Goal: Task Accomplishment & Management: Manage account settings

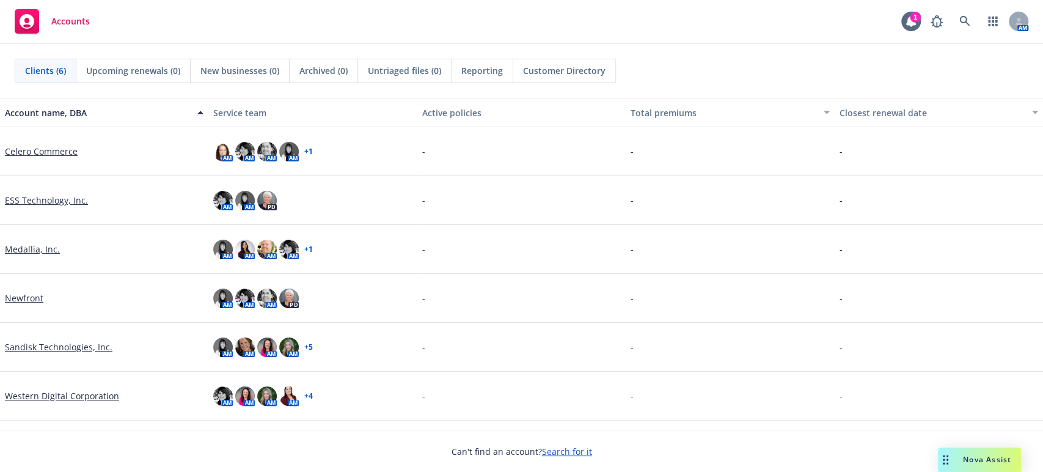
click at [37, 346] on link "Sandisk Technologies, Inc." at bounding box center [59, 346] width 108 height 13
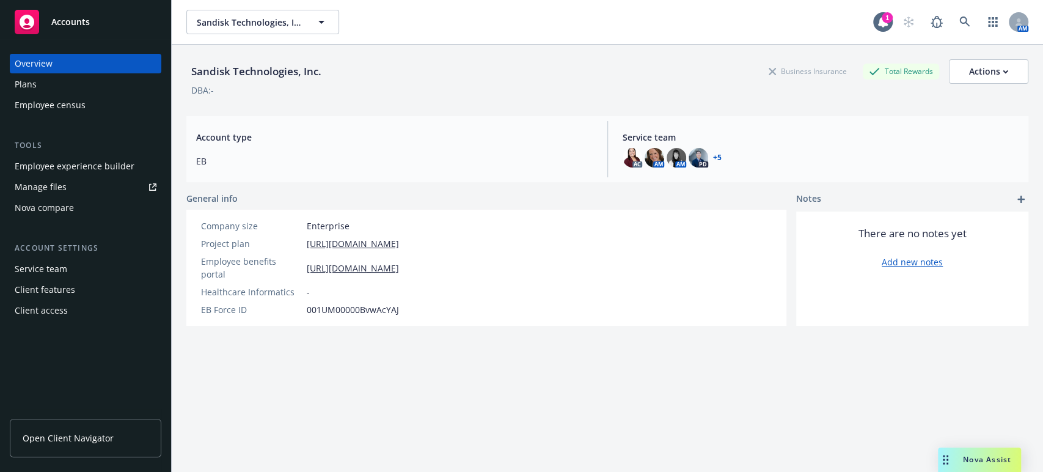
click at [23, 86] on div "Plans" at bounding box center [26, 85] width 22 height 20
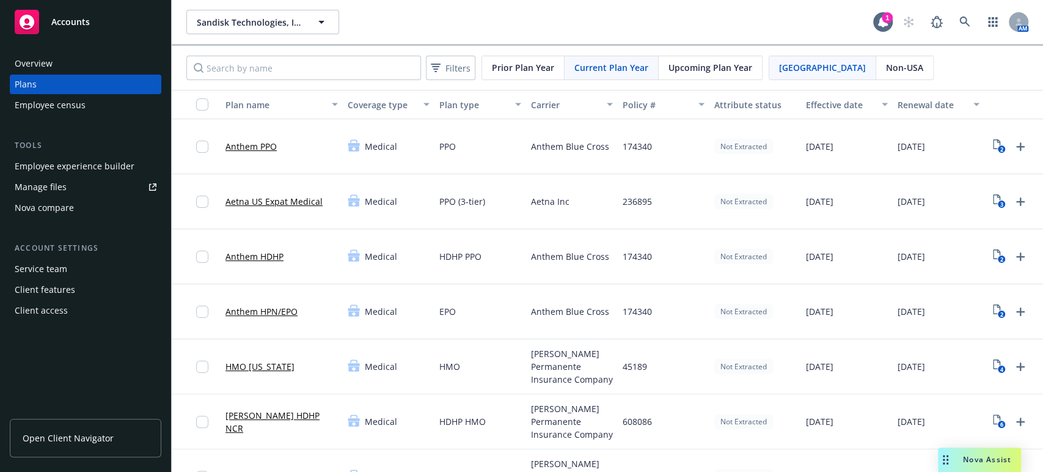
click at [674, 61] on span "Upcoming Plan Year" at bounding box center [710, 67] width 84 height 13
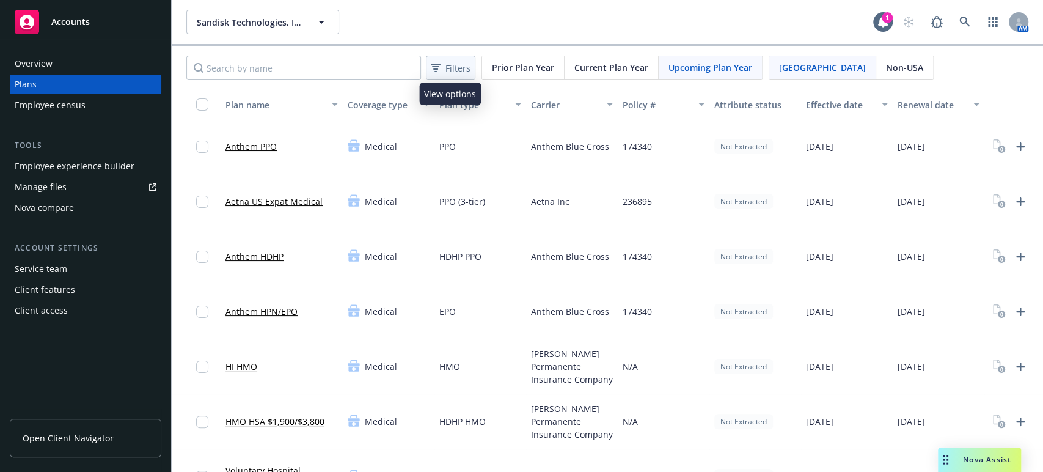
click at [461, 68] on span "Filters" at bounding box center [457, 68] width 25 height 13
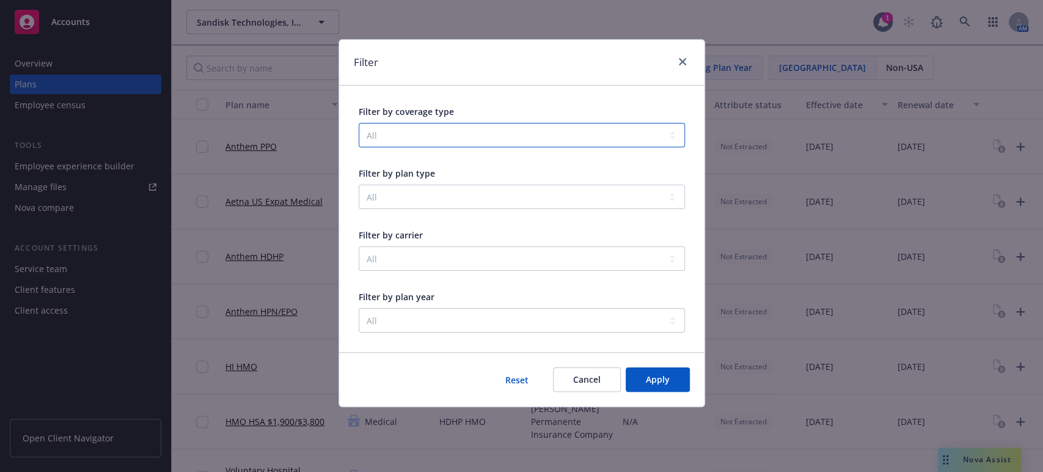
click at [418, 133] on select "All Community & Social Wellbeing Dental Disability Emotional Wellbeing Family F…" at bounding box center [522, 135] width 326 height 24
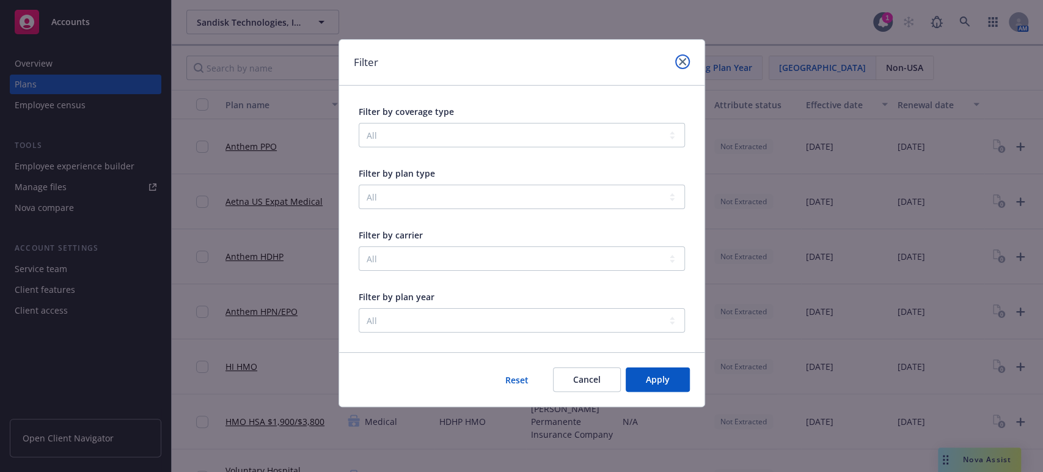
click at [680, 60] on icon "close" at bounding box center [682, 61] width 7 height 7
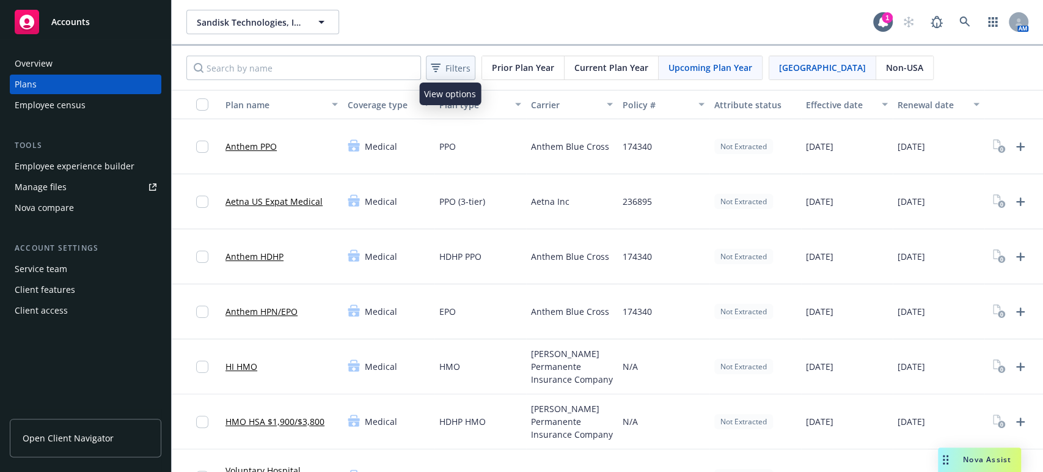
click at [445, 69] on span "Filters" at bounding box center [457, 68] width 25 height 13
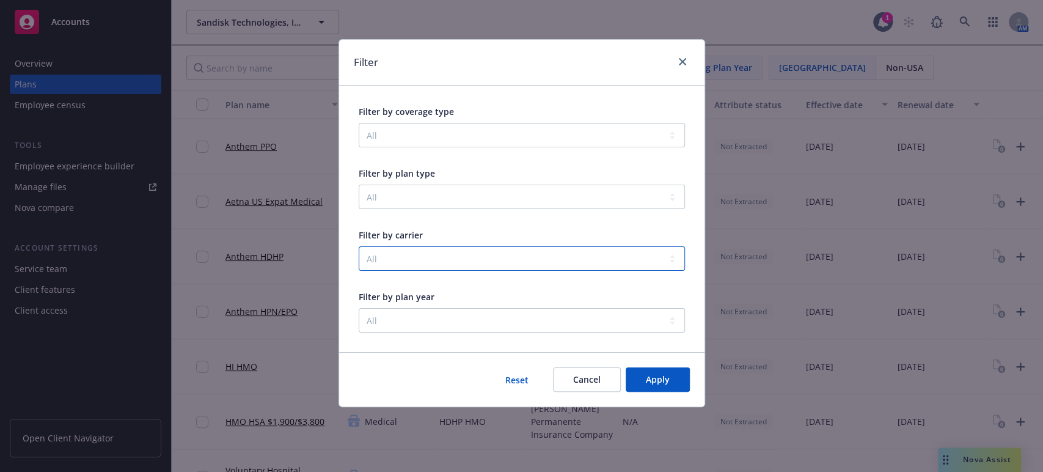
click at [677, 258] on select "All Aetna Inc Anthem Blue Cross Bright Horizons Family Solutions, LLC CuraLinc …" at bounding box center [522, 258] width 326 height 24
select select "001d000001goEsSAAU"
click at [359, 246] on select "All Aetna Inc Anthem Blue Cross Bright Horizons Family Solutions, LLC CuraLinc …" at bounding box center [522, 258] width 326 height 24
click at [655, 380] on span "Apply" at bounding box center [658, 379] width 24 height 12
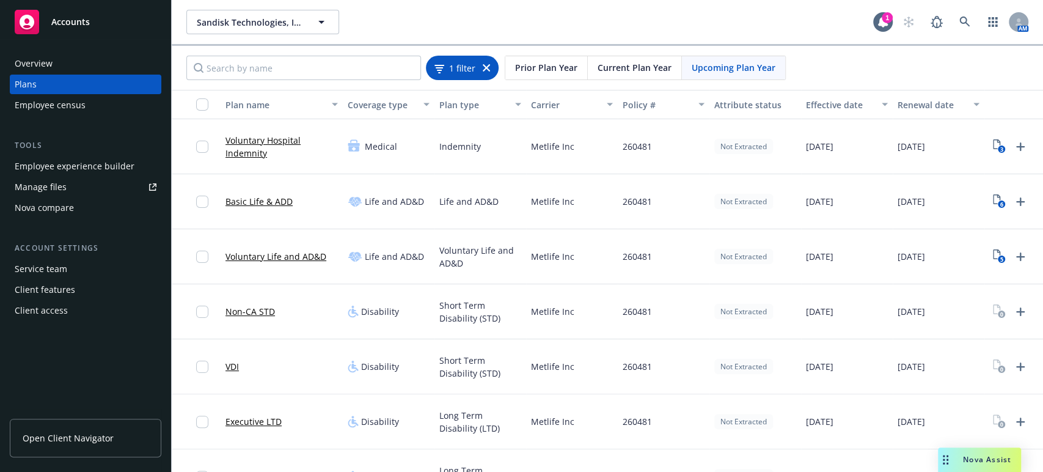
click at [488, 68] on icon at bounding box center [486, 67] width 7 height 7
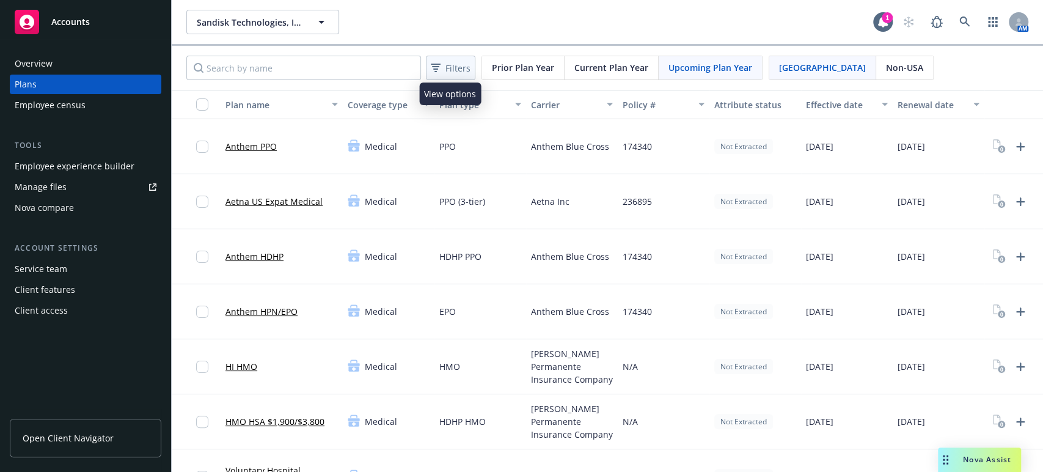
click at [454, 65] on span "Filters" at bounding box center [457, 68] width 25 height 13
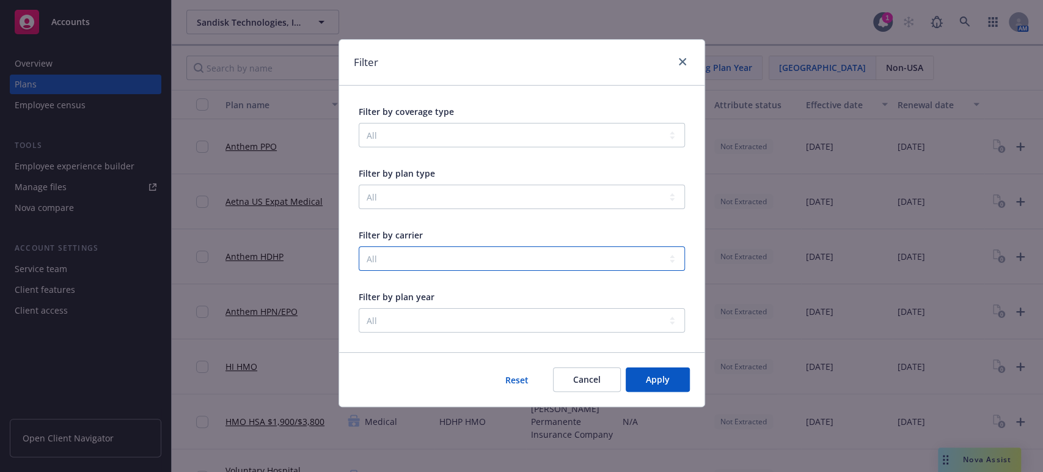
click at [674, 260] on select "All Aetna Inc Anthem Blue Cross Bright Horizons Family Solutions, LLC CuraLinc …" at bounding box center [522, 258] width 326 height 24
select select "001d000001goExvAAE"
click at [359, 246] on select "All Aetna Inc Anthem Blue Cross Bright Horizons Family Solutions, LLC CuraLinc …" at bounding box center [522, 258] width 326 height 24
click at [640, 376] on button "Apply" at bounding box center [658, 379] width 64 height 24
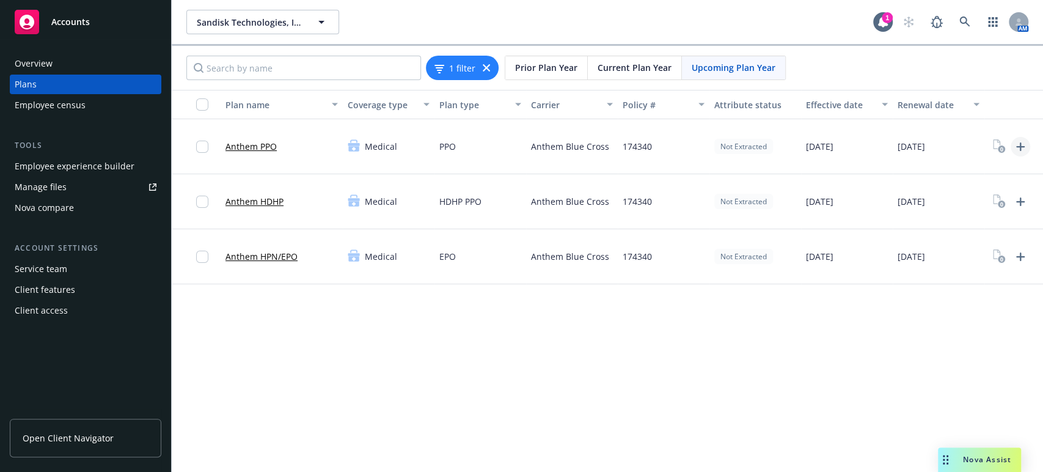
click at [1019, 145] on icon "Upload Plan Documents" at bounding box center [1020, 146] width 15 height 15
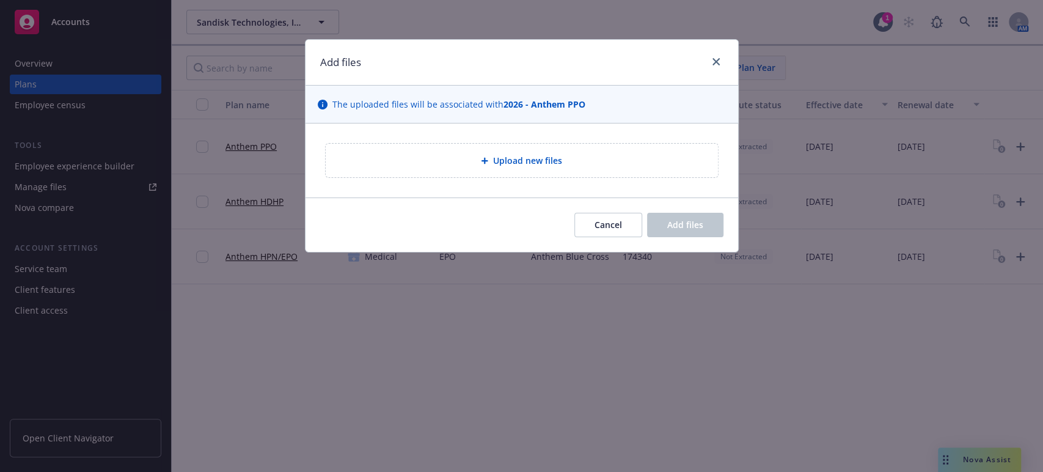
click at [503, 160] on span "Upload new files" at bounding box center [527, 160] width 69 height 13
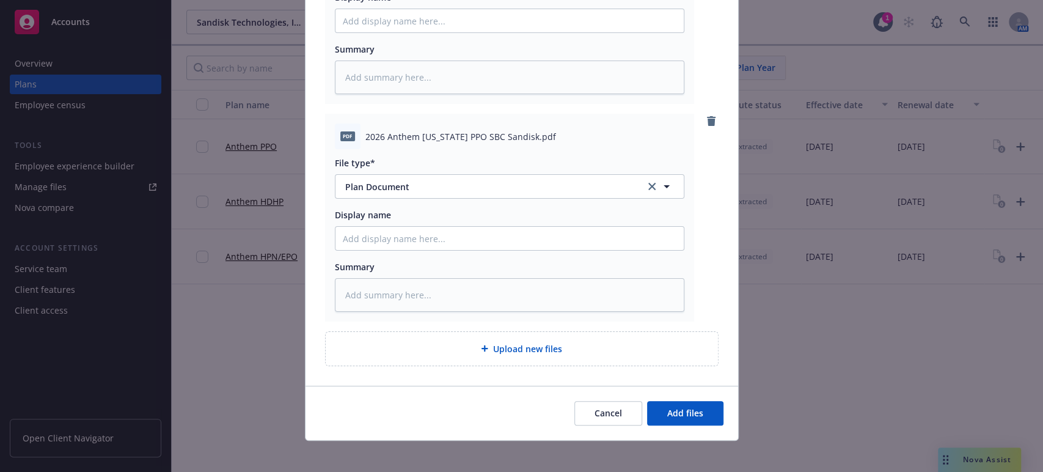
scroll to position [254, 0]
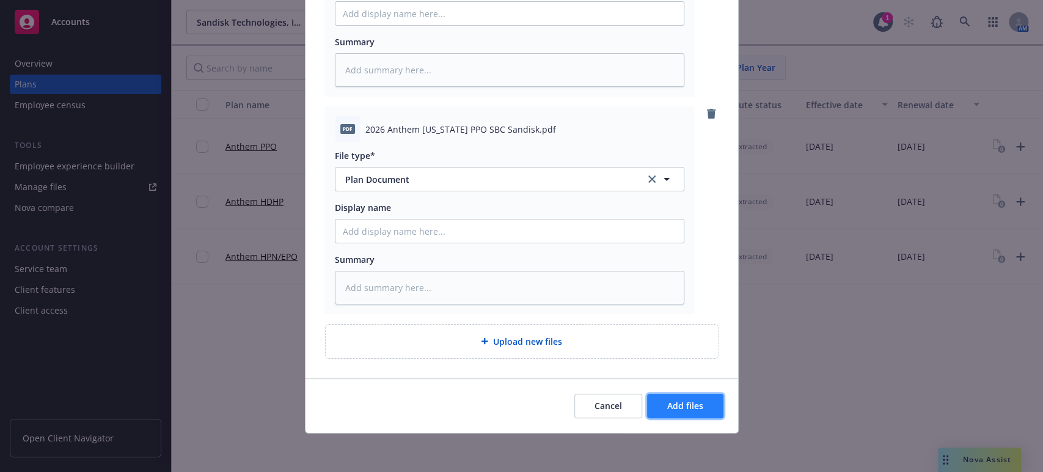
click at [673, 405] on span "Add files" at bounding box center [685, 406] width 36 height 12
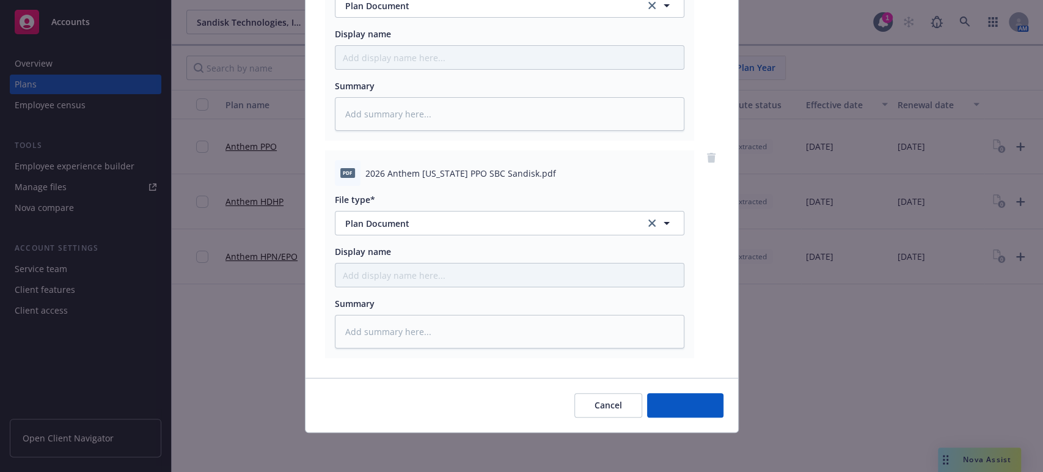
scroll to position [210, 0]
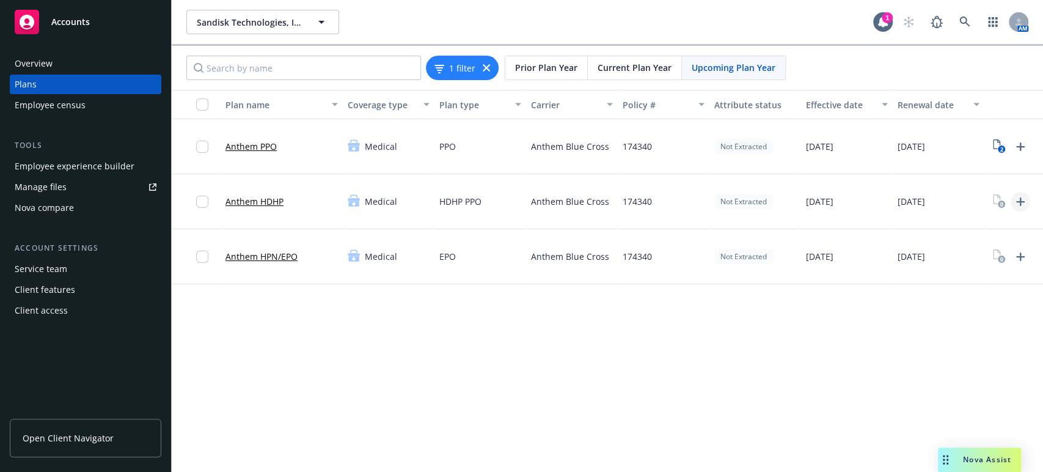
click at [1018, 200] on icon "Upload Plan Documents" at bounding box center [1020, 201] width 15 height 15
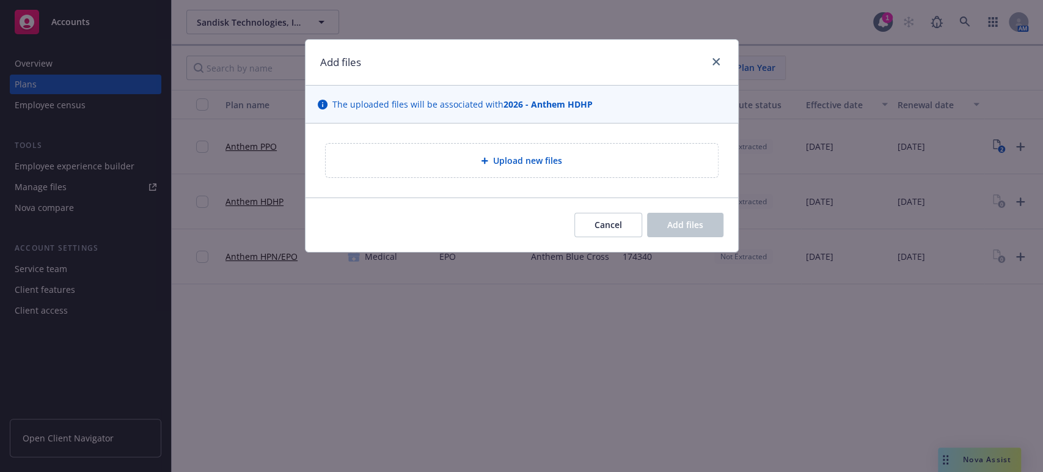
click at [483, 158] on icon at bounding box center [484, 160] width 7 height 7
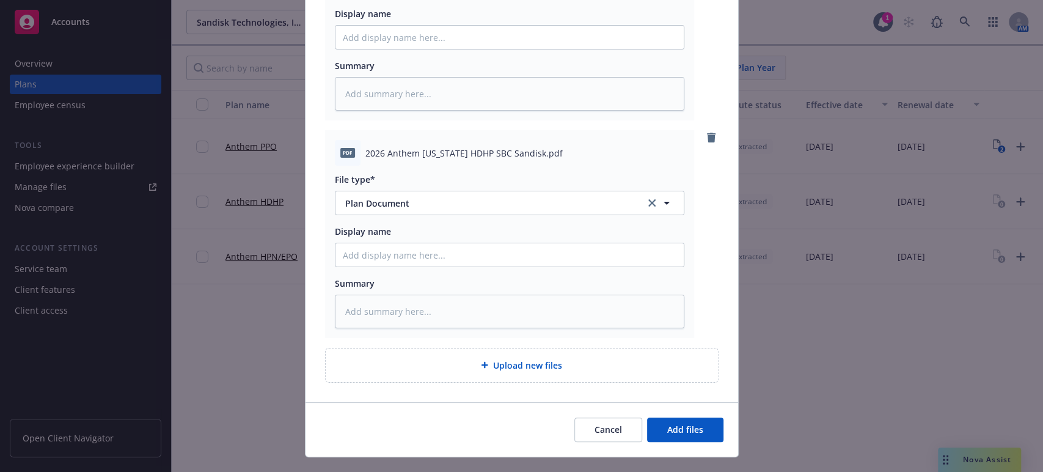
scroll to position [238, 0]
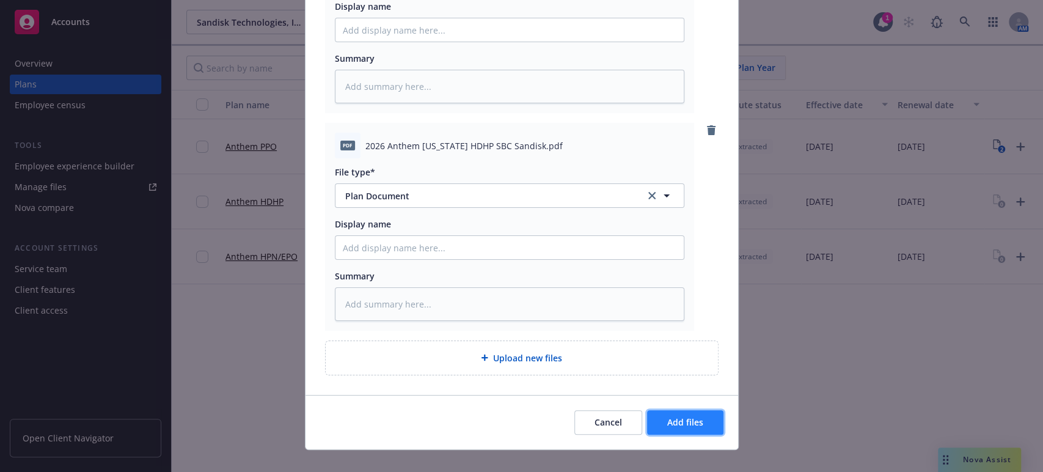
click at [674, 424] on span "Add files" at bounding box center [685, 422] width 36 height 12
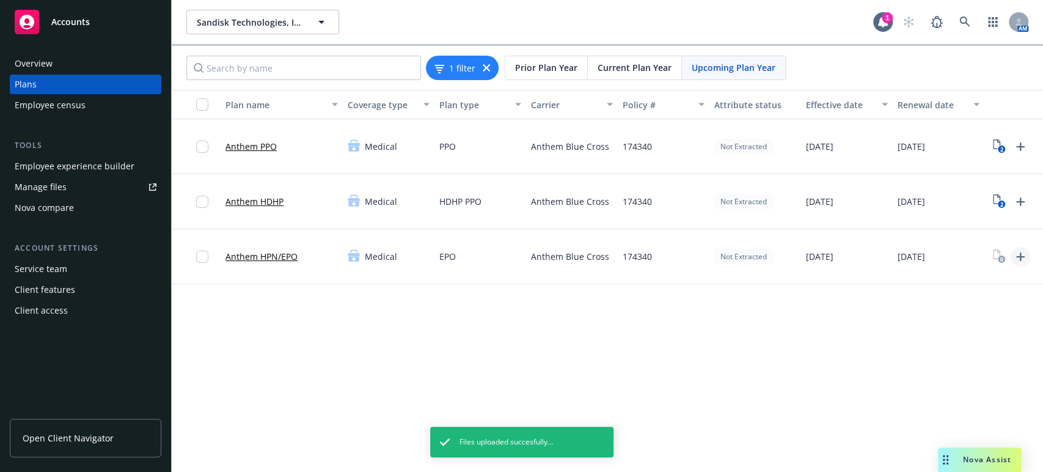
click at [1019, 253] on icon "Upload Plan Documents" at bounding box center [1020, 256] width 15 height 15
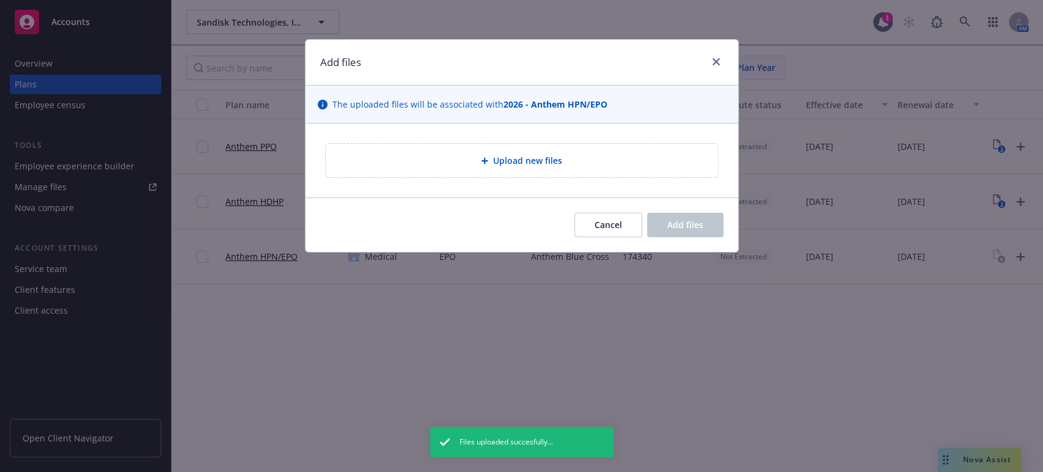
click at [484, 161] on icon at bounding box center [484, 160] width 7 height 7
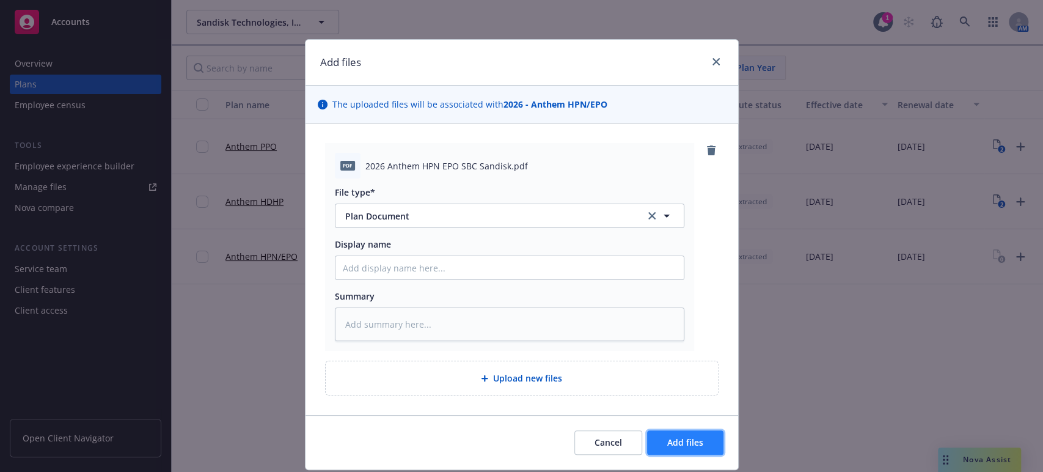
click at [684, 447] on span "Add files" at bounding box center [685, 442] width 36 height 12
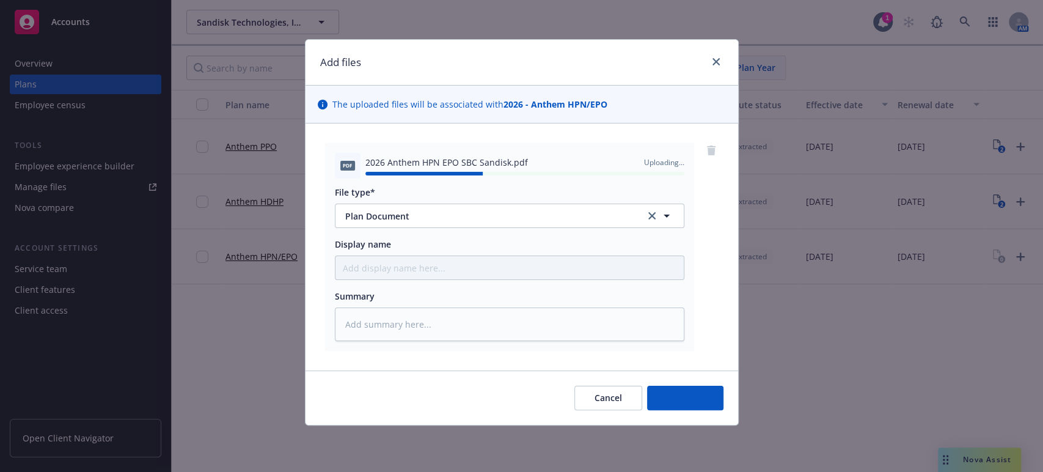
type textarea "x"
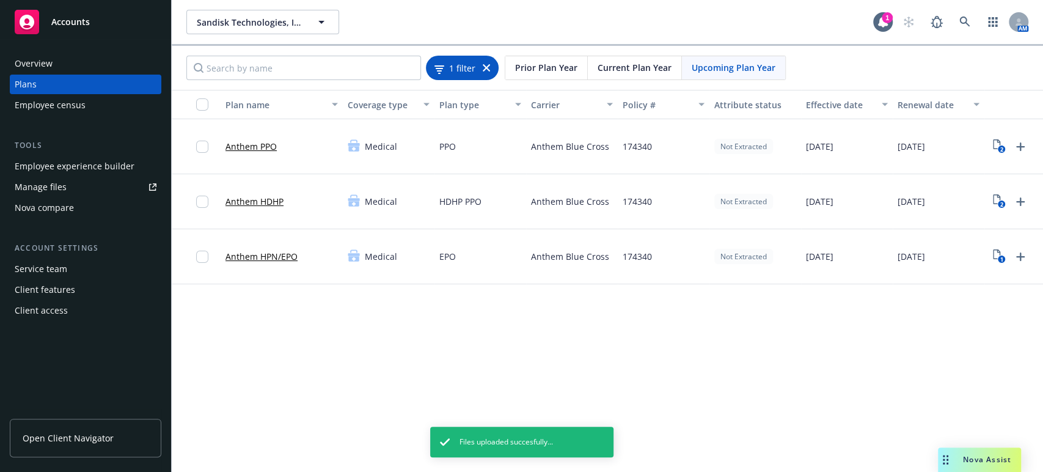
click at [461, 67] on span "1 filter" at bounding box center [462, 67] width 26 height 13
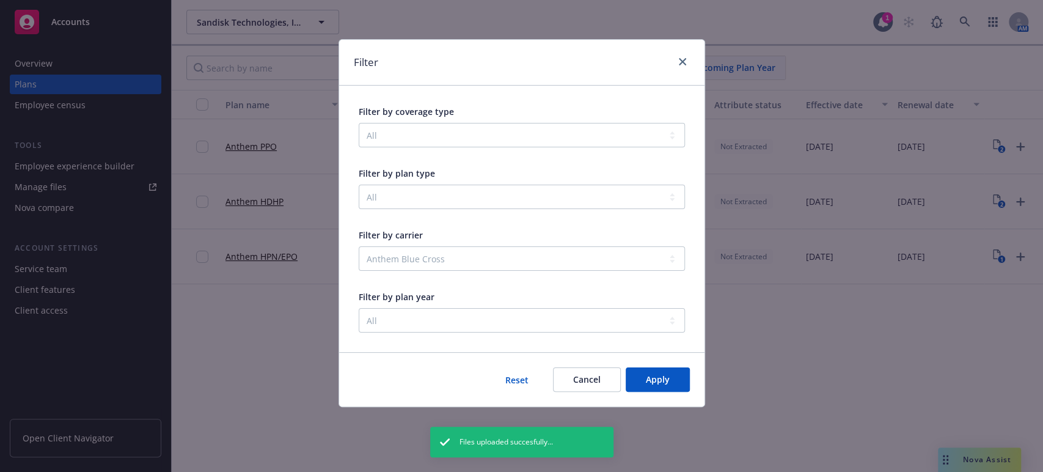
click at [513, 379] on button "Reset" at bounding box center [517, 379] width 62 height 24
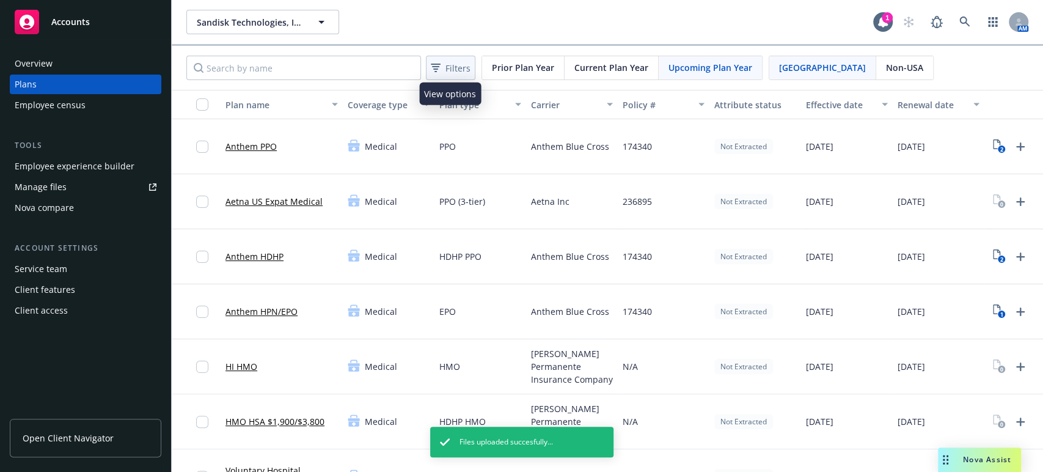
click at [453, 62] on span "Filters" at bounding box center [457, 68] width 25 height 13
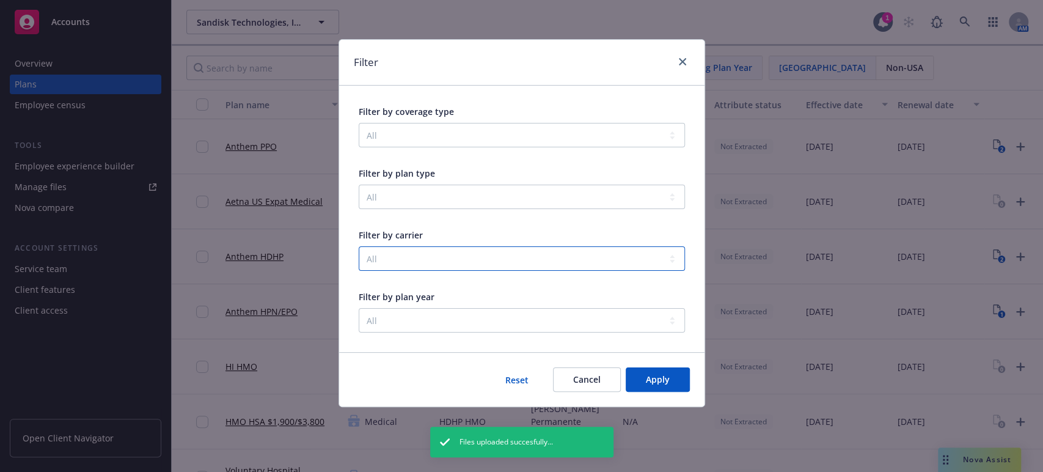
click at [668, 254] on select "All Aetna Inc Anthem Blue Cross Bright Horizons Family Solutions, LLC CuraLinc …" at bounding box center [522, 258] width 326 height 24
select select "001d000001goFORAA2"
click at [359, 246] on select "All Aetna Inc Anthem Blue Cross Bright Horizons Family Solutions, LLC CuraLinc …" at bounding box center [522, 258] width 326 height 24
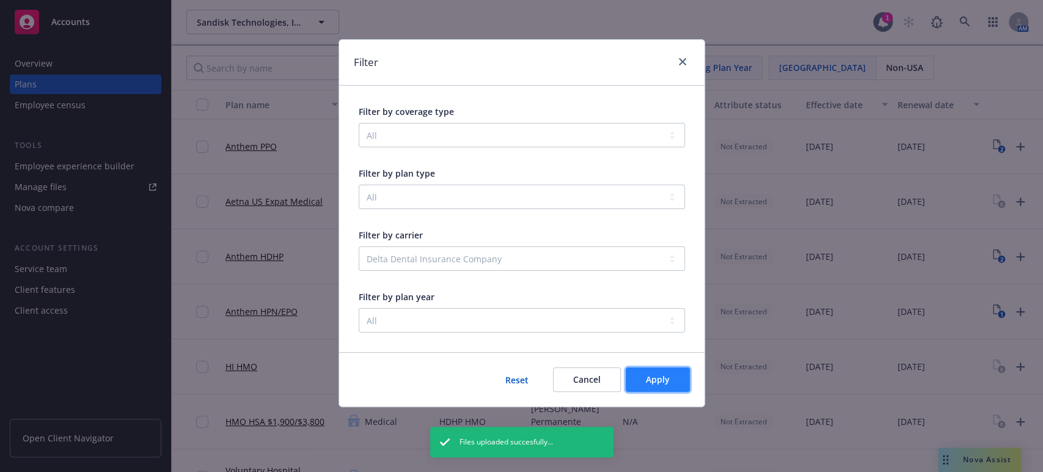
click at [659, 380] on span "Apply" at bounding box center [658, 379] width 24 height 12
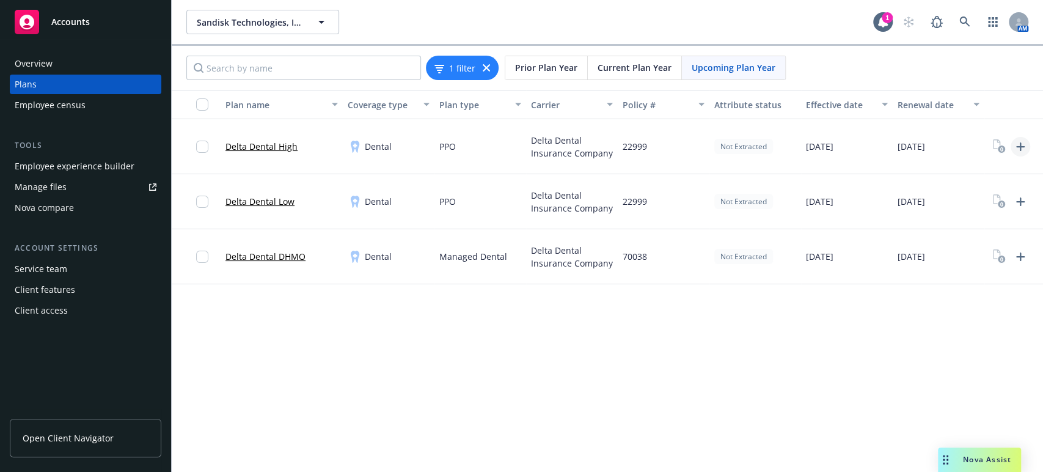
click at [1016, 145] on icon "Upload Plan Documents" at bounding box center [1020, 146] width 15 height 15
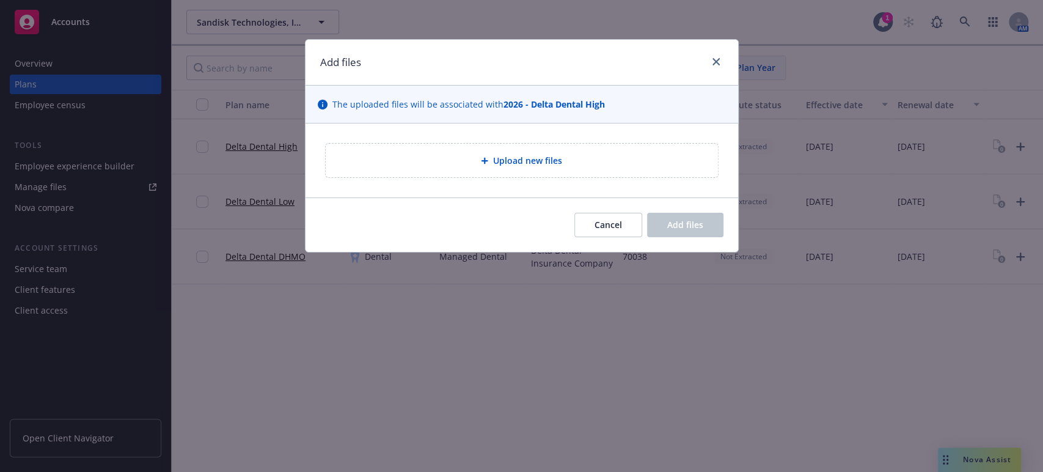
click at [485, 160] on icon at bounding box center [484, 161] width 7 height 7
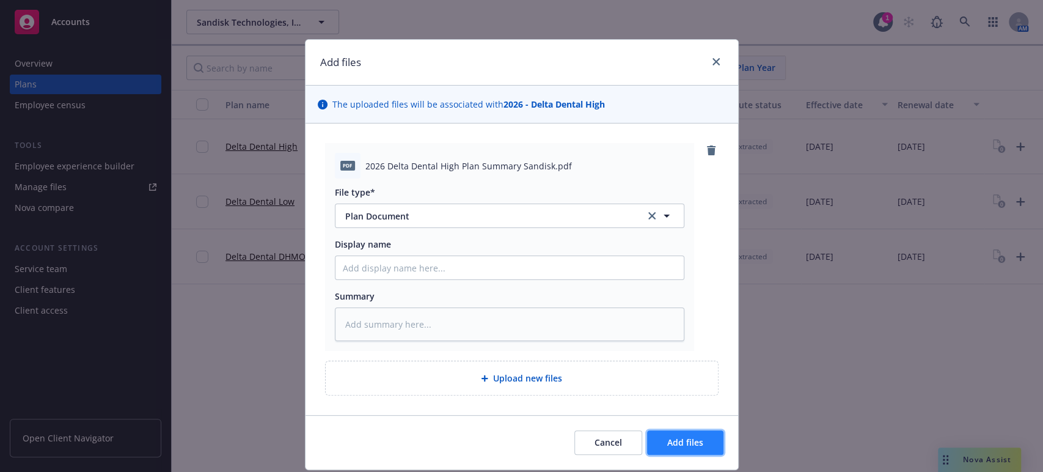
click at [674, 446] on span "Add files" at bounding box center [685, 442] width 36 height 12
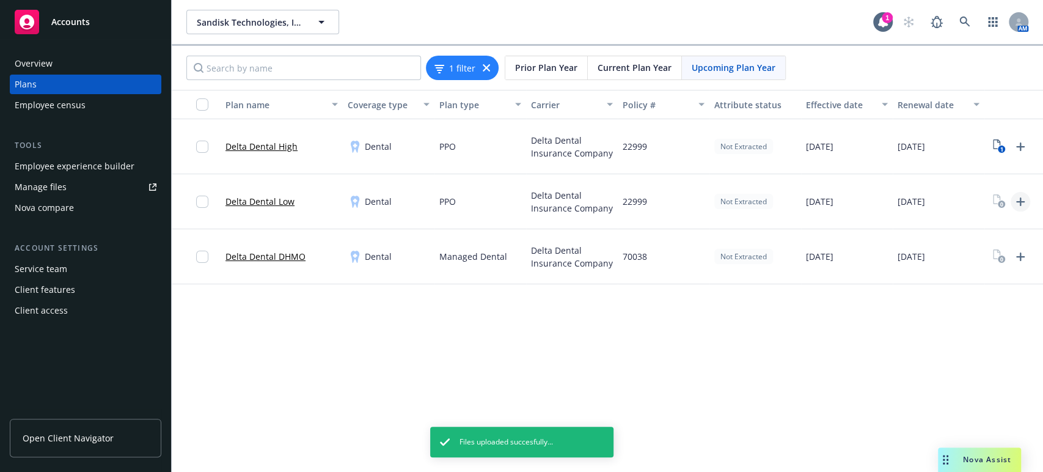
click at [1021, 200] on icon "Upload Plan Documents" at bounding box center [1020, 201] width 9 height 9
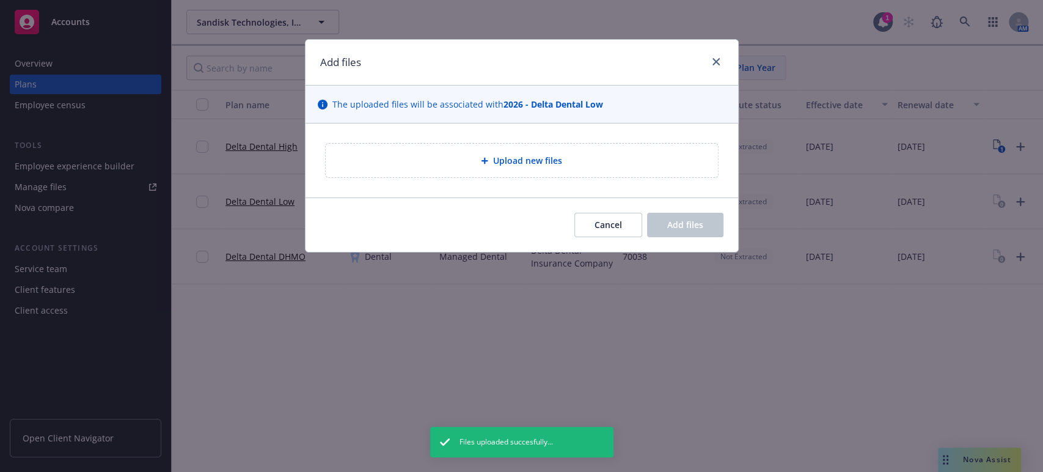
click at [477, 159] on div "Upload new files" at bounding box center [521, 160] width 373 height 14
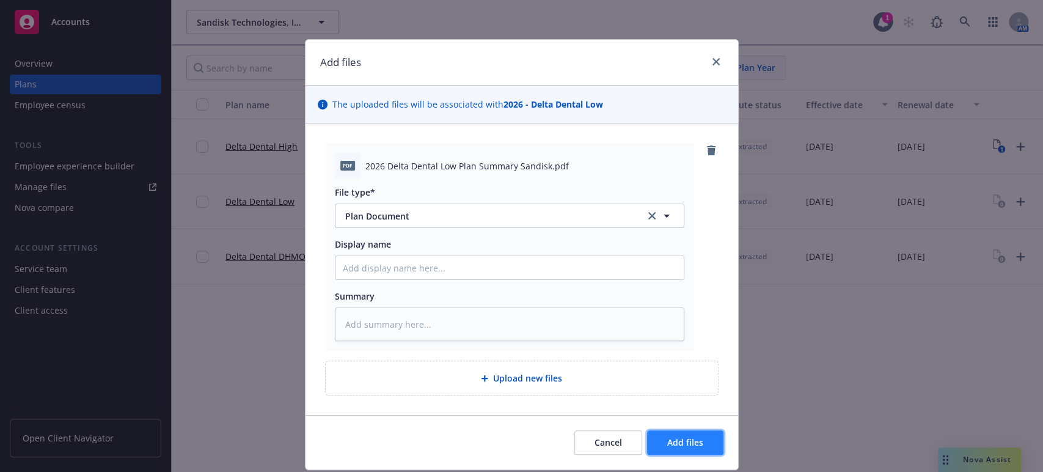
click at [689, 442] on span "Add files" at bounding box center [685, 442] width 36 height 12
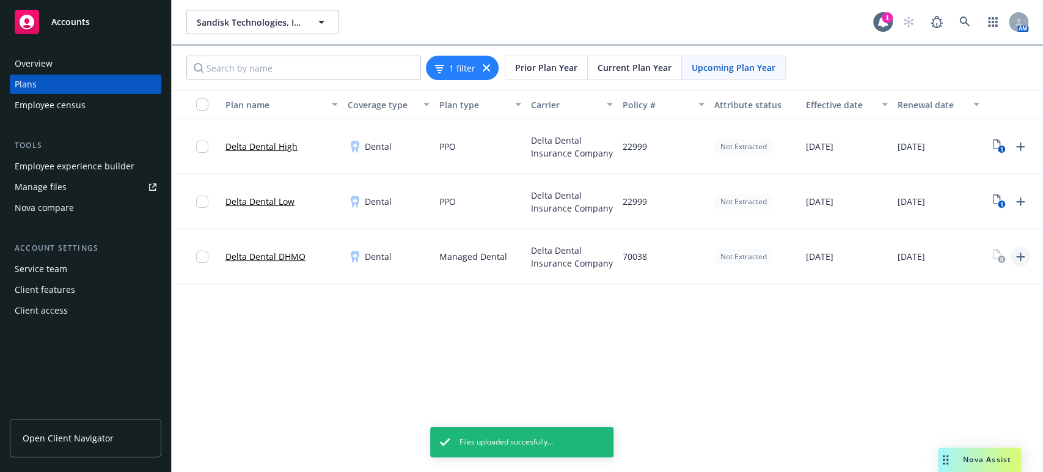
click at [1019, 254] on icon "Upload Plan Documents" at bounding box center [1020, 256] width 15 height 15
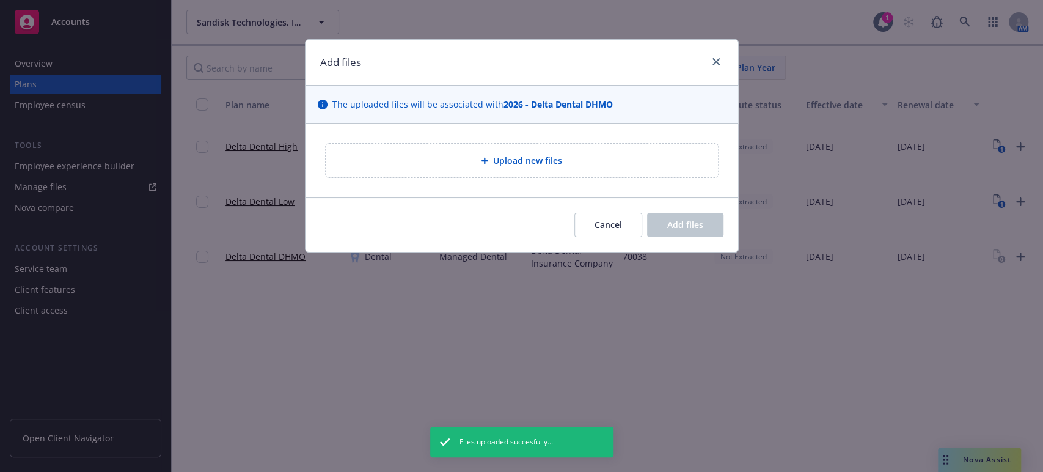
click at [501, 155] on span "Upload new files" at bounding box center [527, 160] width 69 height 13
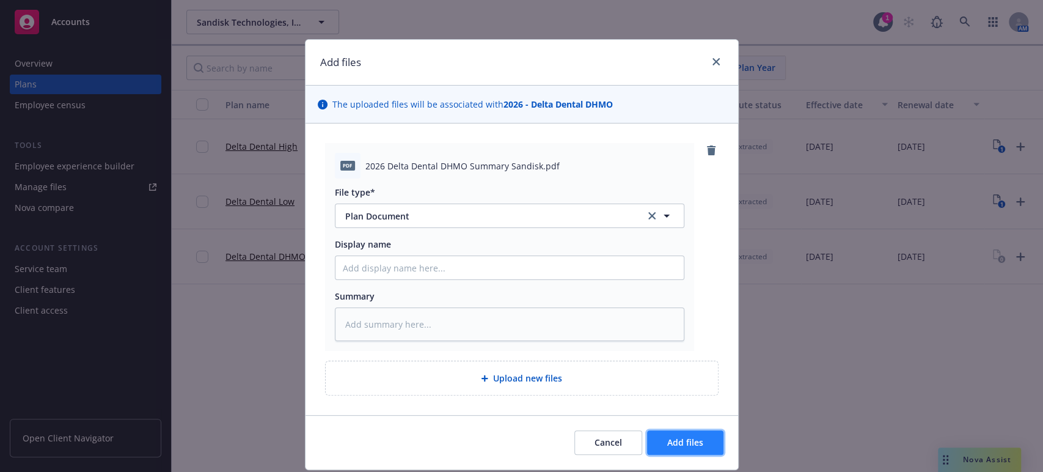
click at [681, 443] on span "Add files" at bounding box center [685, 442] width 36 height 12
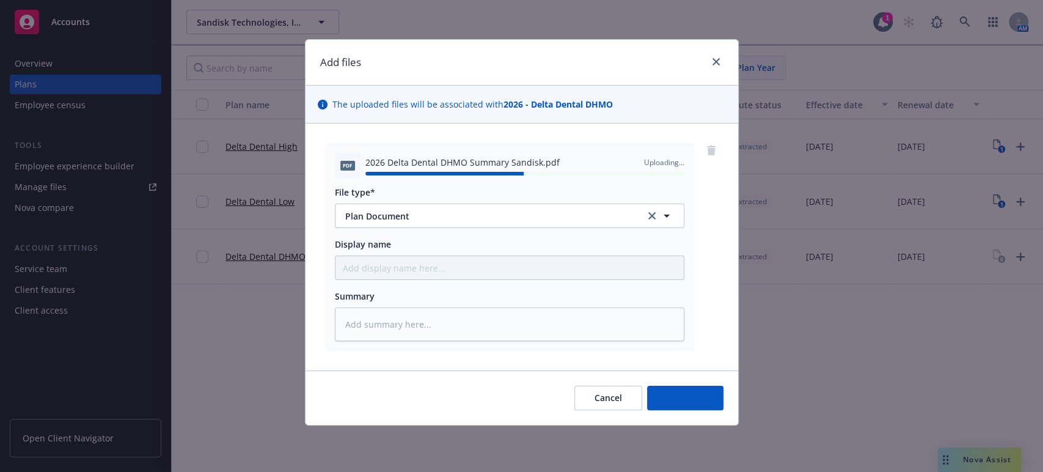
type textarea "x"
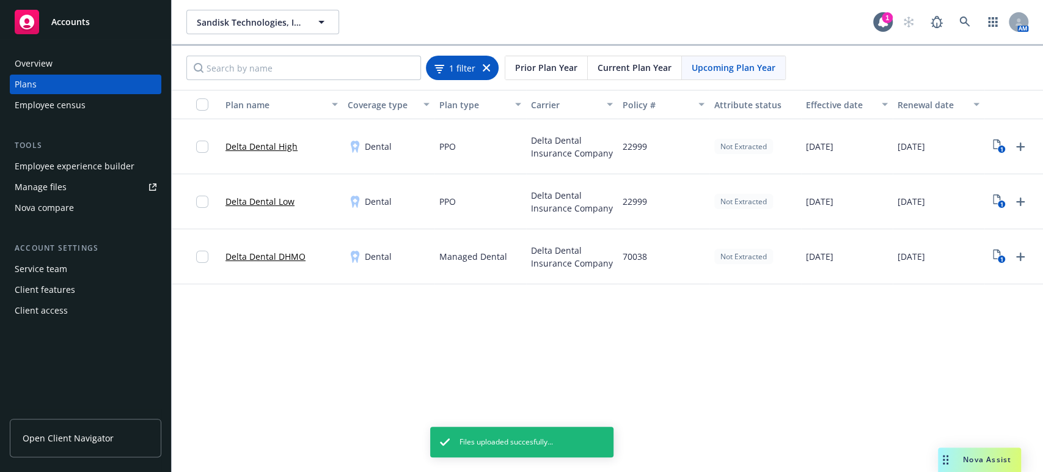
click at [484, 70] on icon at bounding box center [486, 67] width 7 height 7
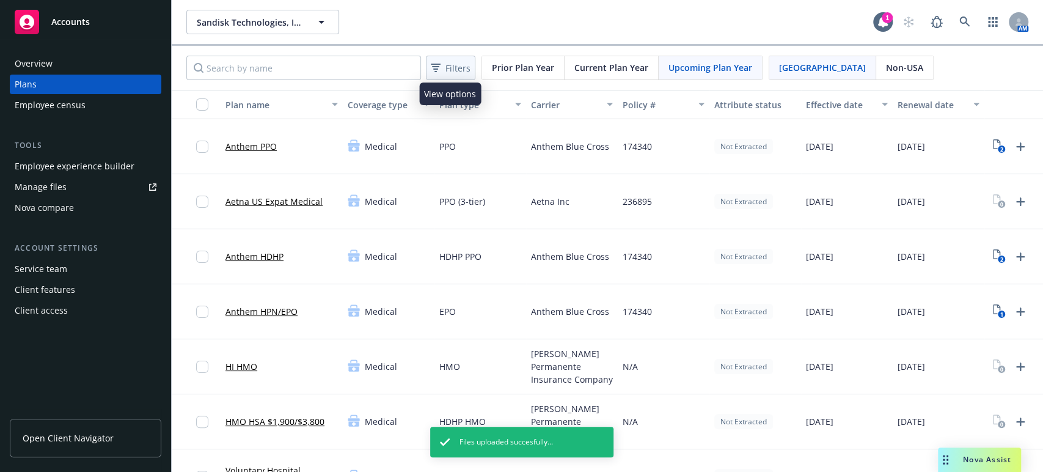
click at [451, 70] on span "Filters" at bounding box center [457, 68] width 25 height 13
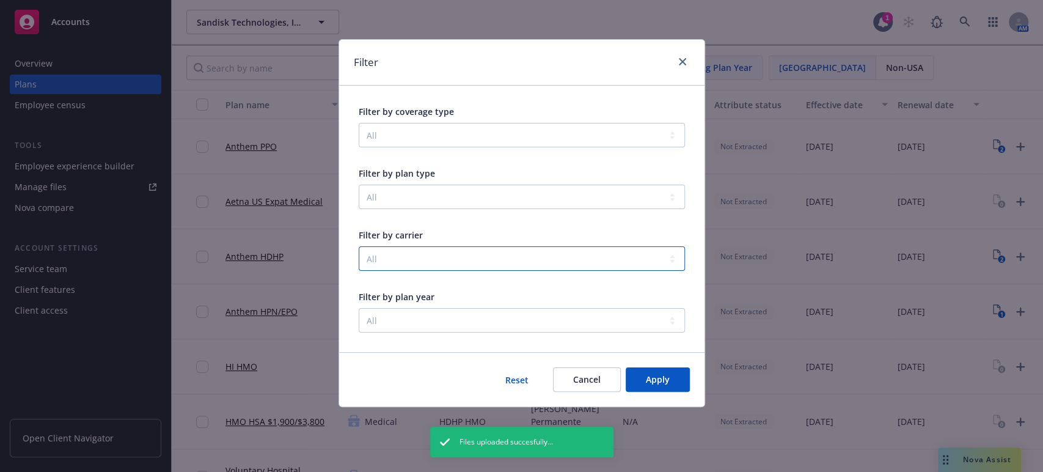
click at [677, 261] on select "All Aetna Inc Anthem Blue Cross Bright Horizons Family Solutions, LLC CuraLinc …" at bounding box center [522, 258] width 326 height 24
select select "001d000001goDUkAAM"
click at [359, 246] on select "All Aetna Inc Anthem Blue Cross Bright Horizons Family Solutions, LLC CuraLinc …" at bounding box center [522, 258] width 326 height 24
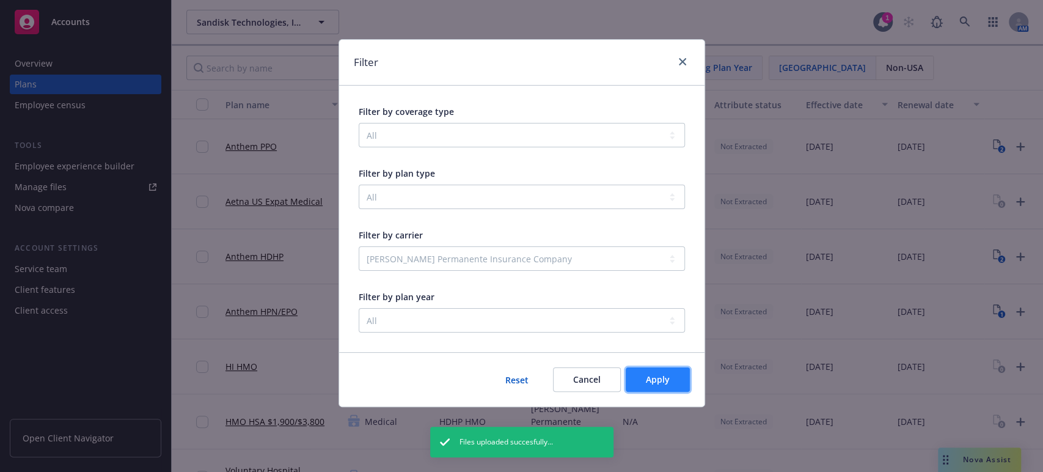
click at [639, 373] on button "Apply" at bounding box center [658, 379] width 64 height 24
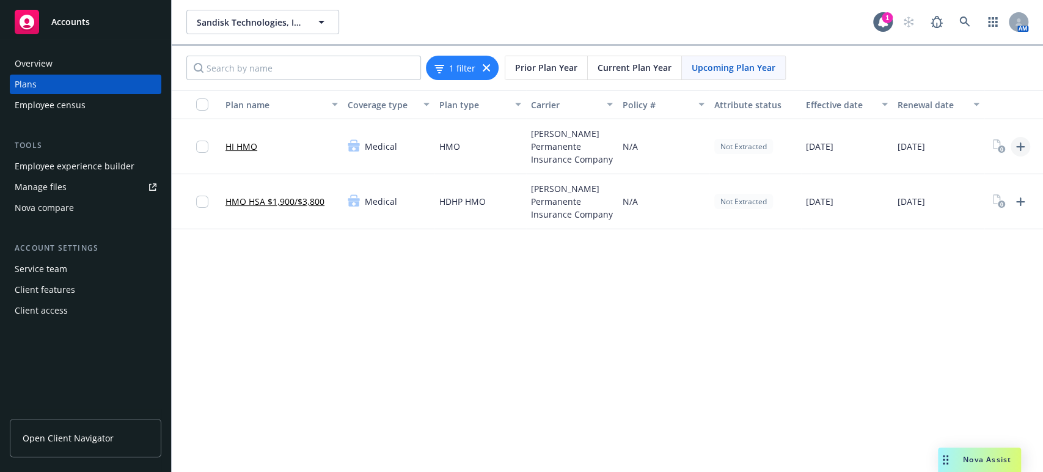
click at [1020, 144] on icon "Upload Plan Documents" at bounding box center [1020, 146] width 9 height 9
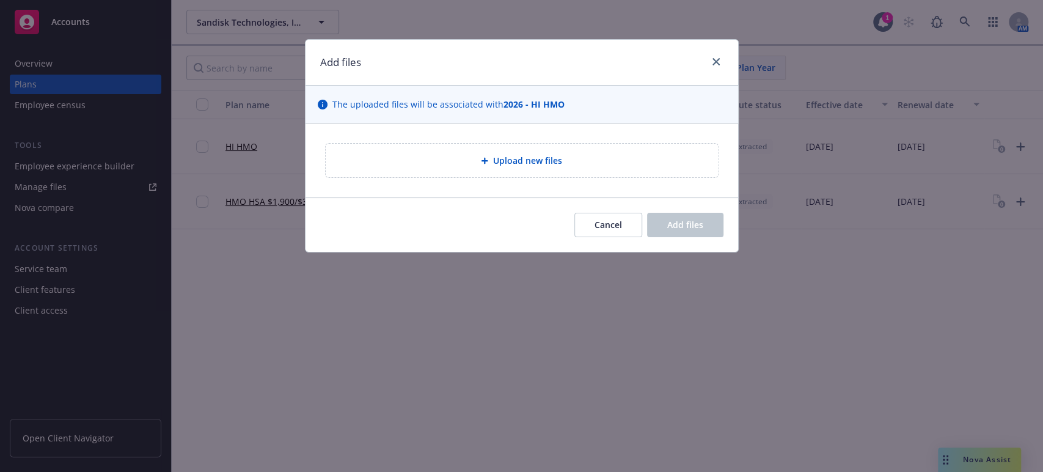
click at [484, 163] on icon at bounding box center [484, 161] width 7 height 7
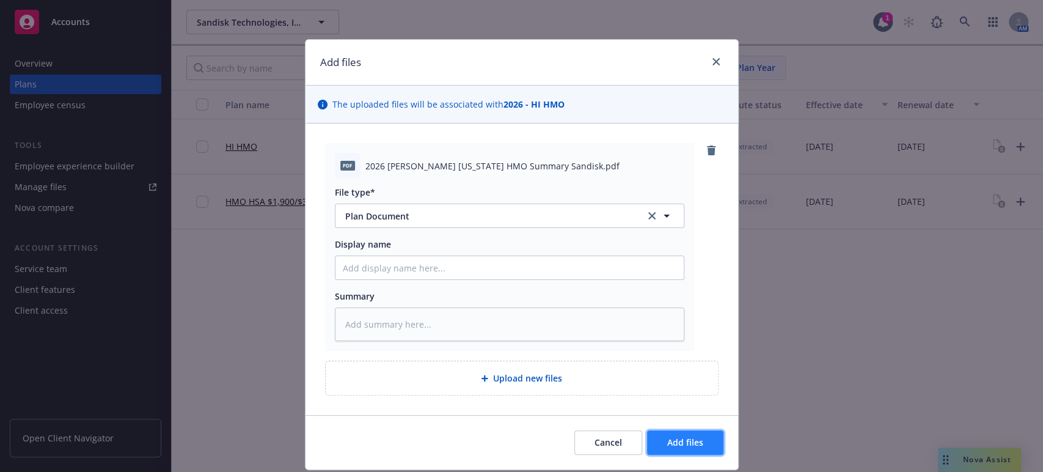
click at [667, 440] on span "Add files" at bounding box center [685, 442] width 36 height 12
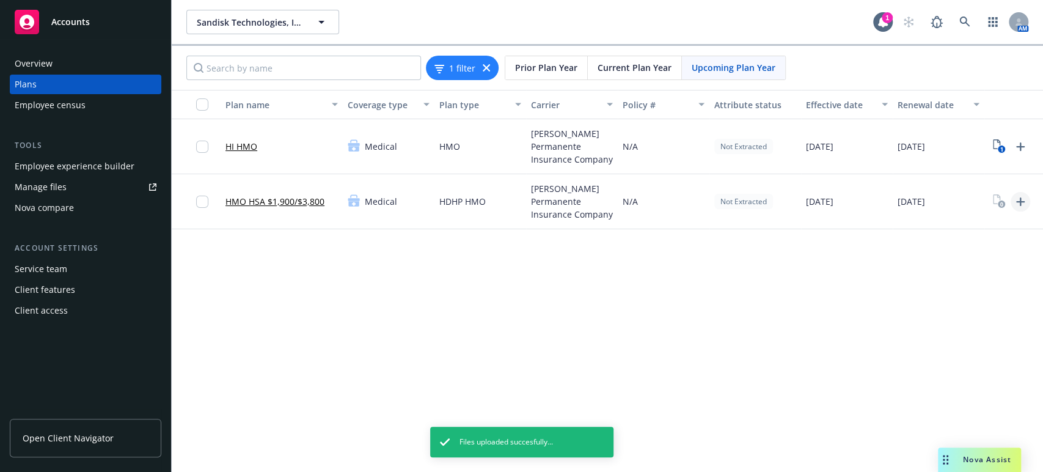
click at [1017, 199] on icon "Upload Plan Documents" at bounding box center [1020, 201] width 15 height 15
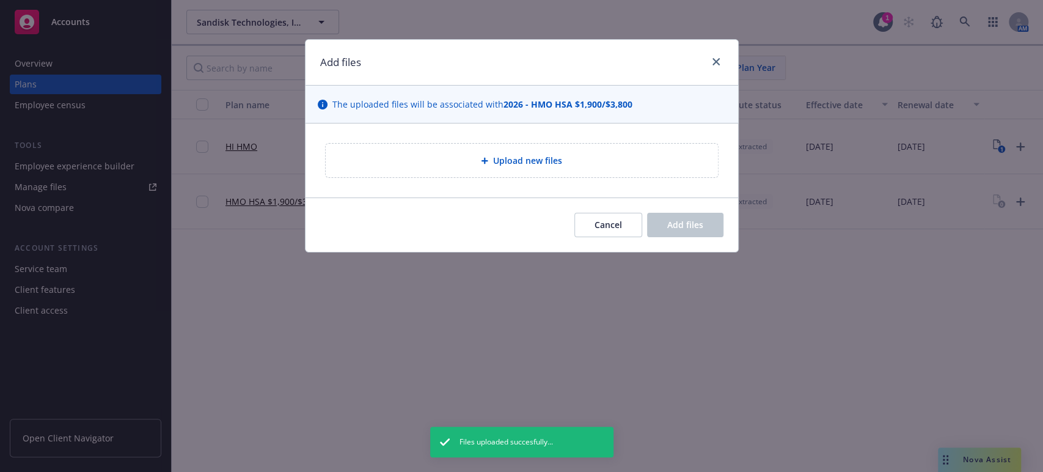
click at [487, 122] on div "The uploaded files will be associated with 2026 - HMO HSA $1,900/$3,800" at bounding box center [521, 105] width 432 height 38
click at [495, 160] on span "Upload new files" at bounding box center [527, 160] width 69 height 13
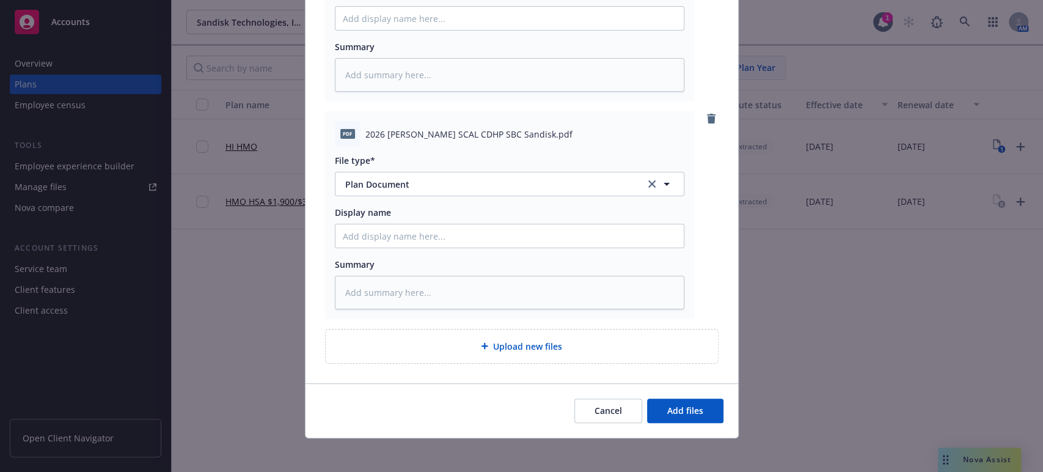
scroll to position [254, 0]
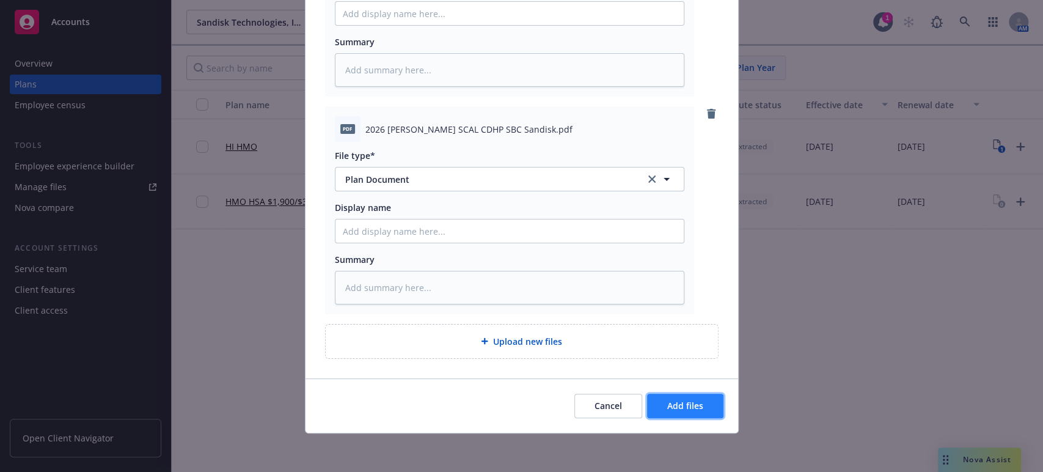
click at [680, 403] on span "Add files" at bounding box center [685, 406] width 36 height 12
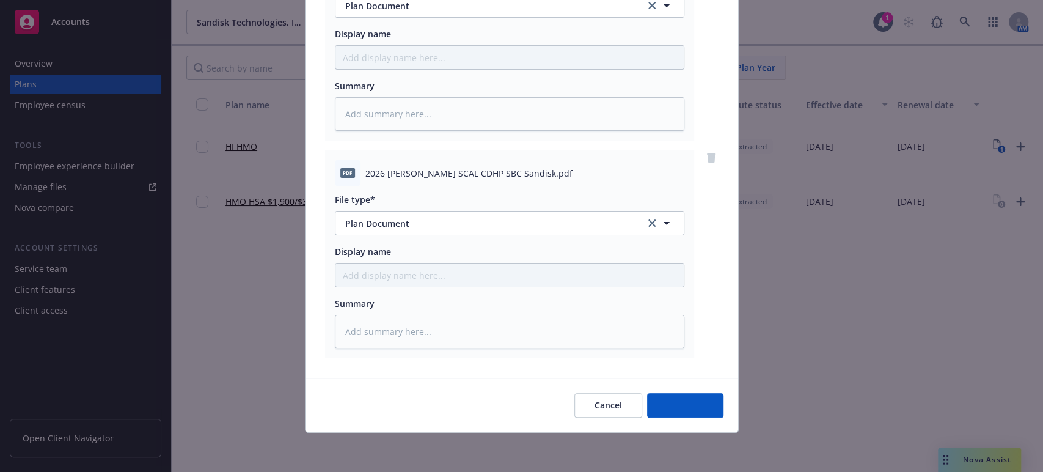
scroll to position [210, 0]
type textarea "x"
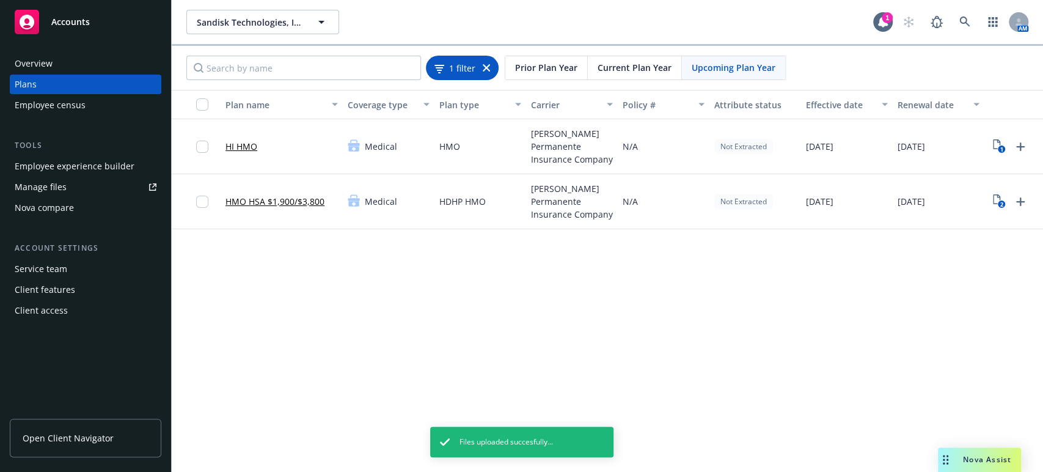
click at [484, 68] on icon at bounding box center [486, 67] width 7 height 7
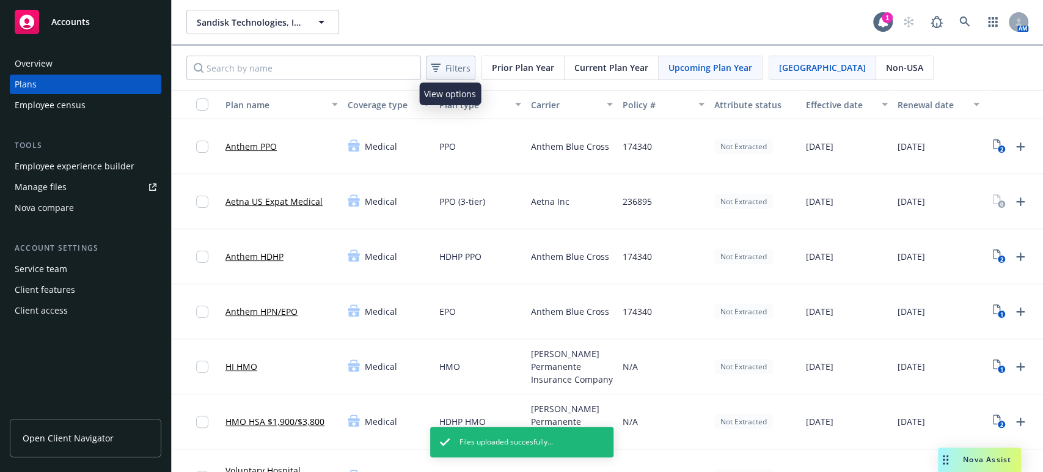
click at [445, 68] on span "Filters" at bounding box center [457, 68] width 25 height 13
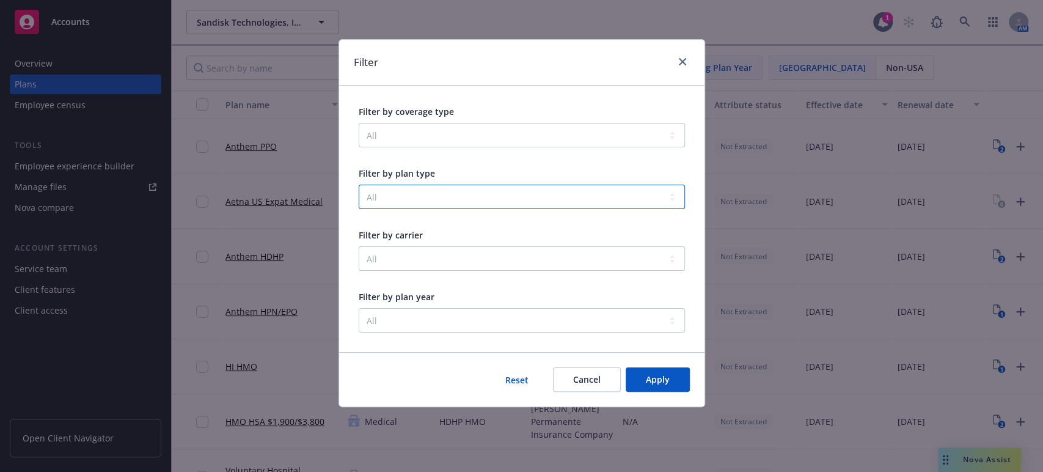
click at [671, 200] on select "All Accident COBRA Administration Childcare / Daycare onsite or back up care Co…" at bounding box center [522, 196] width 326 height 24
click at [591, 254] on select "All Aetna Inc Anthem Blue Cross Bright Horizons Family Solutions, LLC CuraLinc …" at bounding box center [522, 258] width 326 height 24
select select "001d000001goEsSAAU"
click at [359, 246] on select "All Aetna Inc Anthem Blue Cross Bright Horizons Family Solutions, LLC CuraLinc …" at bounding box center [522, 258] width 326 height 24
click at [649, 381] on span "Apply" at bounding box center [658, 379] width 24 height 12
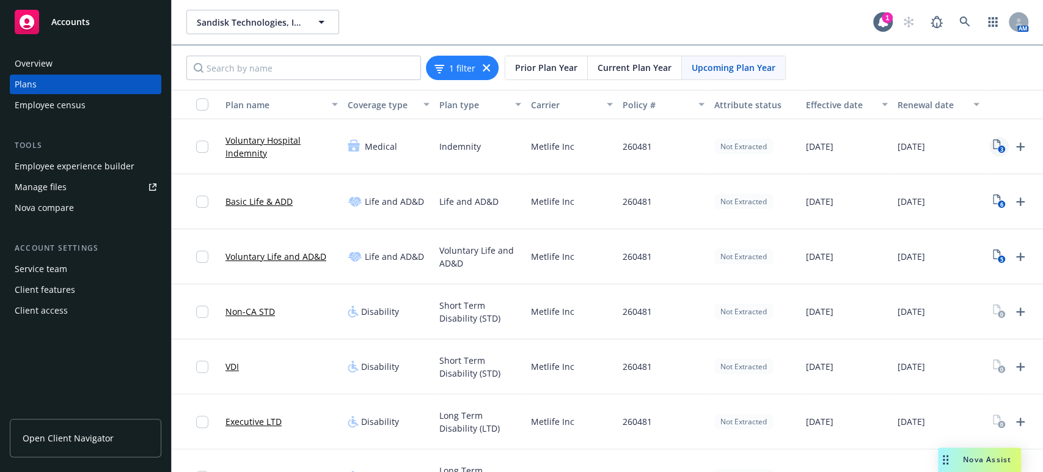
click at [995, 144] on icon "3" at bounding box center [999, 146] width 13 height 14
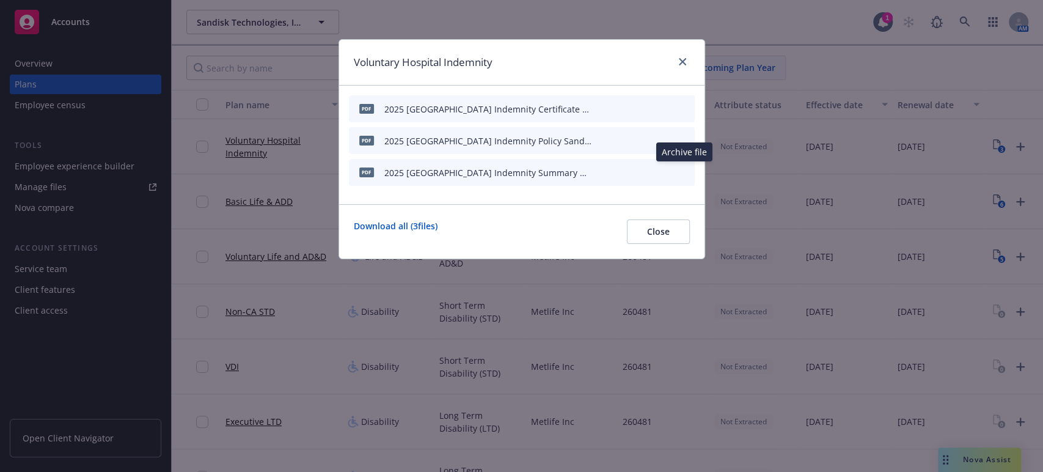
click at [684, 169] on icon "archive file" at bounding box center [683, 172] width 9 height 10
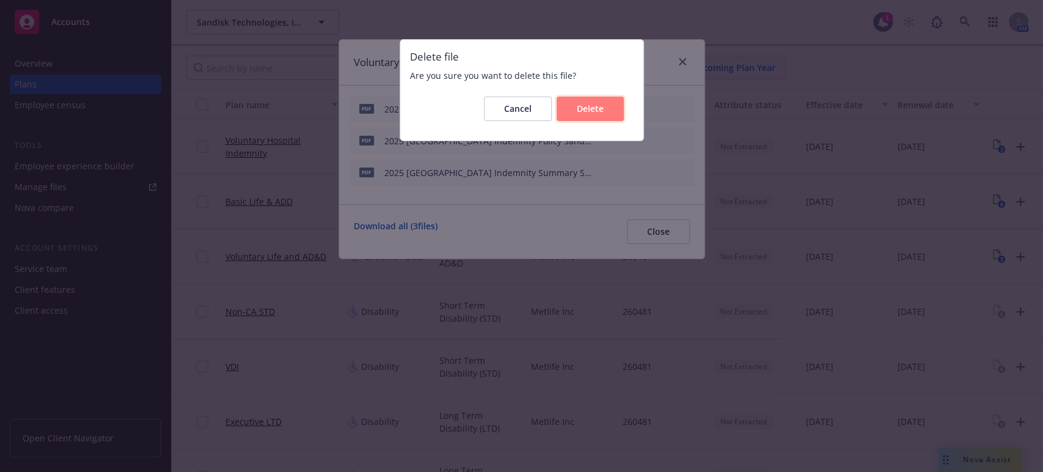
click at [580, 104] on span "Delete" at bounding box center [590, 109] width 27 height 12
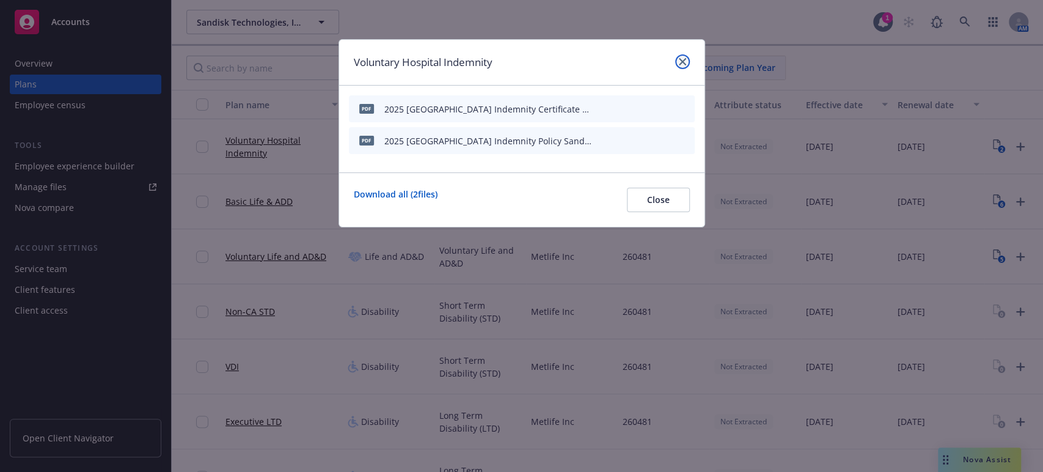
click at [679, 61] on icon "close" at bounding box center [682, 61] width 7 height 7
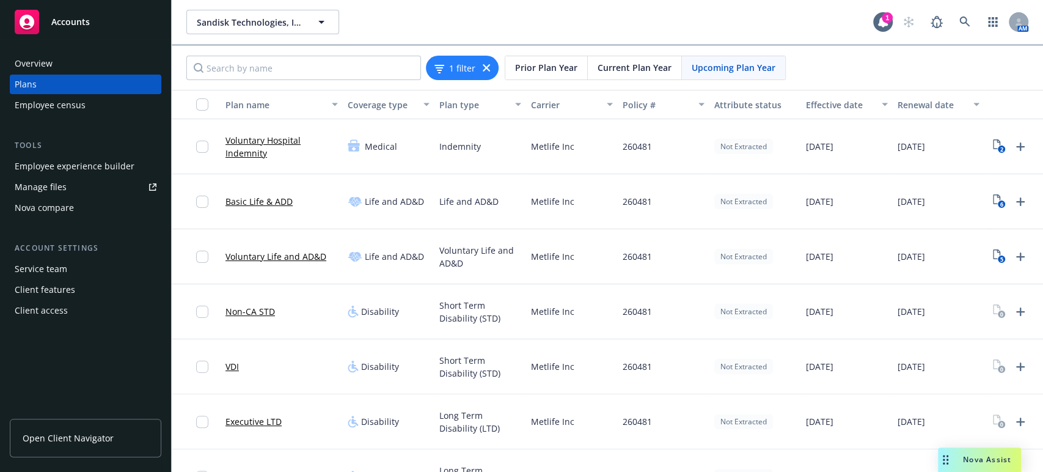
click at [710, 65] on span "Upcoming Plan Year" at bounding box center [734, 67] width 84 height 13
click at [487, 66] on icon at bounding box center [486, 67] width 7 height 7
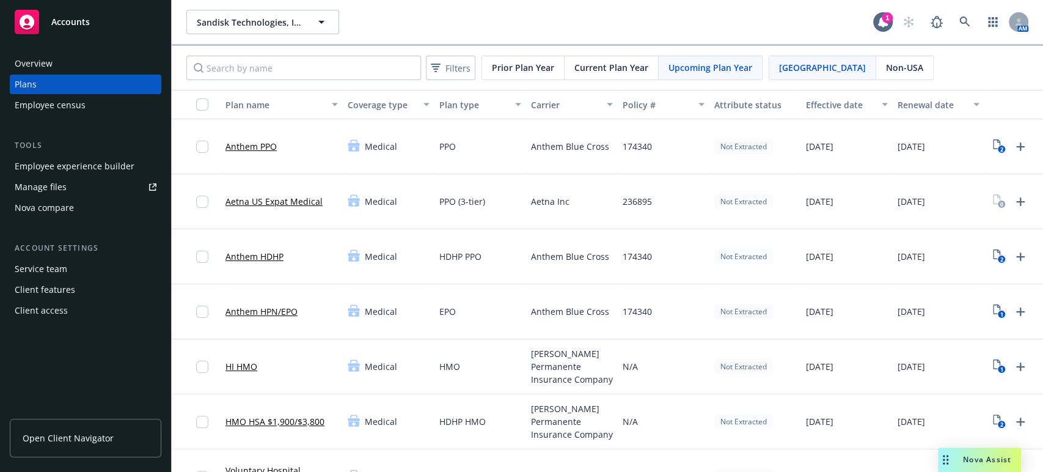
click at [713, 64] on span "Upcoming Plan Year" at bounding box center [710, 67] width 84 height 13
click at [450, 68] on span "Filters" at bounding box center [457, 68] width 25 height 13
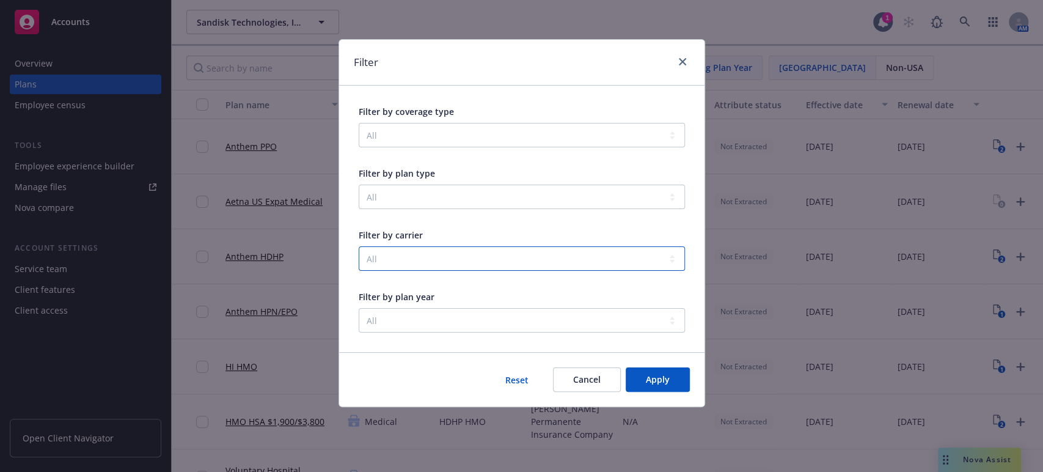
click at [655, 254] on select "All Aetna Inc Anthem Blue Cross Bright Horizons Family Solutions, LLC CuraLinc …" at bounding box center [522, 258] width 326 height 24
select select "001d000001goEsSAAU"
click at [359, 246] on select "All Aetna Inc Anthem Blue Cross Bright Horizons Family Solutions, LLC CuraLinc …" at bounding box center [522, 258] width 326 height 24
click at [650, 374] on span "Apply" at bounding box center [658, 379] width 24 height 12
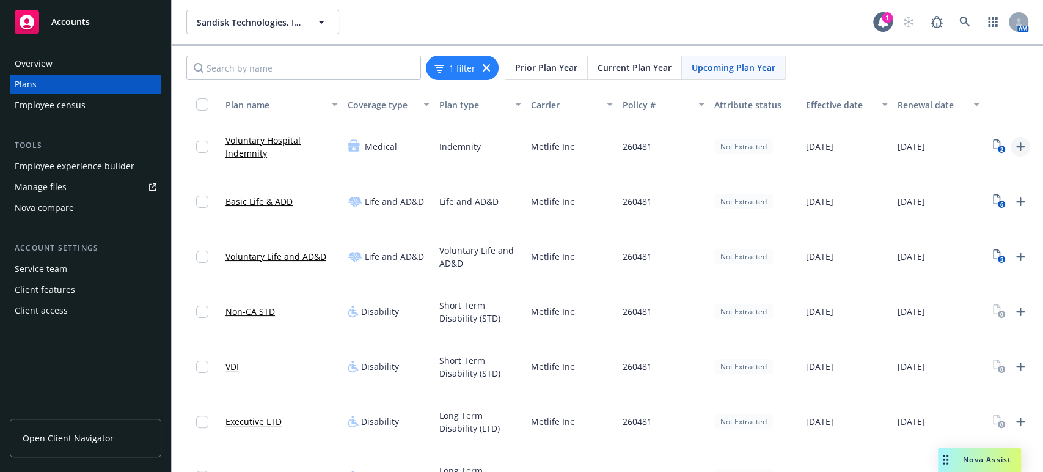
click at [1018, 143] on icon "Upload Plan Documents" at bounding box center [1020, 146] width 15 height 15
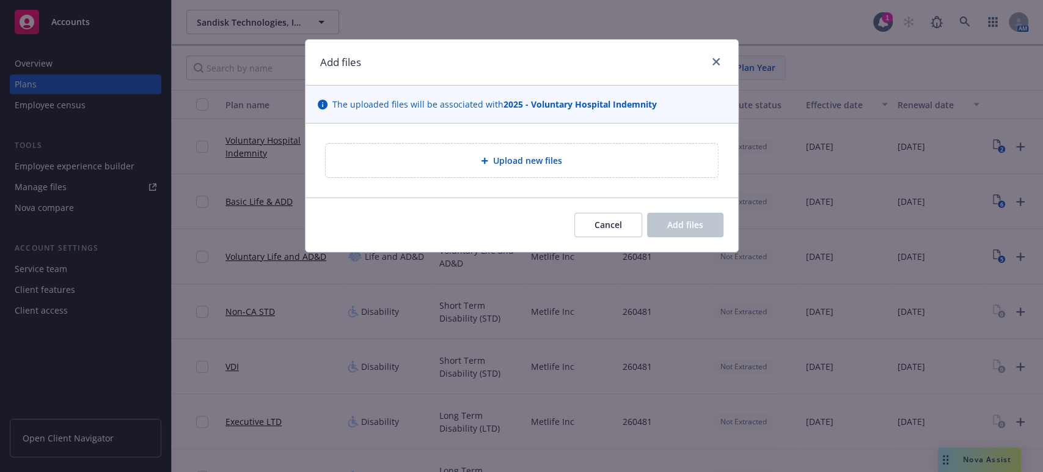
click at [485, 161] on icon at bounding box center [484, 161] width 7 height 7
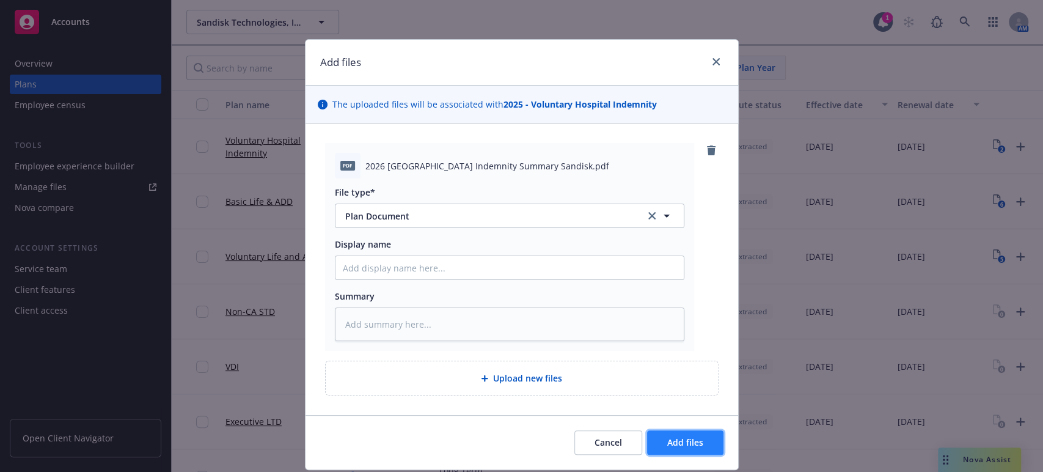
click at [679, 442] on span "Add files" at bounding box center [685, 442] width 36 height 12
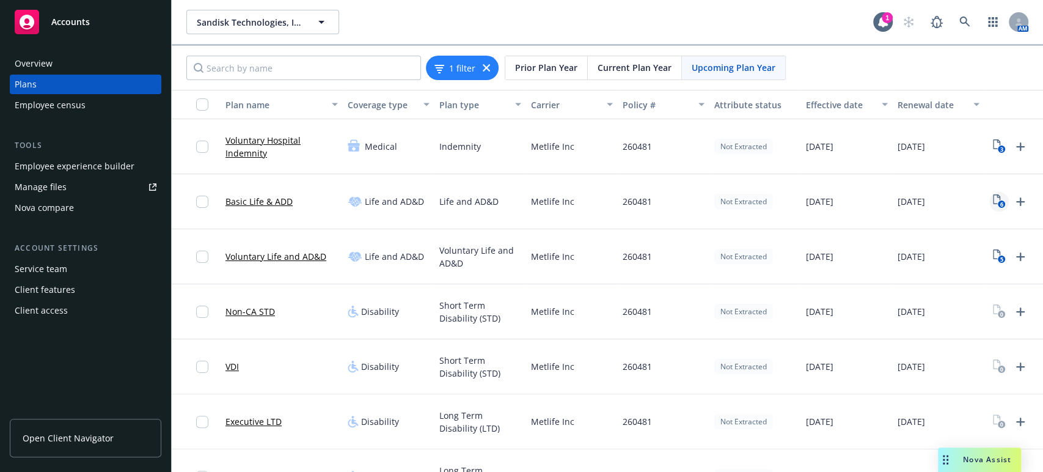
click at [996, 200] on icon "6" at bounding box center [999, 201] width 13 height 14
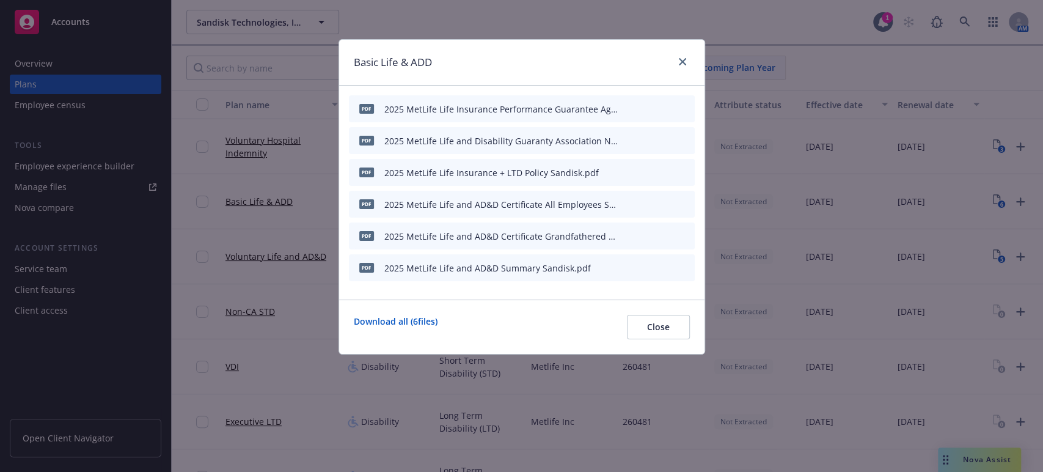
click at [533, 266] on div "2025 MetLife Life and AD&D Summary Sandisk.pdf" at bounding box center [487, 267] width 206 height 13
click at [684, 266] on icon "archive file" at bounding box center [683, 267] width 9 height 10
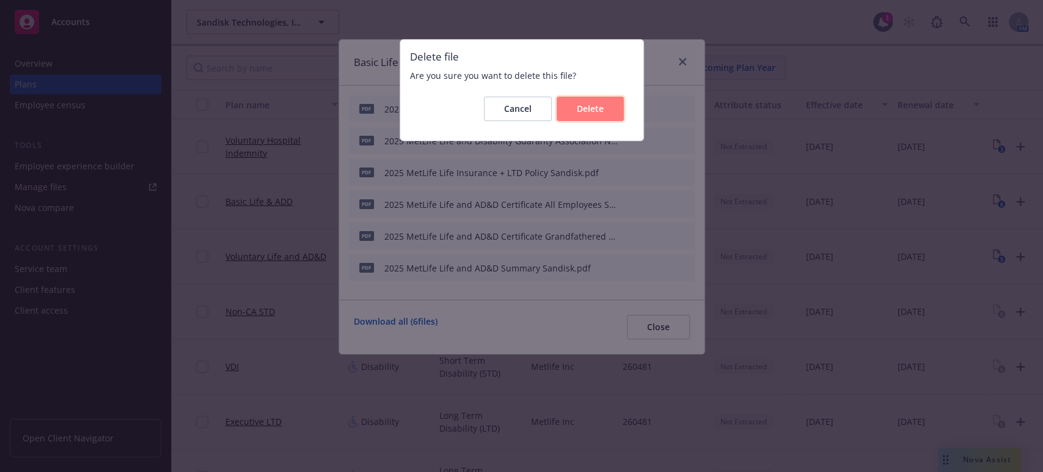
click at [590, 114] on span "Delete" at bounding box center [590, 109] width 27 height 12
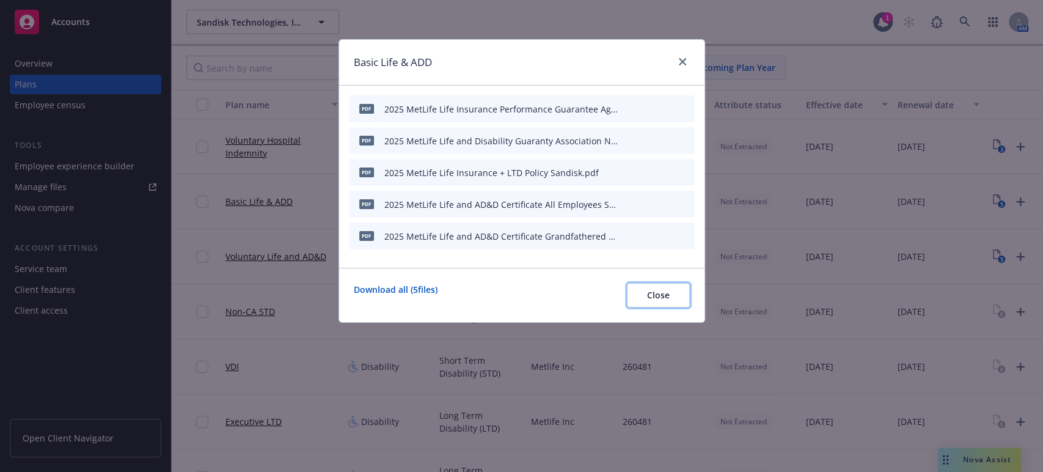
click at [667, 293] on span "Close" at bounding box center [658, 295] width 23 height 12
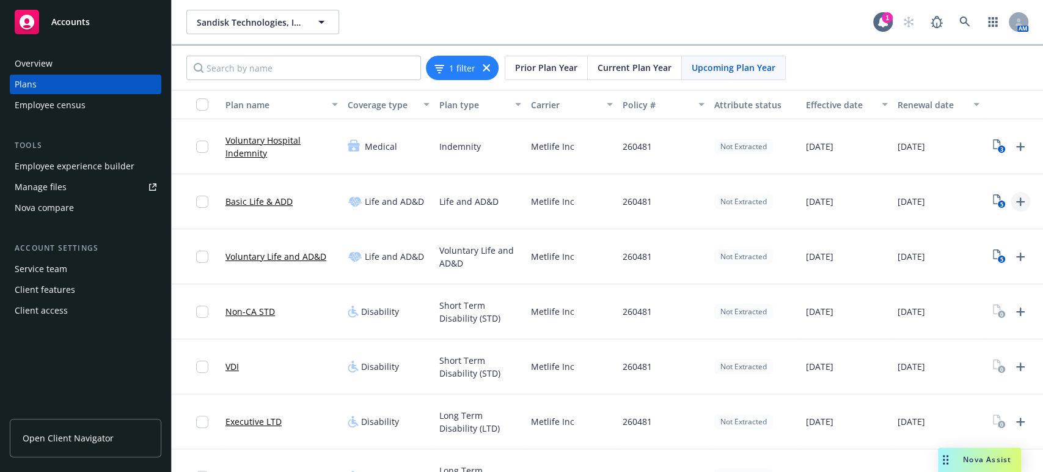
click at [1018, 200] on icon "Upload Plan Documents" at bounding box center [1020, 201] width 9 height 9
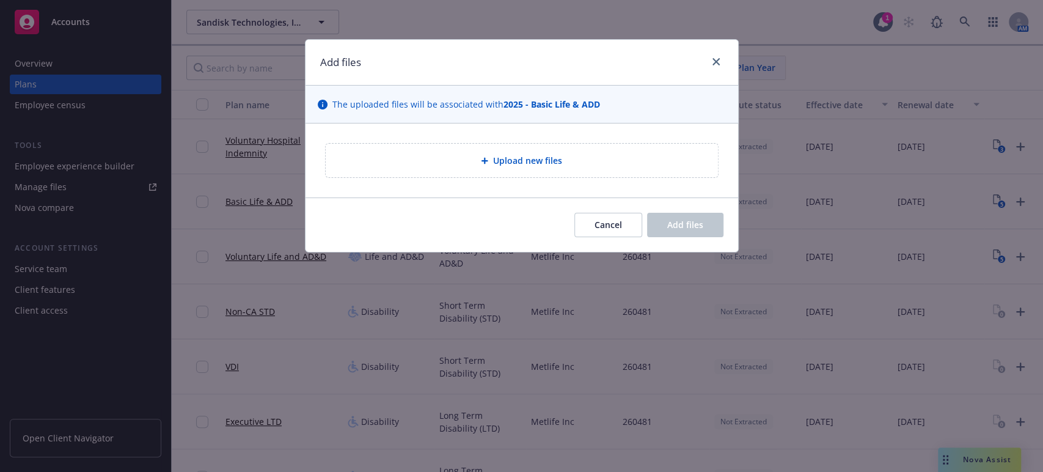
click at [474, 161] on div "Upload new files" at bounding box center [521, 160] width 373 height 14
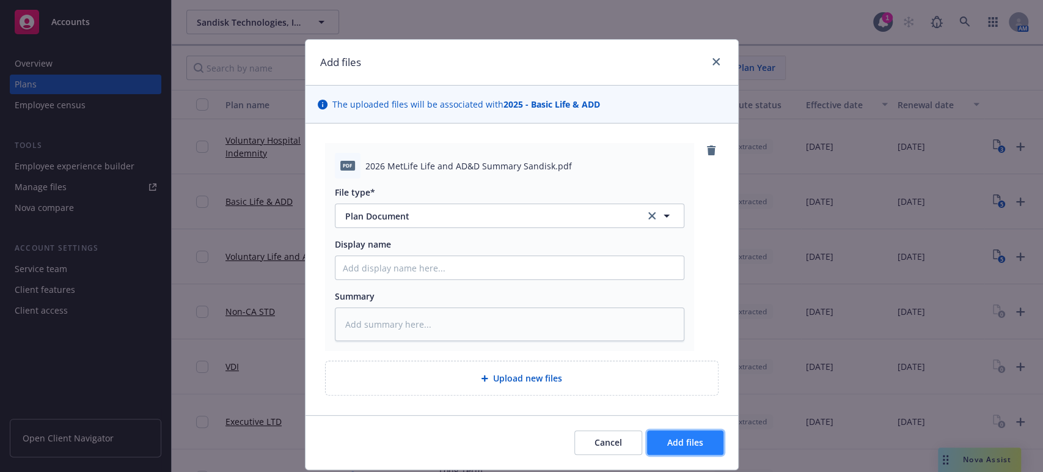
click at [683, 439] on span "Add files" at bounding box center [685, 442] width 36 height 12
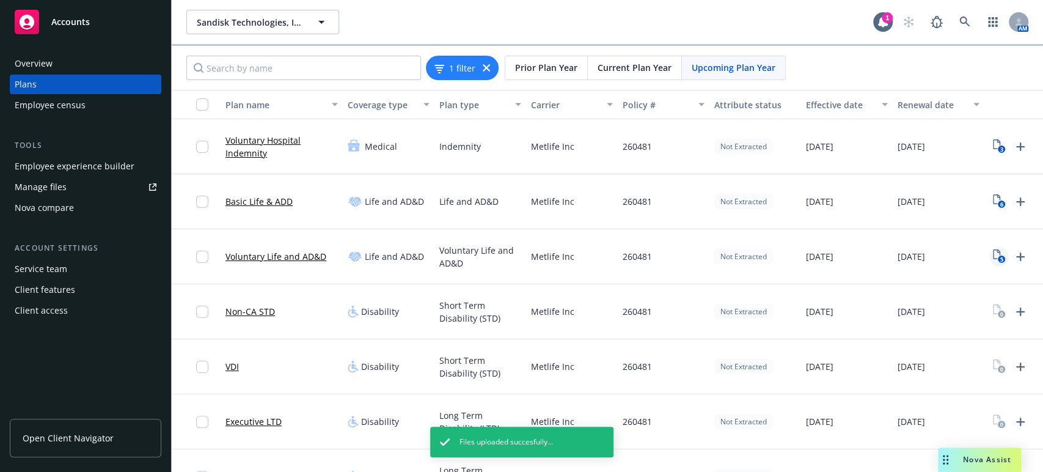
click at [994, 254] on icon "5" at bounding box center [999, 256] width 13 height 14
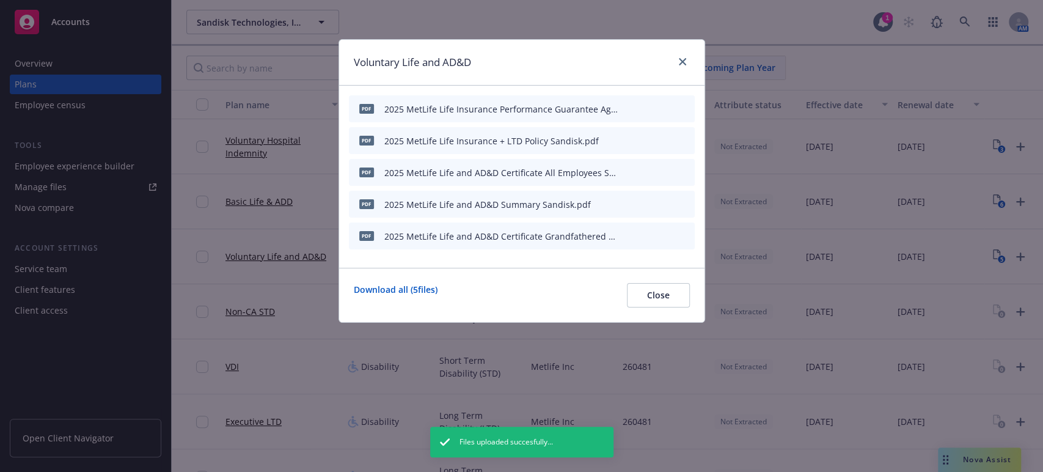
click at [470, 205] on div "2025 MetLife Life and AD&D Summary Sandisk.pdf" at bounding box center [487, 204] width 206 height 13
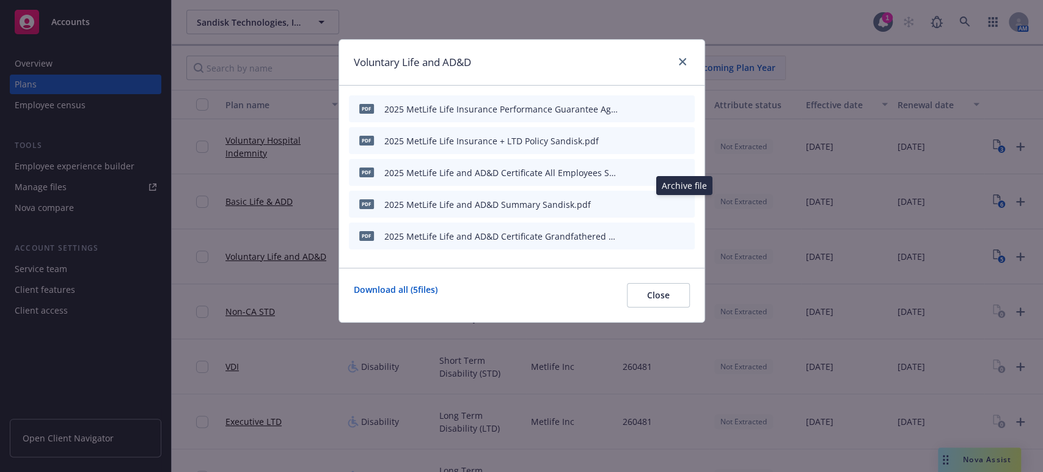
click at [681, 200] on icon "archive file" at bounding box center [684, 204] width 10 height 10
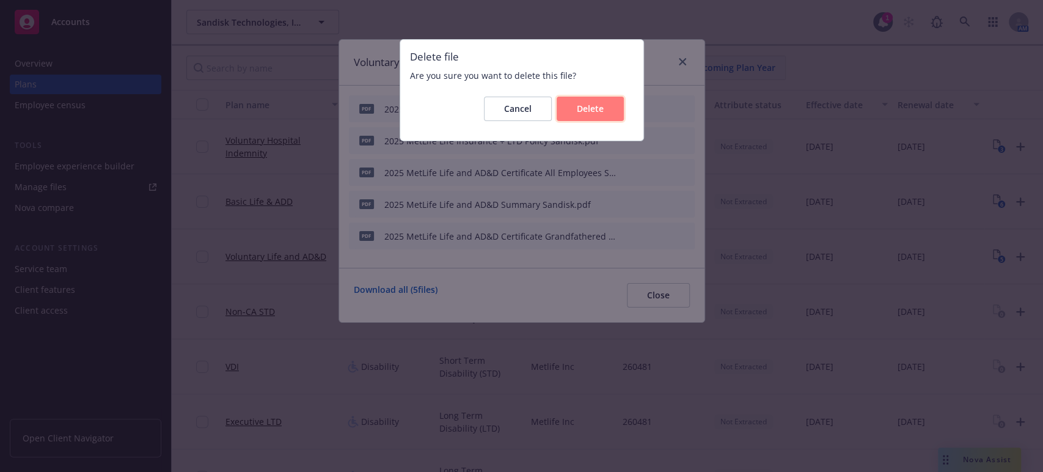
click at [585, 108] on span "Delete" at bounding box center [590, 109] width 27 height 12
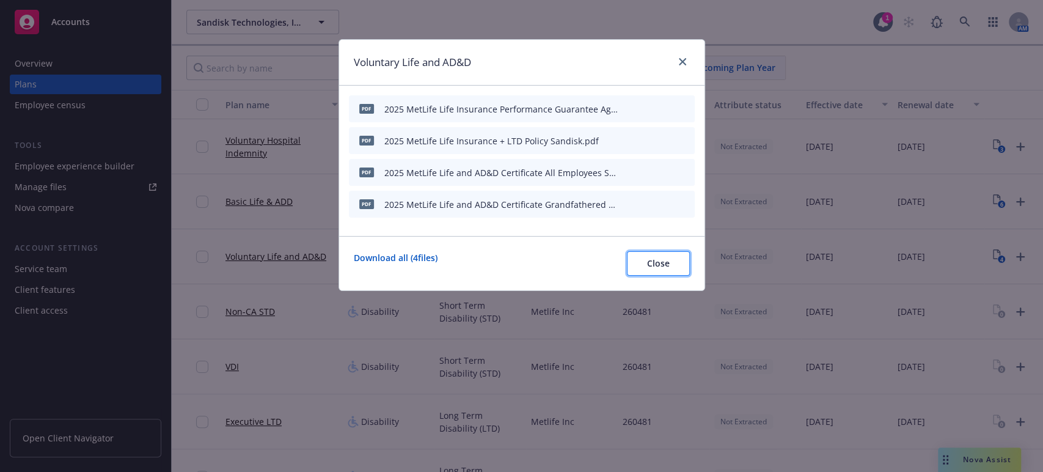
click at [665, 262] on span "Close" at bounding box center [658, 263] width 23 height 12
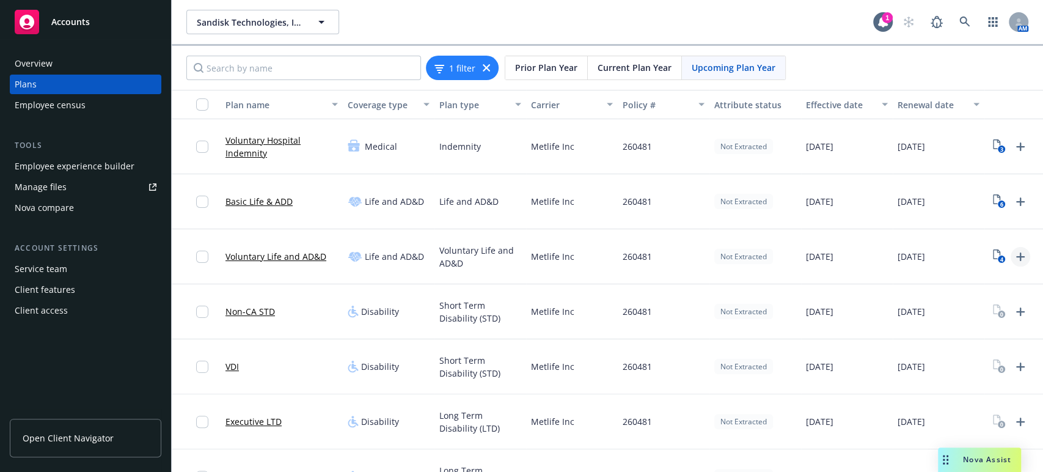
click at [1021, 257] on icon "Upload Plan Documents" at bounding box center [1020, 256] width 9 height 9
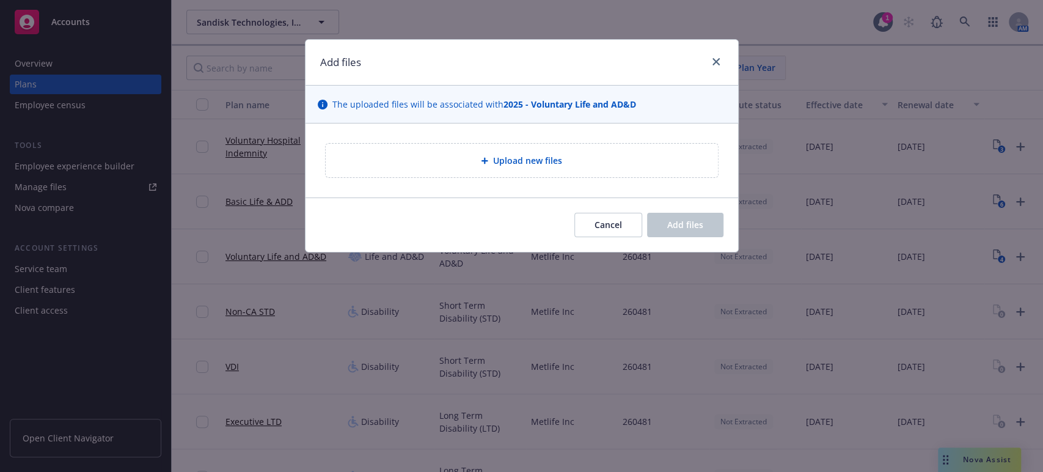
click at [506, 161] on span "Upload new files" at bounding box center [527, 160] width 69 height 13
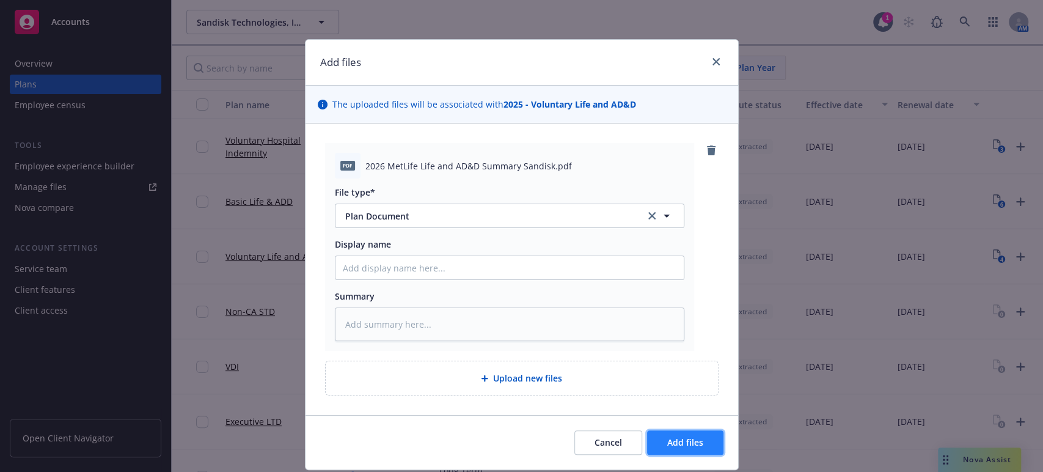
click at [670, 442] on span "Add files" at bounding box center [685, 442] width 36 height 12
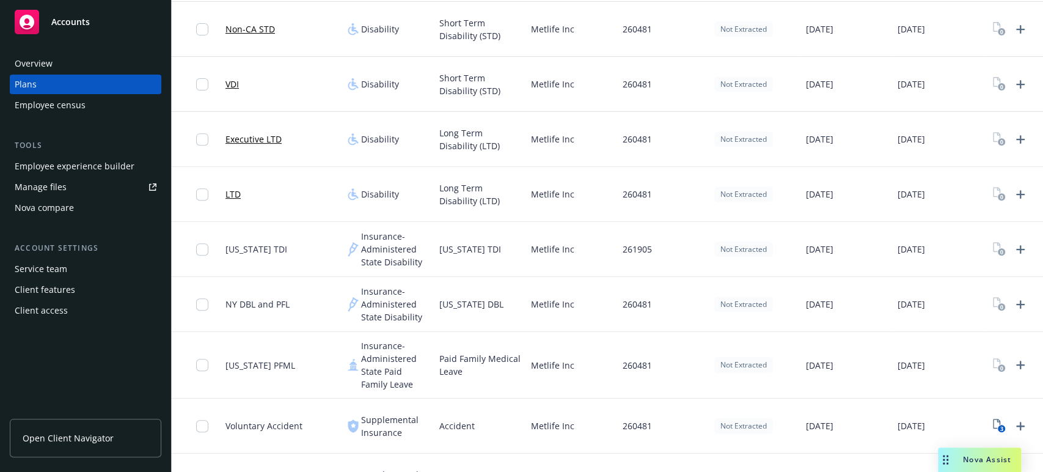
scroll to position [339, 0]
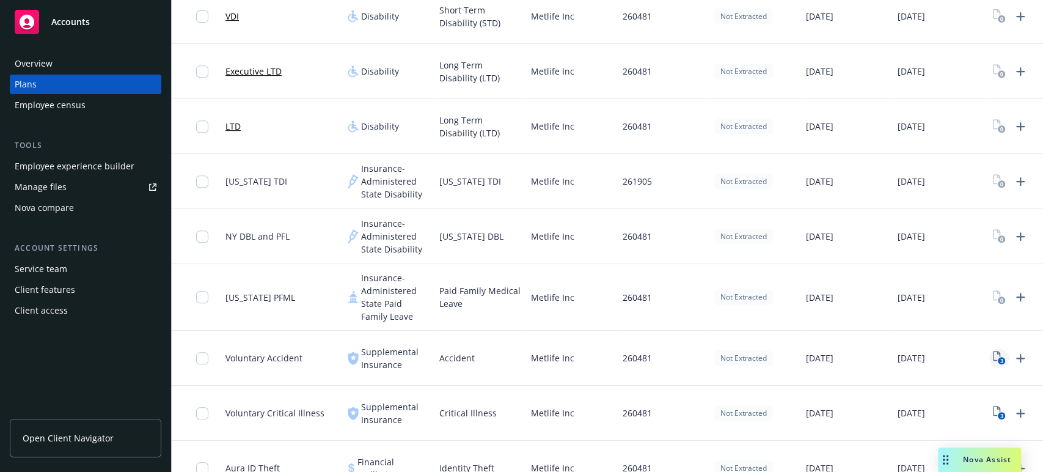
click at [994, 352] on icon "3" at bounding box center [999, 358] width 13 height 14
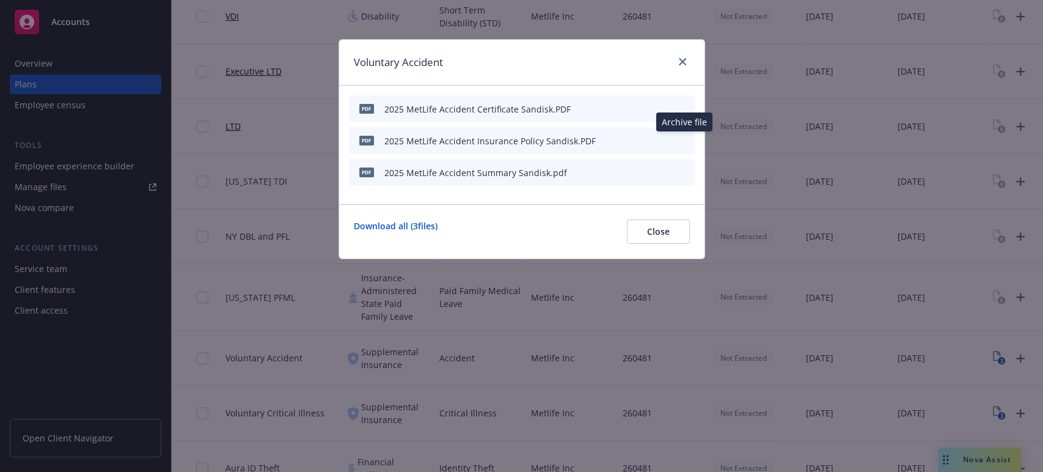
click at [686, 136] on icon "archive file" at bounding box center [684, 140] width 10 height 10
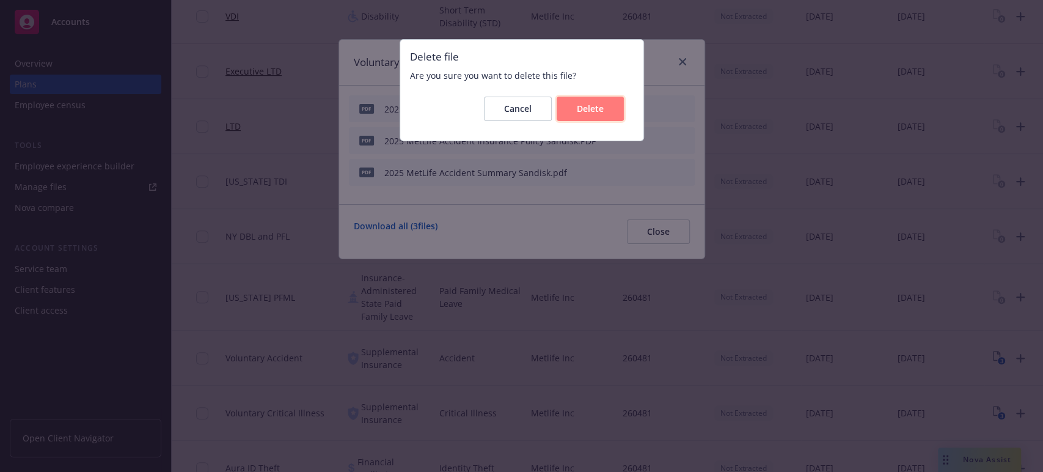
click at [581, 105] on span "Delete" at bounding box center [590, 109] width 27 height 12
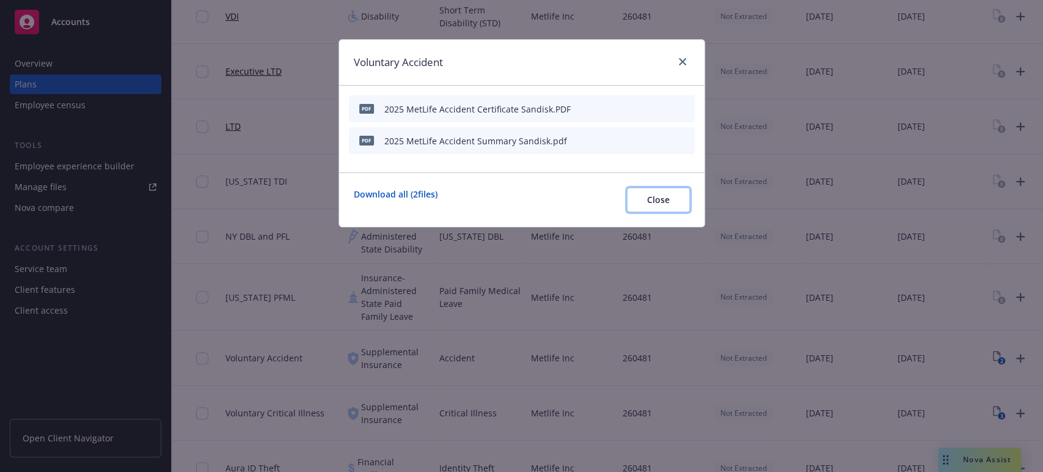
click at [660, 199] on span "Close" at bounding box center [658, 200] width 23 height 12
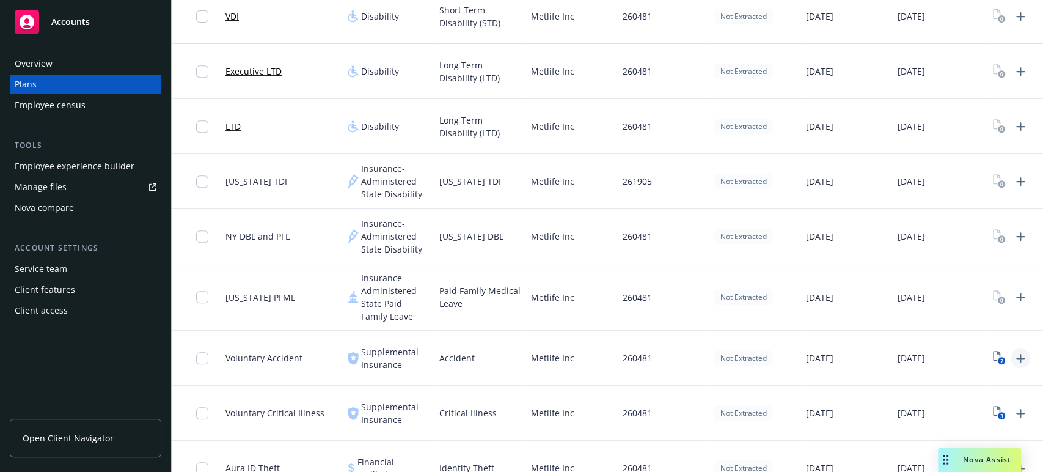
click at [1020, 355] on icon "Upload Plan Documents" at bounding box center [1020, 358] width 9 height 9
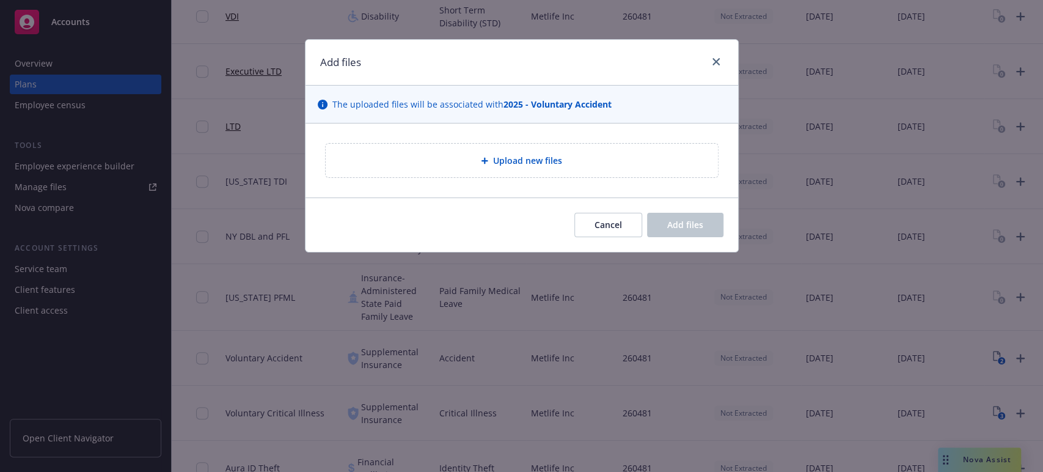
click at [498, 161] on span "Upload new files" at bounding box center [527, 160] width 69 height 13
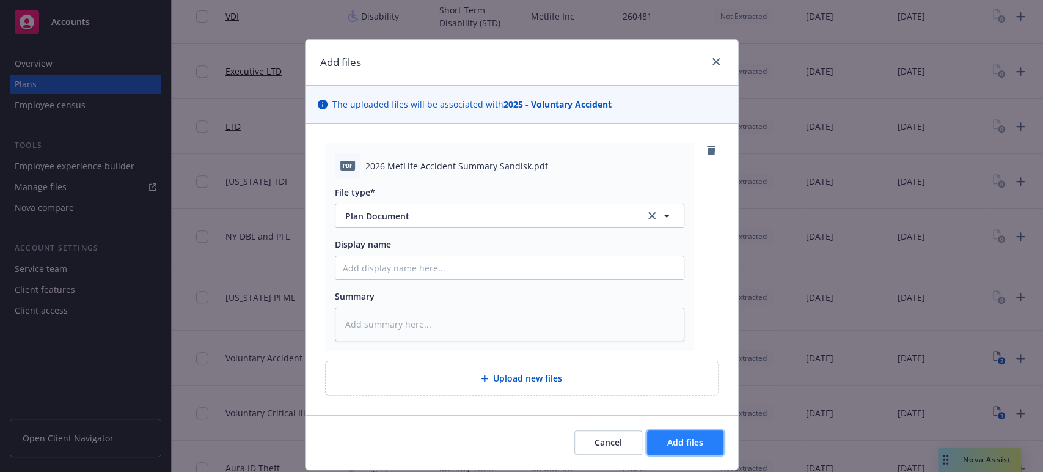
click at [667, 440] on span "Add files" at bounding box center [685, 442] width 36 height 12
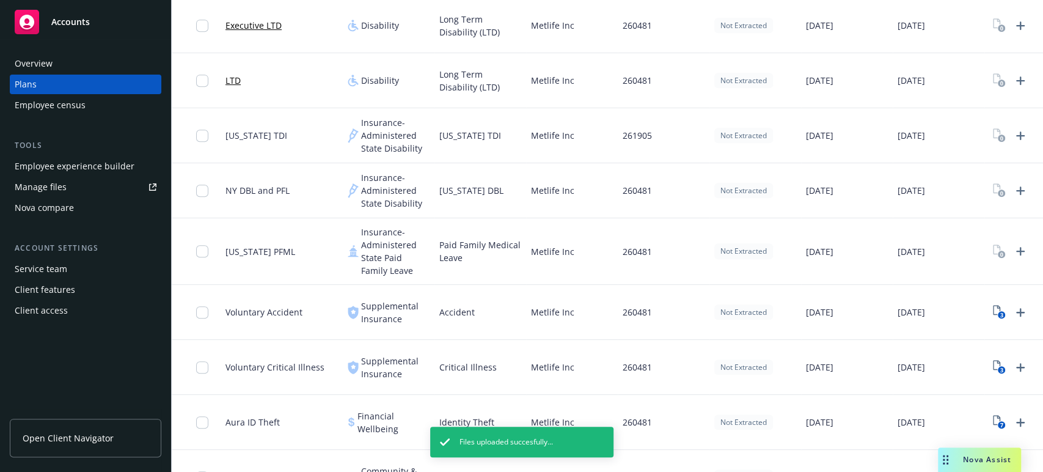
scroll to position [407, 0]
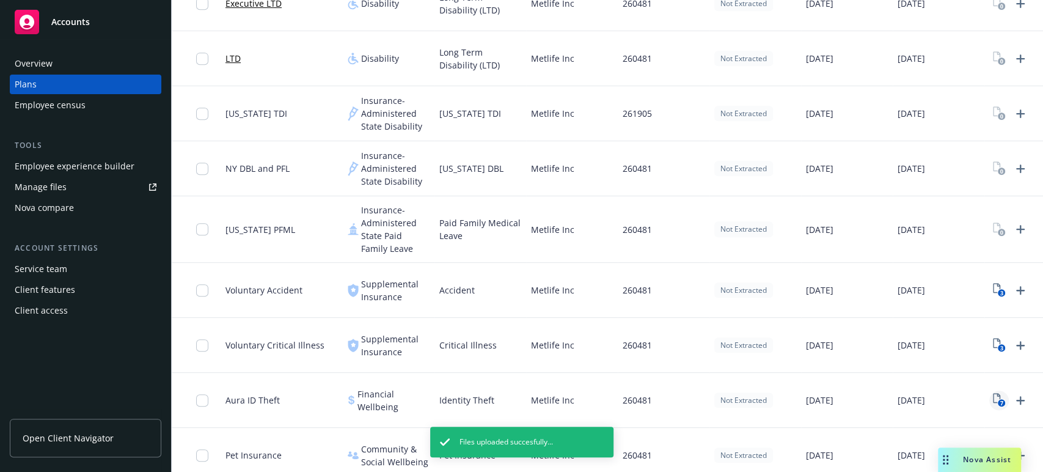
click at [997, 396] on icon "7" at bounding box center [999, 400] width 13 height 14
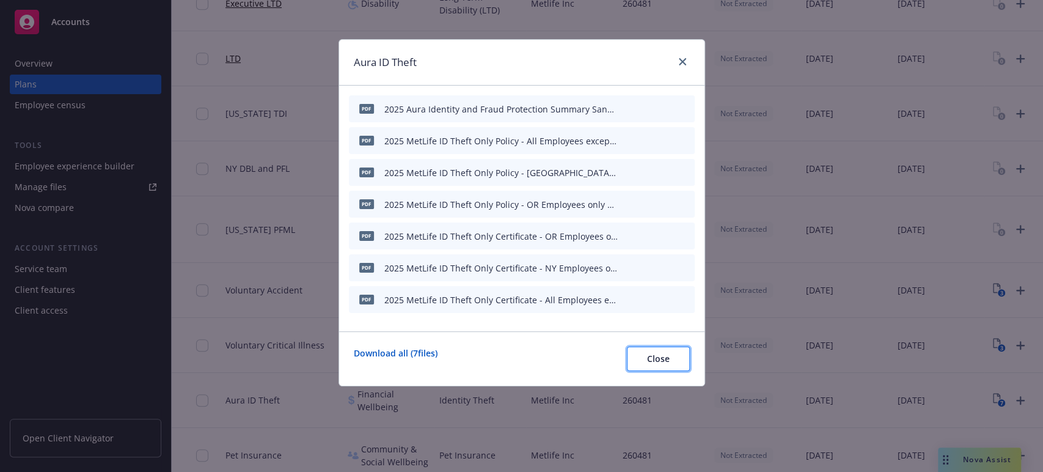
click at [650, 356] on span "Close" at bounding box center [658, 358] width 23 height 12
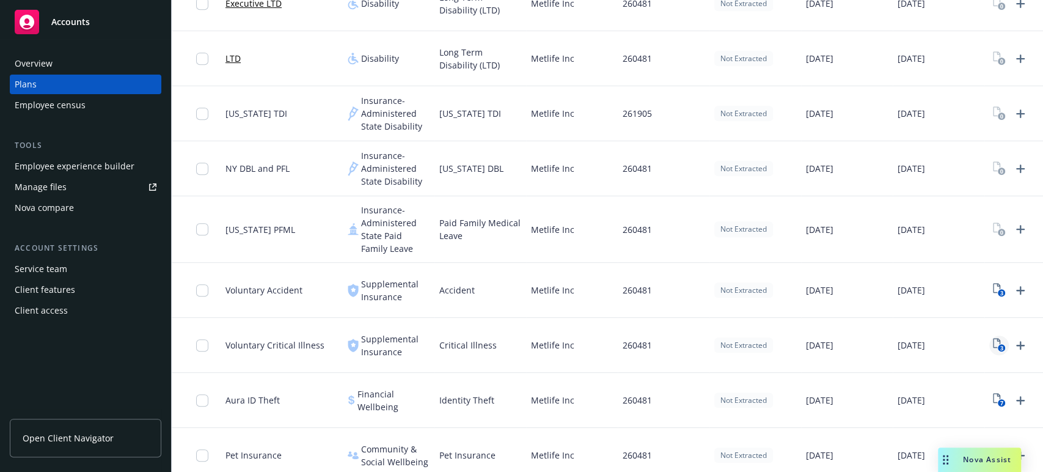
click at [998, 340] on icon "View Plan Documents" at bounding box center [996, 343] width 7 height 10
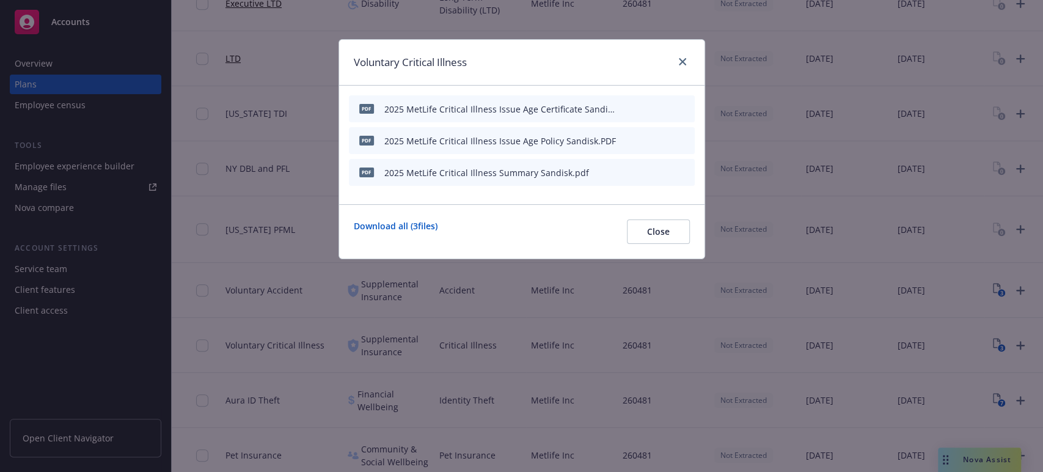
click at [442, 174] on div "2025 MetLife Critical Illness Summary Sandisk.pdf" at bounding box center [486, 172] width 205 height 13
click at [683, 169] on icon "archive file" at bounding box center [683, 172] width 9 height 10
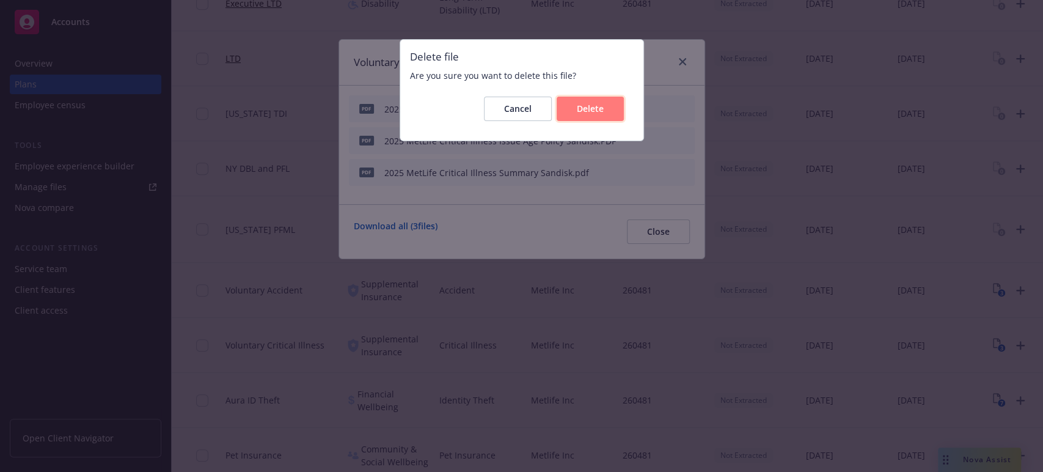
click at [588, 110] on span "Delete" at bounding box center [590, 109] width 27 height 12
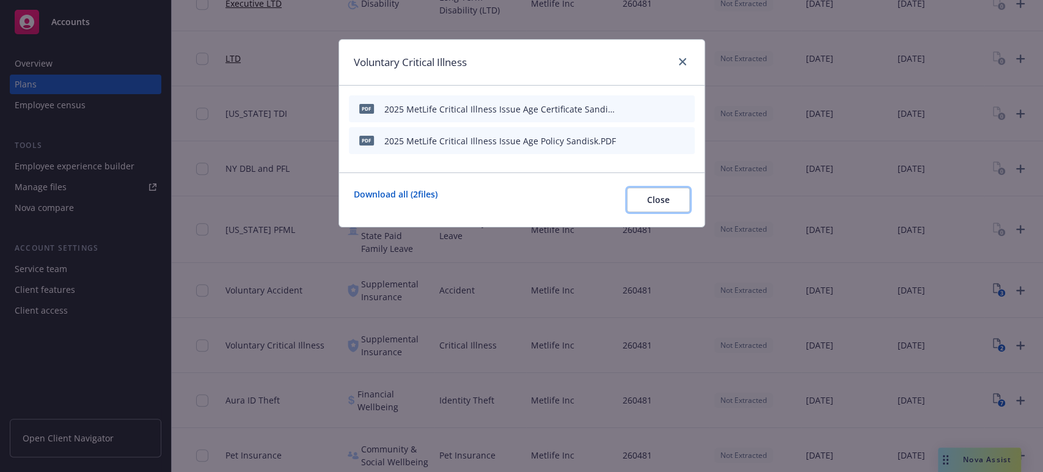
click at [644, 197] on button "Close" at bounding box center [658, 200] width 63 height 24
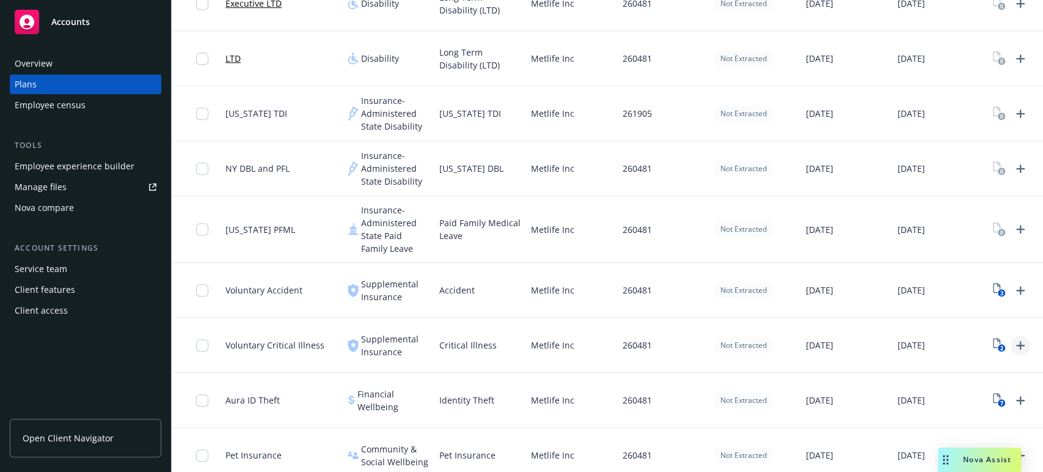
click at [1021, 343] on icon "Upload Plan Documents" at bounding box center [1020, 345] width 9 height 9
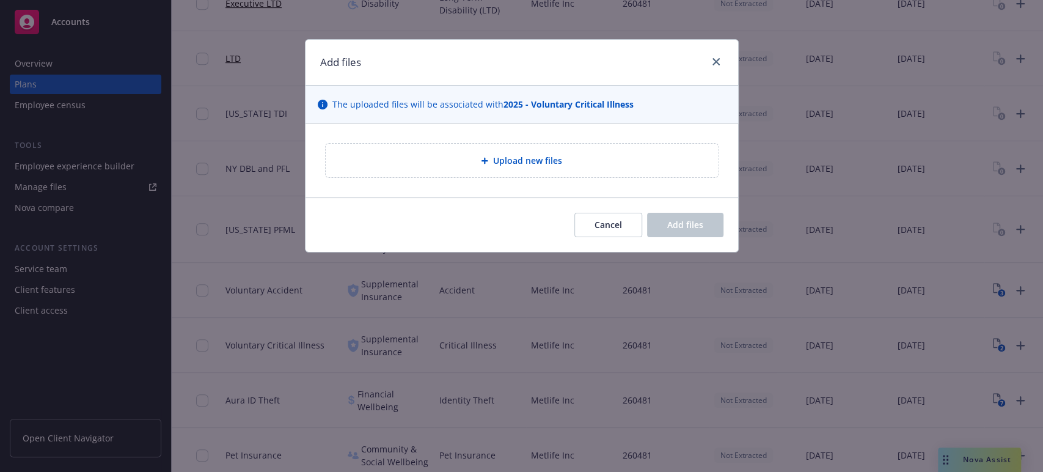
click at [487, 158] on icon at bounding box center [484, 160] width 7 height 7
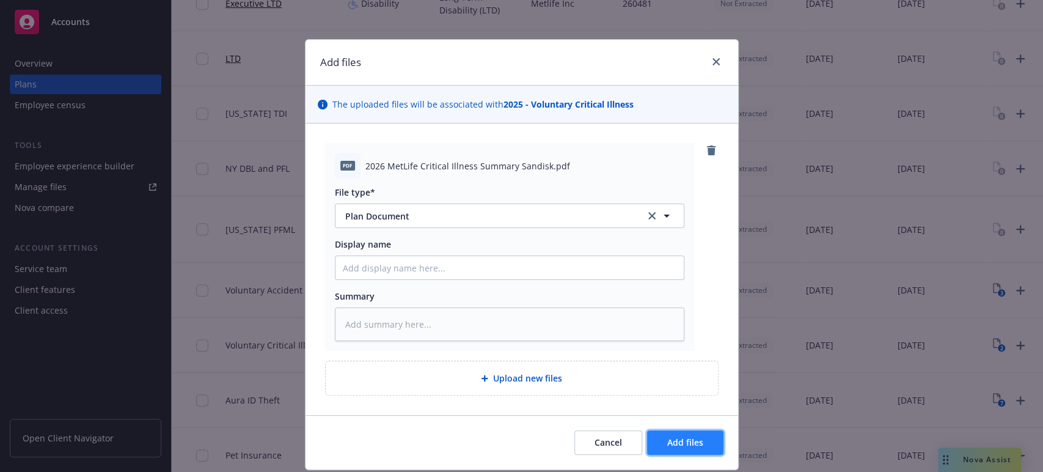
click at [658, 437] on button "Add files" at bounding box center [685, 442] width 76 height 24
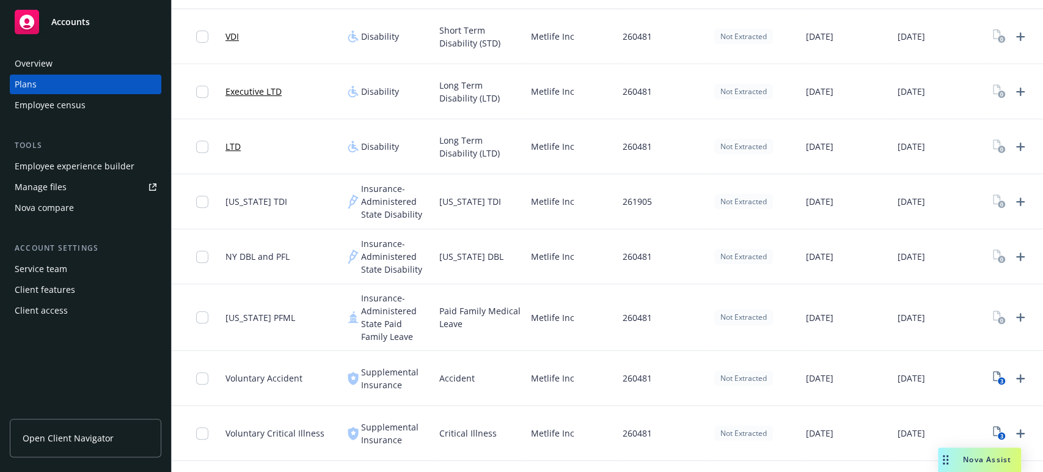
scroll to position [265, 0]
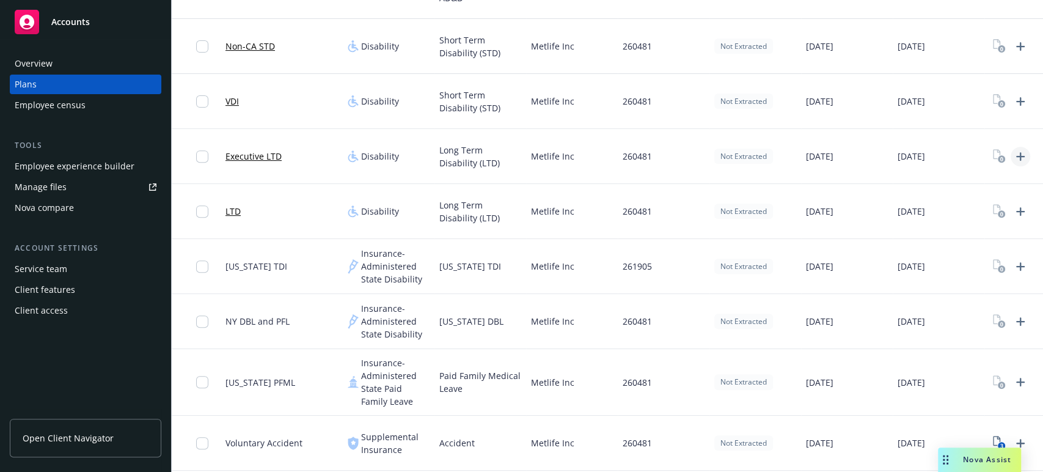
click at [1020, 155] on icon "Upload Plan Documents" at bounding box center [1020, 156] width 9 height 9
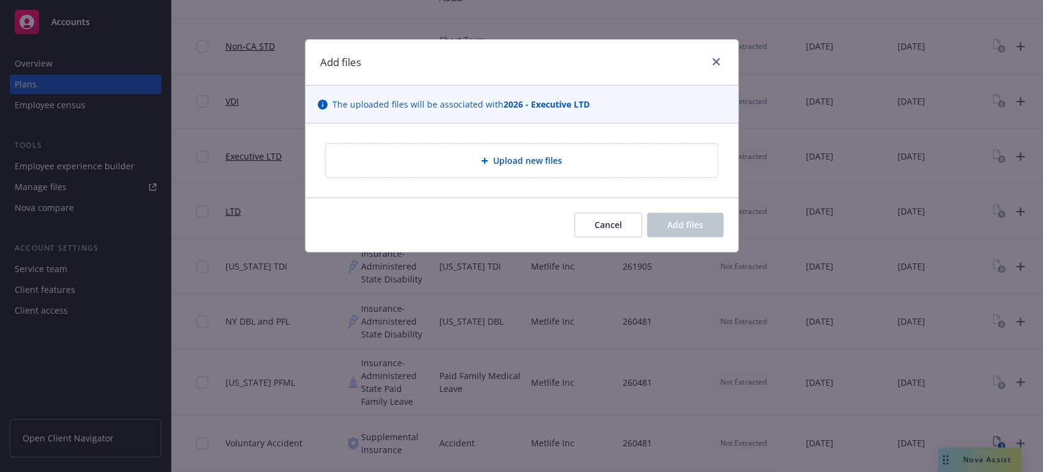
click at [486, 158] on icon at bounding box center [484, 160] width 7 height 7
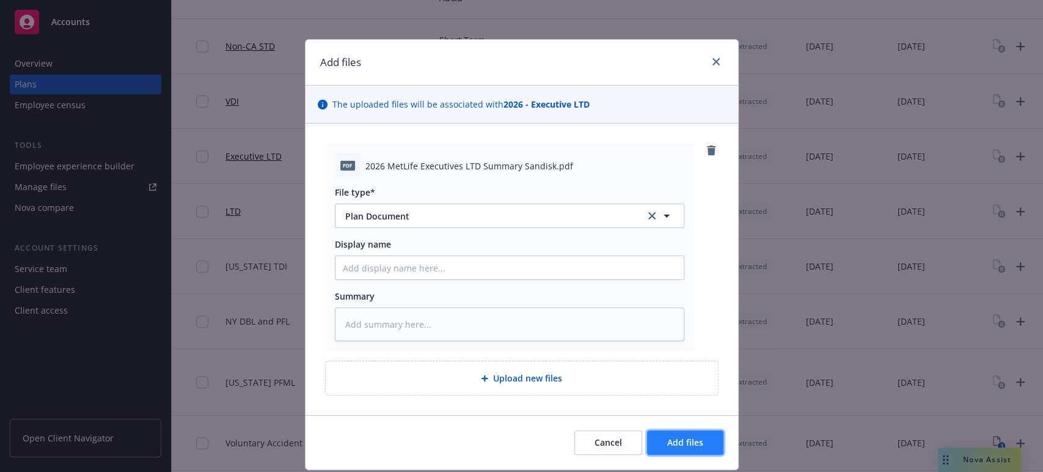
click at [677, 445] on span "Add files" at bounding box center [685, 442] width 36 height 12
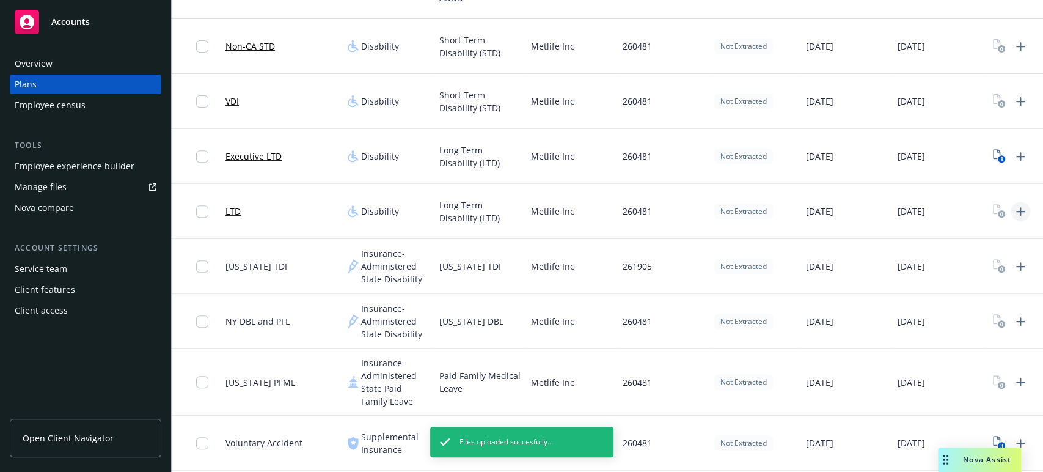
click at [1017, 210] on icon "Upload Plan Documents" at bounding box center [1020, 211] width 9 height 9
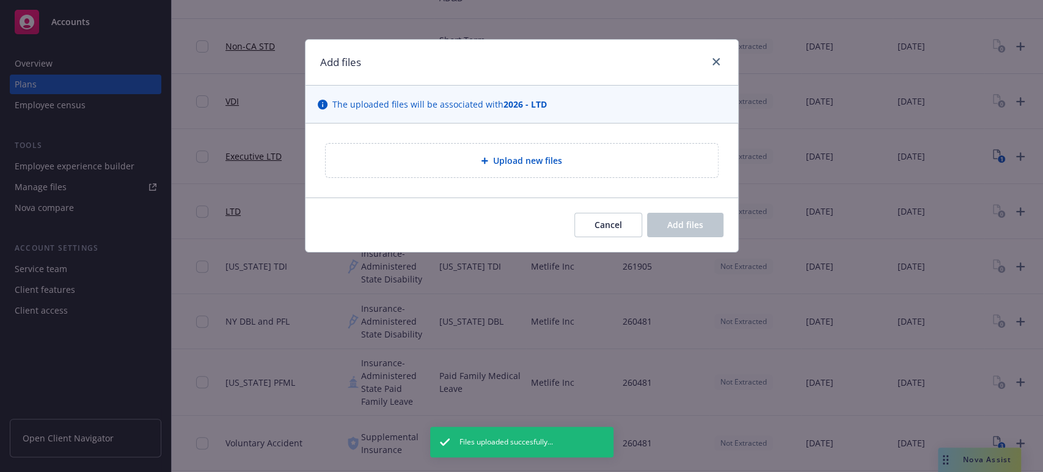
click at [484, 158] on icon at bounding box center [484, 161] width 7 height 7
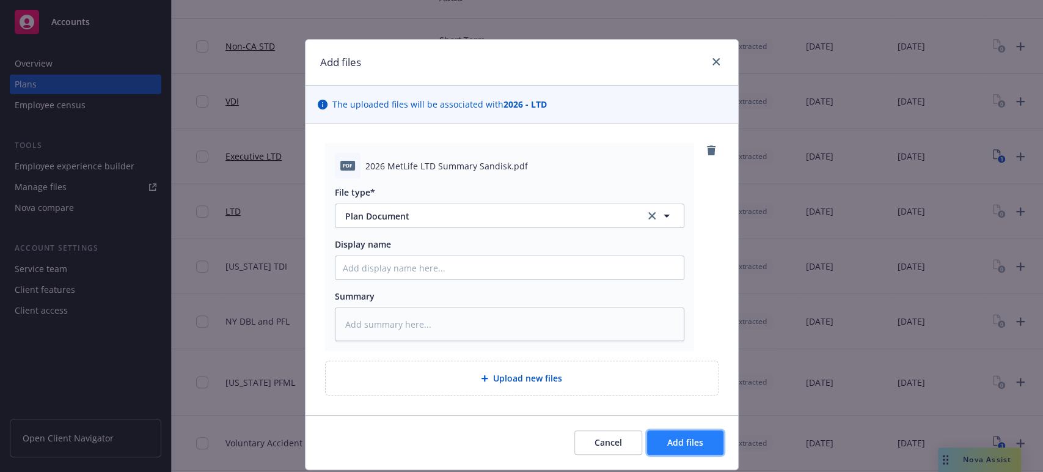
click at [668, 443] on span "Add files" at bounding box center [685, 442] width 36 height 12
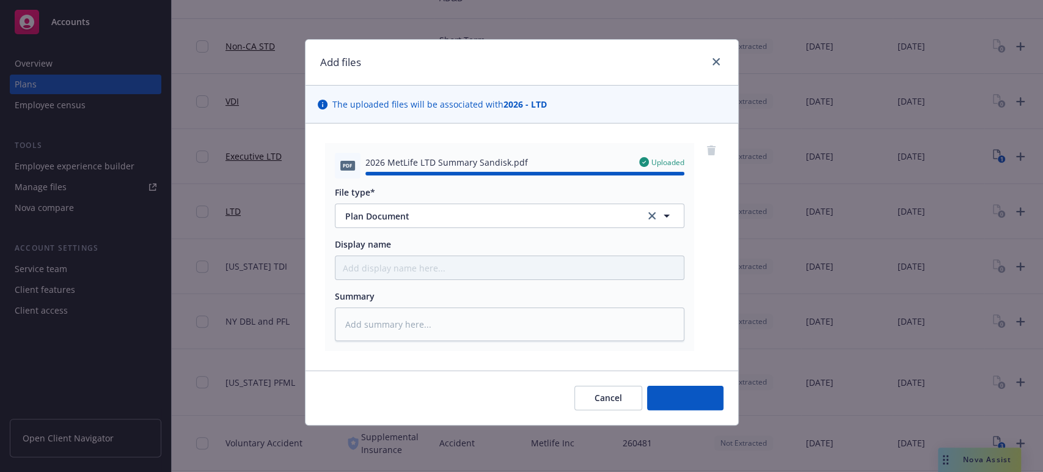
type textarea "x"
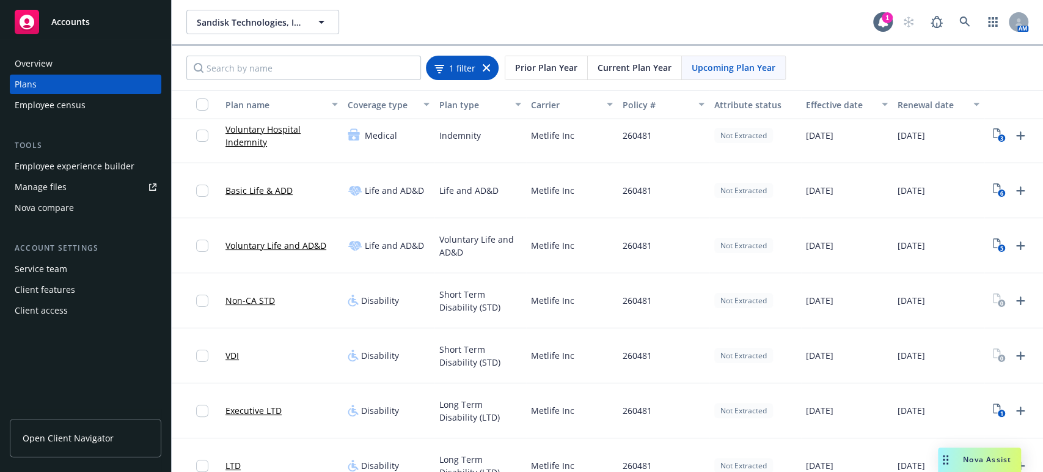
click at [489, 68] on icon at bounding box center [486, 67] width 7 height 7
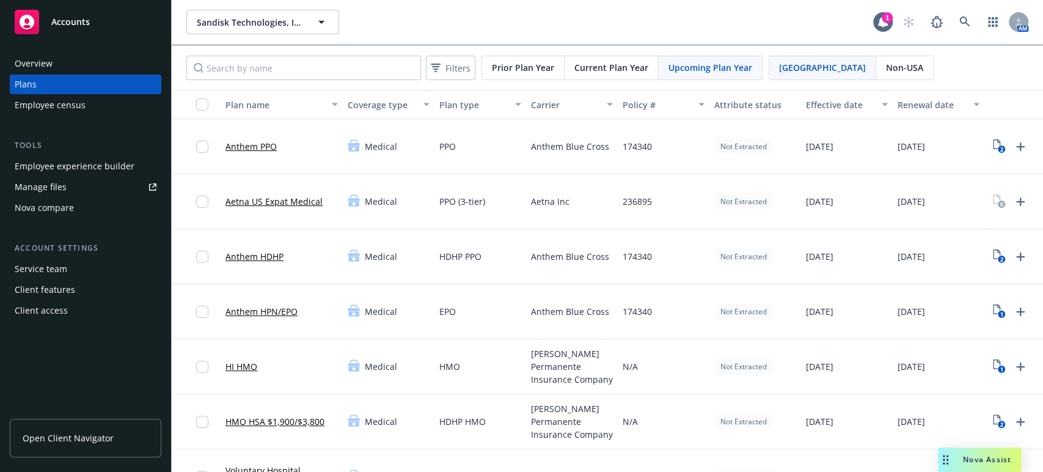
click at [694, 62] on span "Upcoming Plan Year" at bounding box center [710, 67] width 84 height 13
click at [454, 67] on span "Filters" at bounding box center [457, 68] width 25 height 13
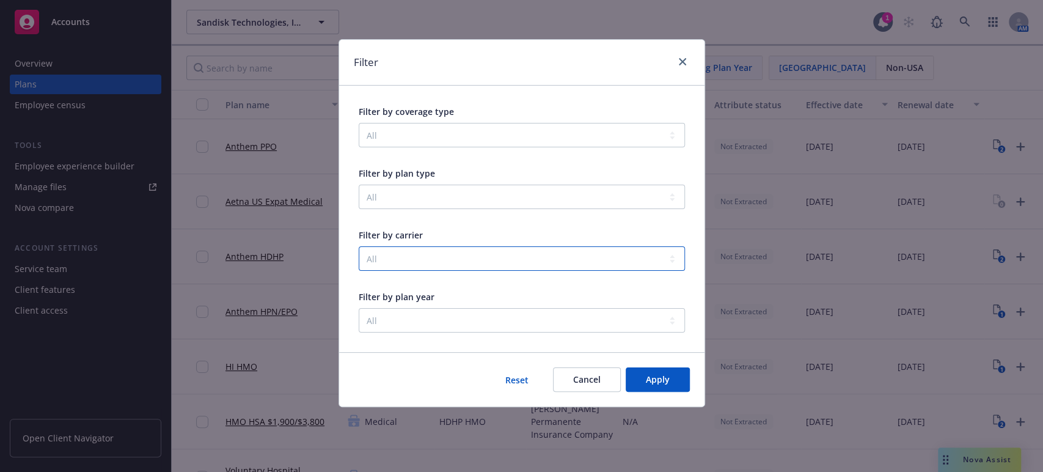
click at [674, 255] on select "All Aetna Inc Anthem Blue Cross Bright Horizons Family Solutions, LLC CuraLinc …" at bounding box center [522, 258] width 326 height 24
select select "001d000001hMPi1AAG"
click at [359, 246] on select "All Aetna Inc Anthem Blue Cross Bright Horizons Family Solutions, LLC CuraLinc …" at bounding box center [522, 258] width 326 height 24
click at [651, 379] on span "Apply" at bounding box center [658, 379] width 24 height 12
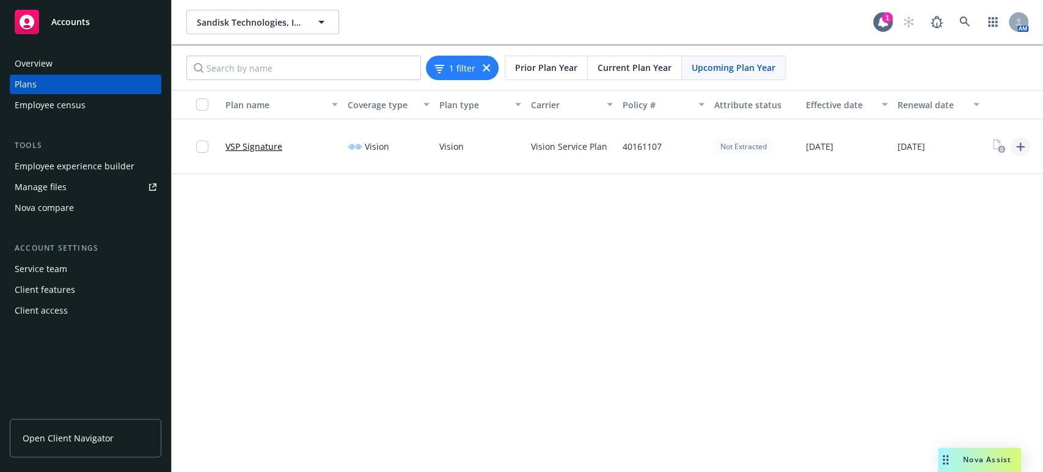
click at [1021, 144] on icon "Upload Plan Documents" at bounding box center [1020, 146] width 15 height 15
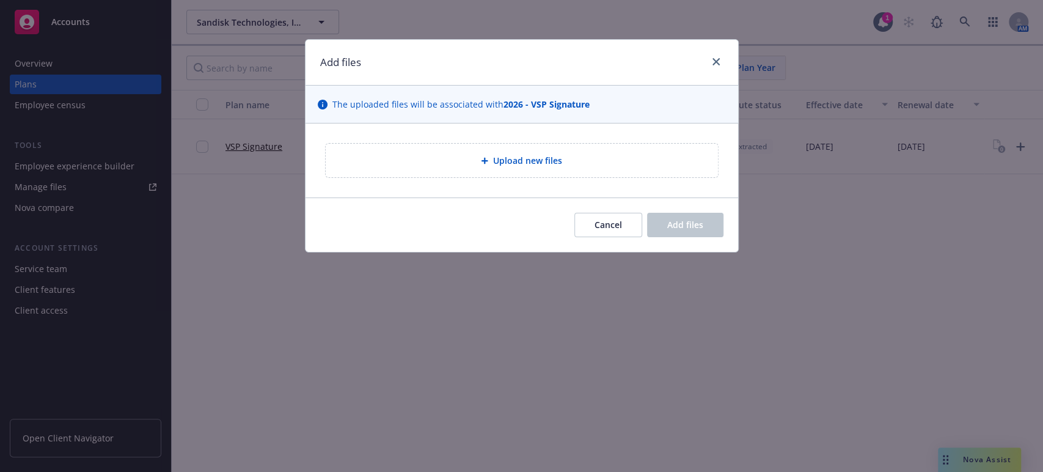
click at [520, 162] on span "Upload new files" at bounding box center [527, 160] width 69 height 13
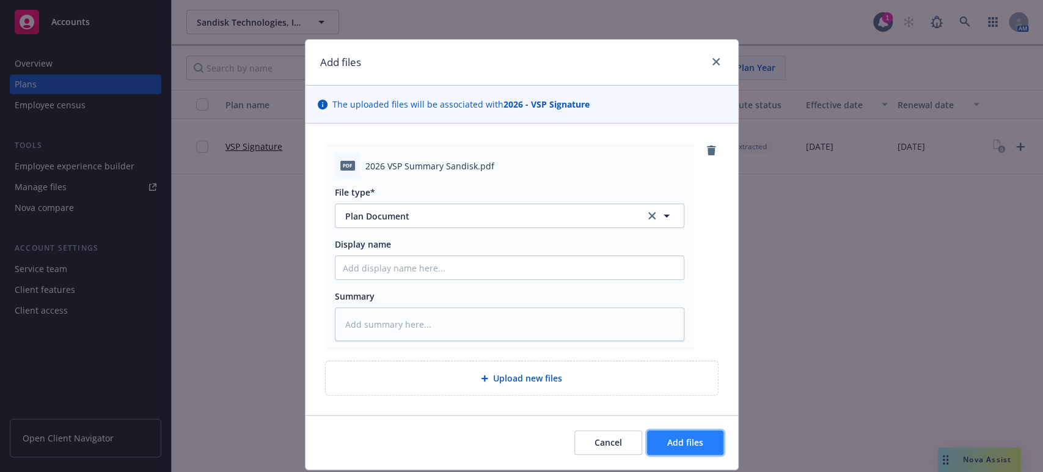
click at [674, 443] on span "Add files" at bounding box center [685, 442] width 36 height 12
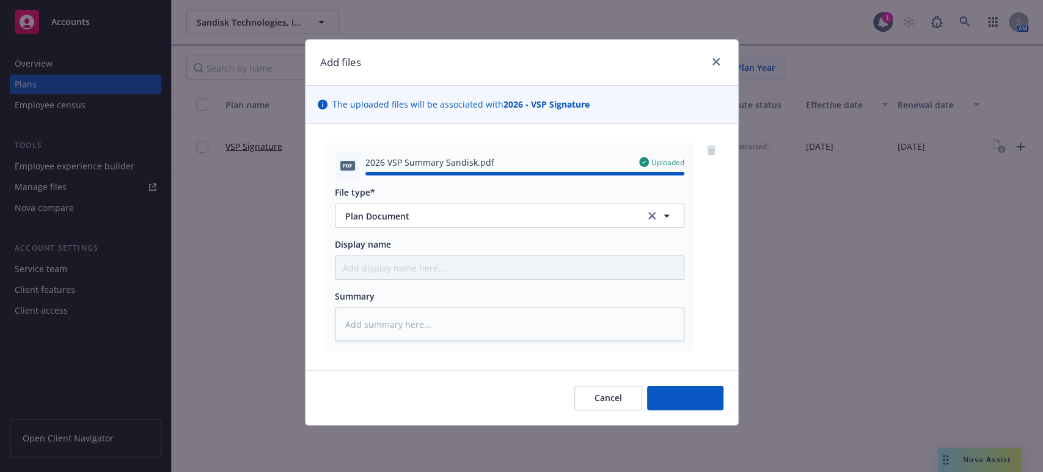
type textarea "x"
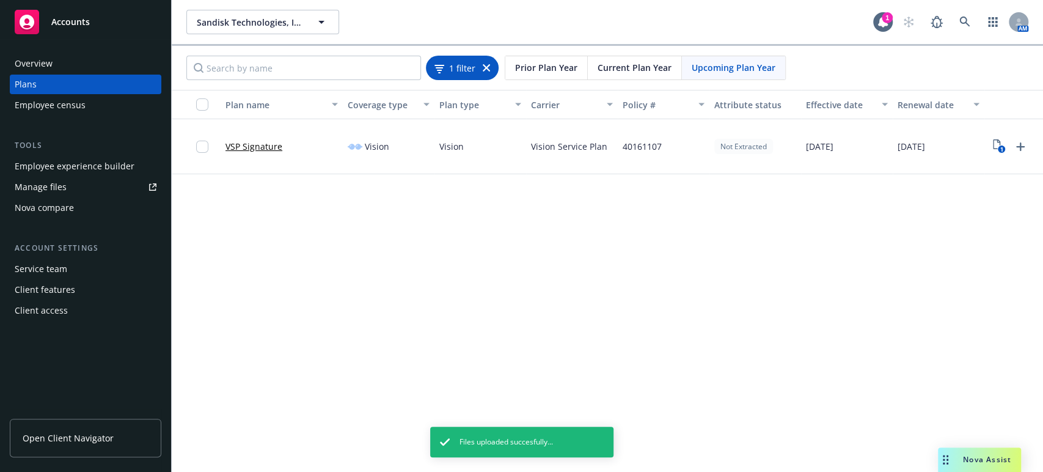
click at [487, 67] on icon at bounding box center [486, 67] width 7 height 7
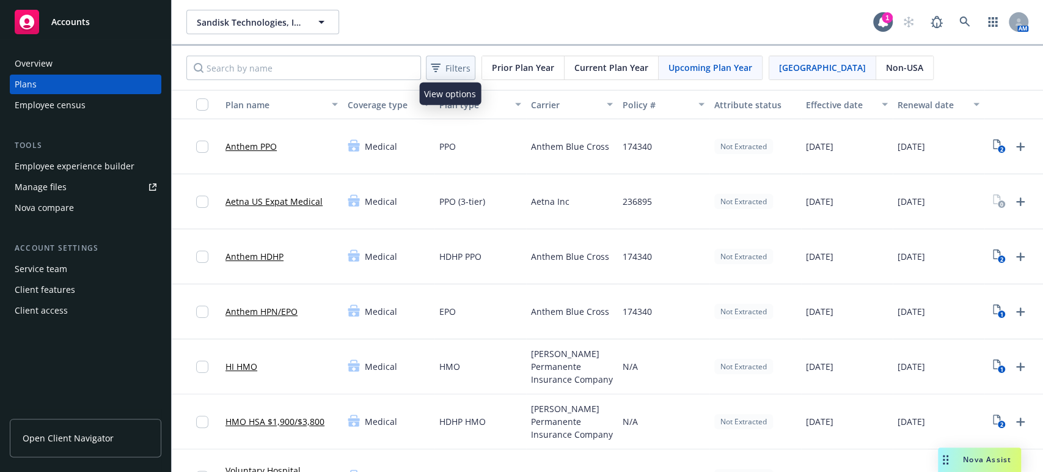
click at [462, 67] on span "Filters" at bounding box center [457, 68] width 25 height 13
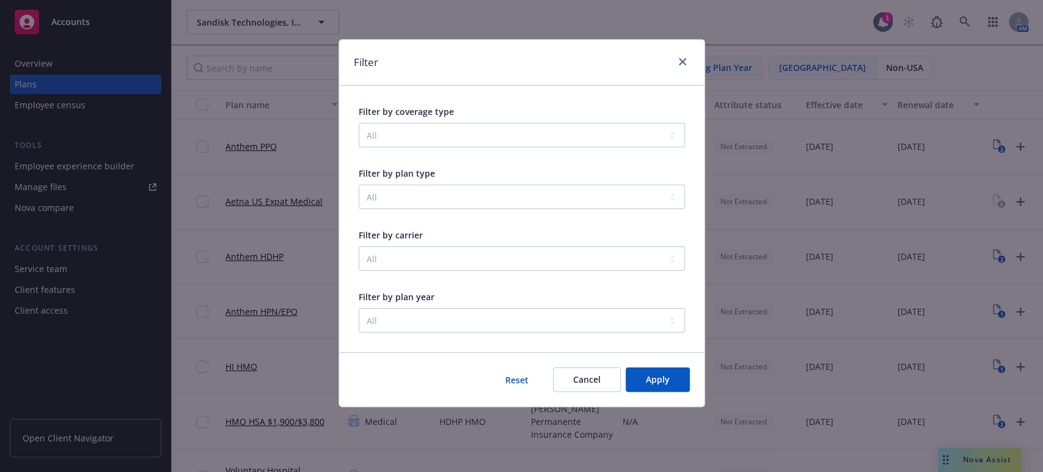
click at [693, 63] on div "Filter" at bounding box center [521, 63] width 365 height 46
click at [679, 64] on icon "close" at bounding box center [682, 61] width 7 height 7
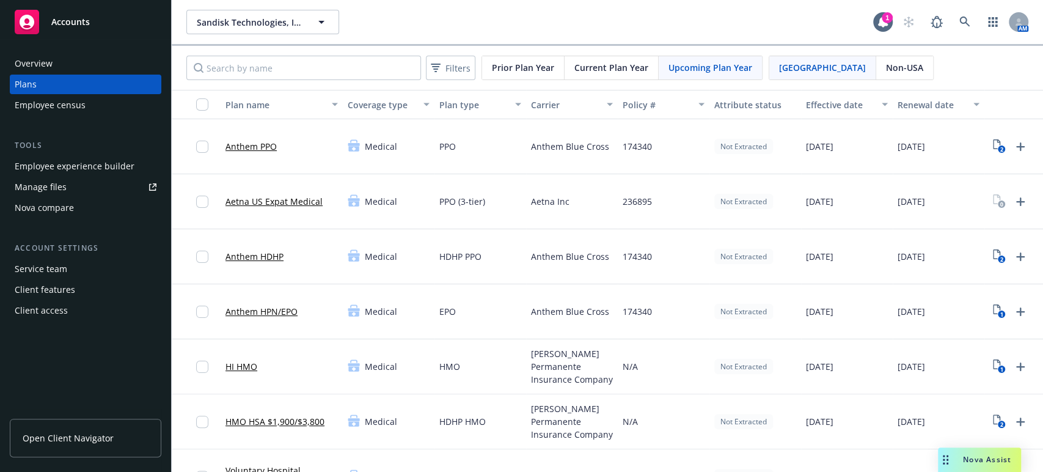
click at [698, 66] on span "Upcoming Plan Year" at bounding box center [710, 67] width 84 height 13
click at [458, 65] on span "Filters" at bounding box center [457, 68] width 25 height 13
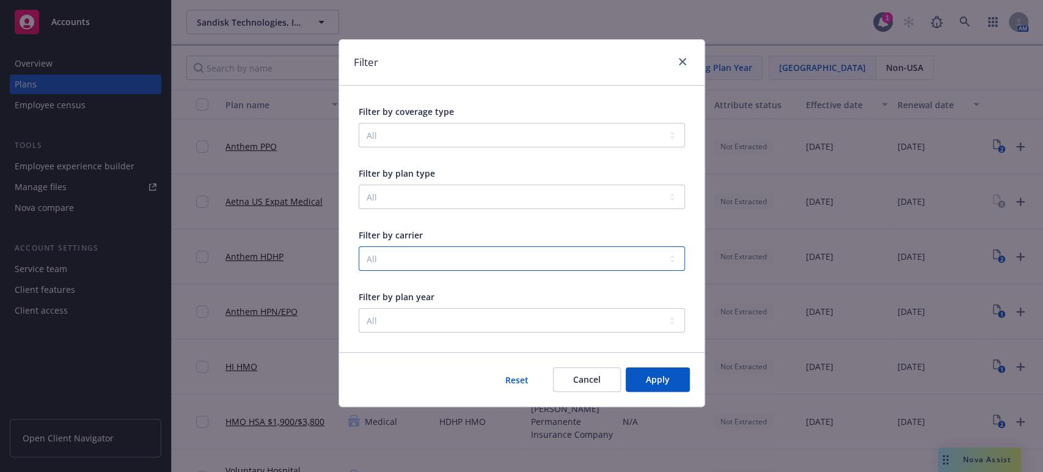
click at [655, 259] on select "All Aetna Inc Anthem Blue Cross Bright Horizons Family Solutions, LLC CuraLinc …" at bounding box center [522, 258] width 326 height 24
select select "0018X00003DtggIQAR"
click at [359, 246] on select "All Aetna Inc Anthem Blue Cross Bright Horizons Family Solutions, LLC CuraLinc …" at bounding box center [522, 258] width 326 height 24
click at [643, 374] on button "Apply" at bounding box center [658, 379] width 64 height 24
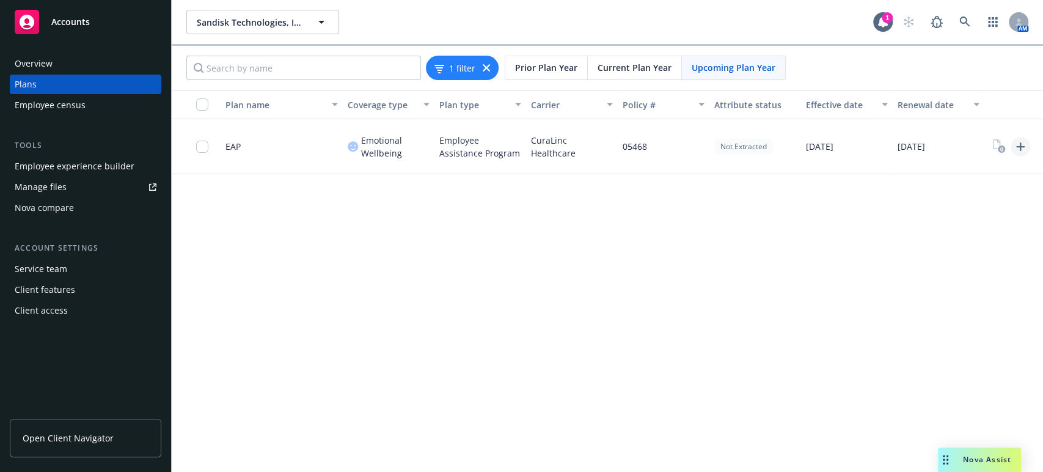
click at [1020, 144] on icon "Upload Plan Documents" at bounding box center [1020, 146] width 9 height 9
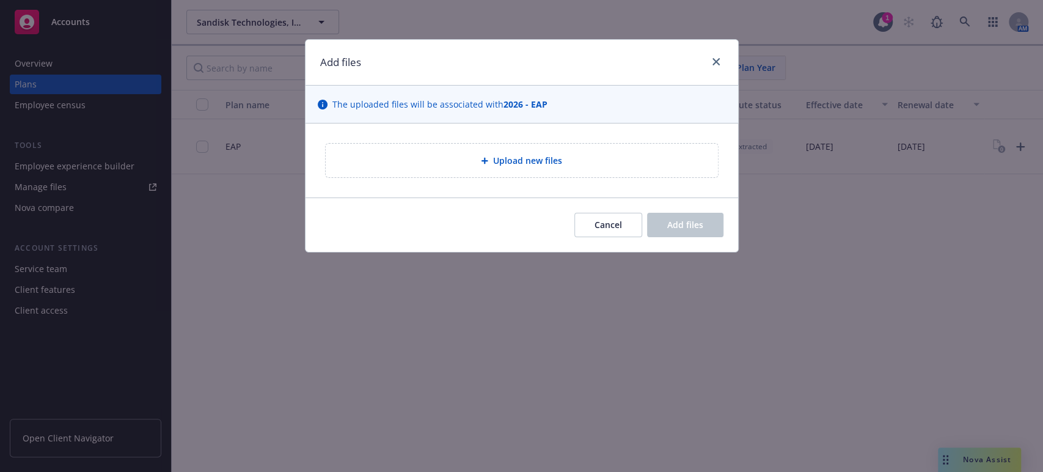
click at [511, 160] on span "Upload new files" at bounding box center [527, 160] width 69 height 13
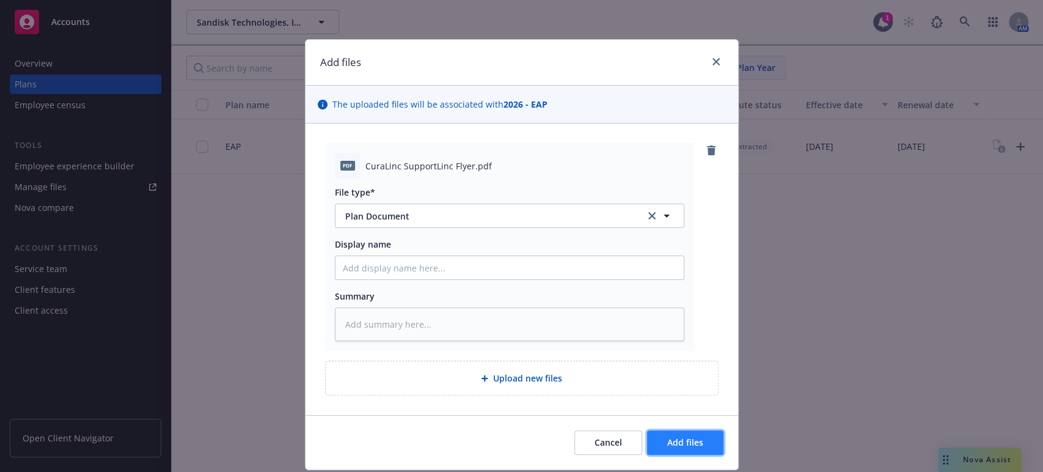
click at [670, 441] on span "Add files" at bounding box center [685, 442] width 36 height 12
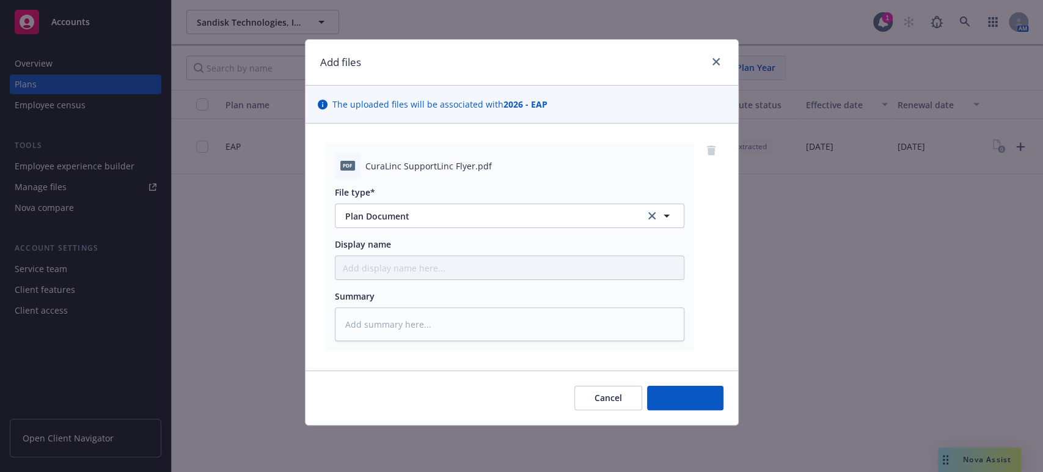
type textarea "x"
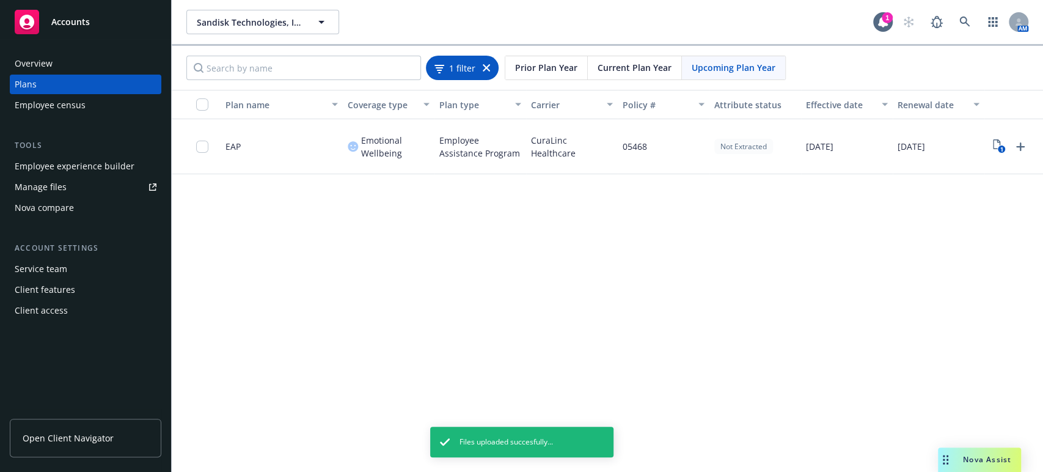
click at [489, 68] on div "1 filter" at bounding box center [462, 68] width 73 height 24
click at [484, 66] on icon at bounding box center [486, 67] width 7 height 7
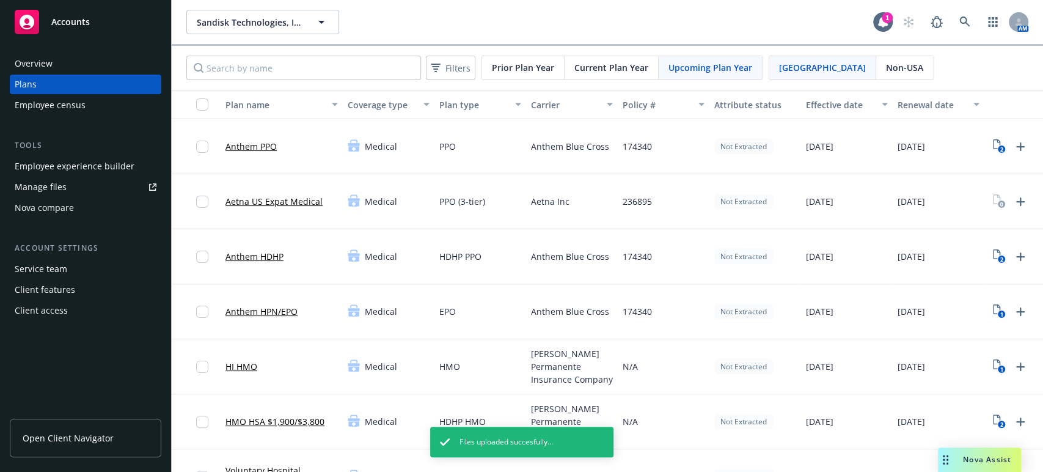
click at [682, 64] on span "Upcoming Plan Year" at bounding box center [710, 67] width 84 height 13
click at [446, 68] on span "Filters" at bounding box center [457, 68] width 25 height 13
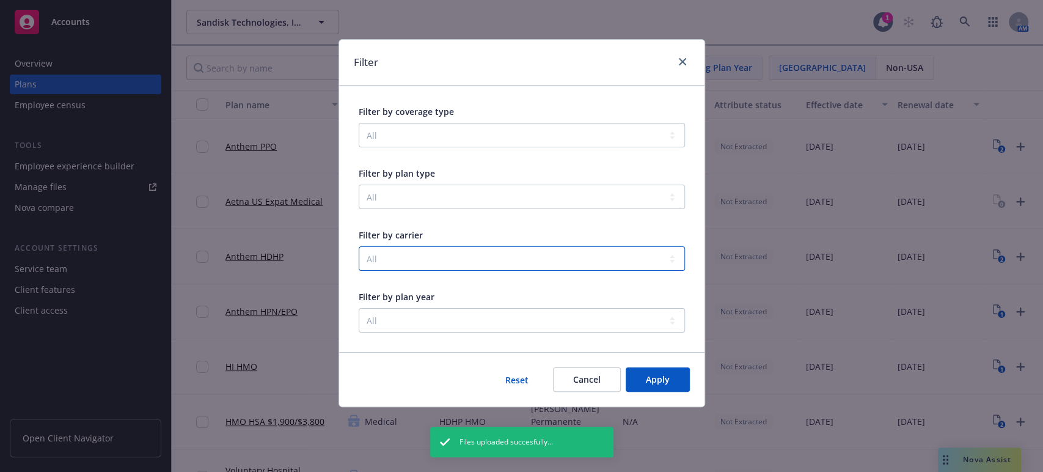
click at [666, 259] on select "All Aetna Inc Anthem Blue Cross Bright Horizons Family Solutions, LLC CuraLinc …" at bounding box center [522, 258] width 326 height 24
select select "0018X00002vURNrQAO"
click at [359, 246] on select "All Aetna Inc Anthem Blue Cross Bright Horizons Family Solutions, LLC CuraLinc …" at bounding box center [522, 258] width 326 height 24
click at [651, 375] on span "Apply" at bounding box center [658, 379] width 24 height 12
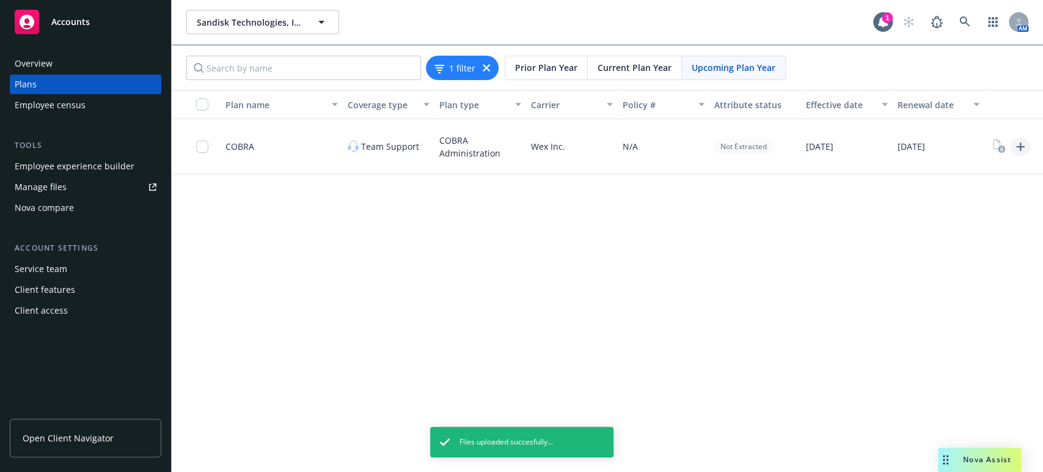
click at [1016, 144] on icon "Upload Plan Documents" at bounding box center [1020, 146] width 15 height 15
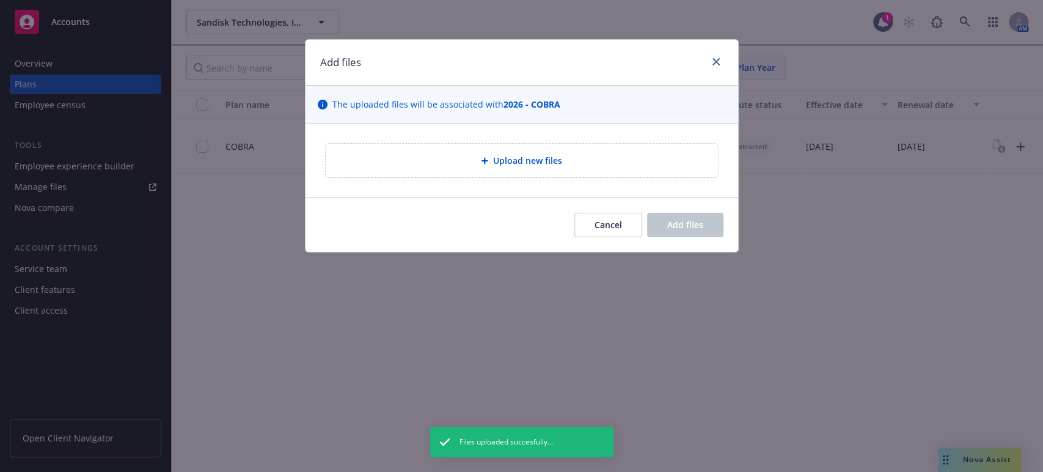
click at [498, 165] on span "Upload new files" at bounding box center [527, 160] width 69 height 13
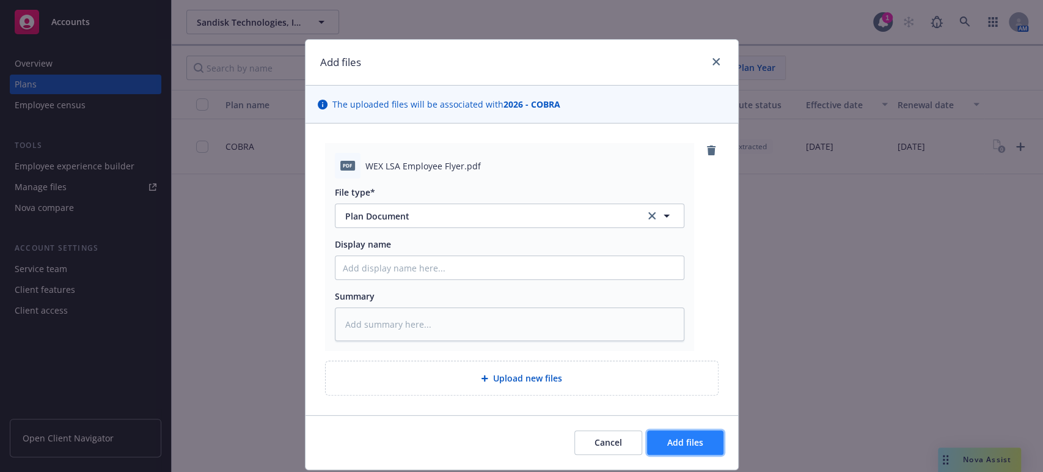
click at [680, 443] on span "Add files" at bounding box center [685, 442] width 36 height 12
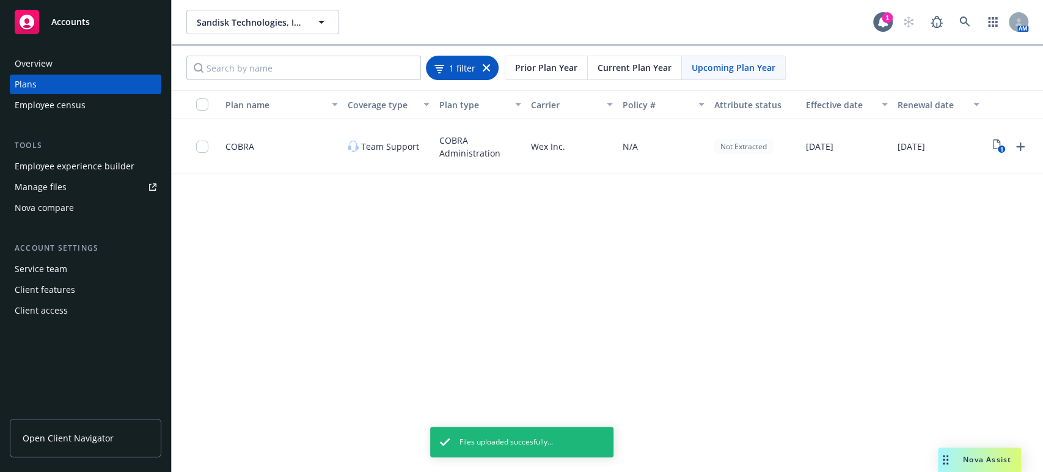
click at [486, 67] on icon at bounding box center [486, 67] width 7 height 7
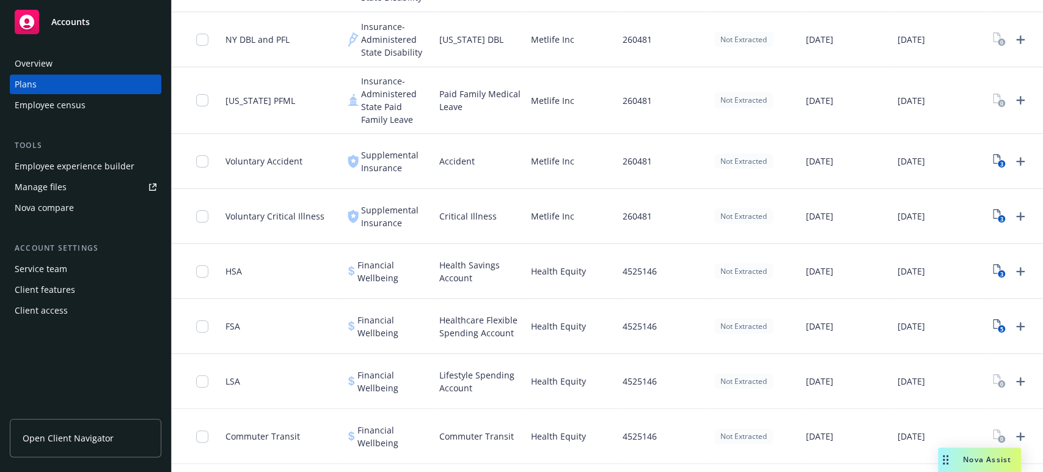
scroll to position [1153, 0]
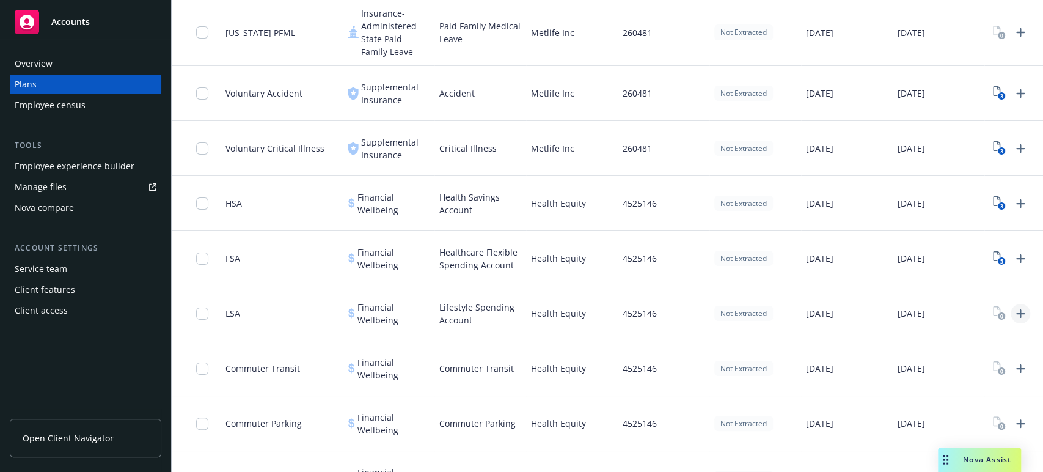
click at [1018, 311] on icon "Upload Plan Documents" at bounding box center [1020, 313] width 15 height 15
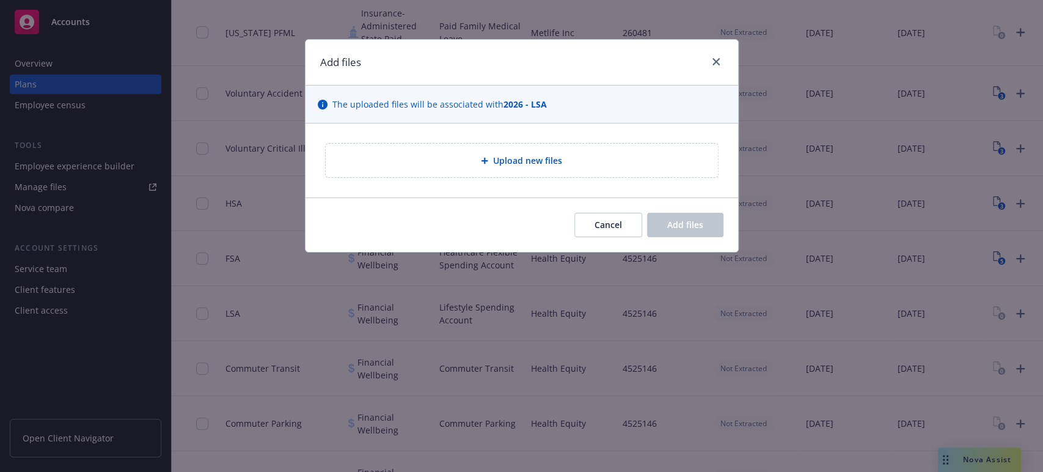
click at [478, 161] on div "Upload new files" at bounding box center [521, 160] width 373 height 14
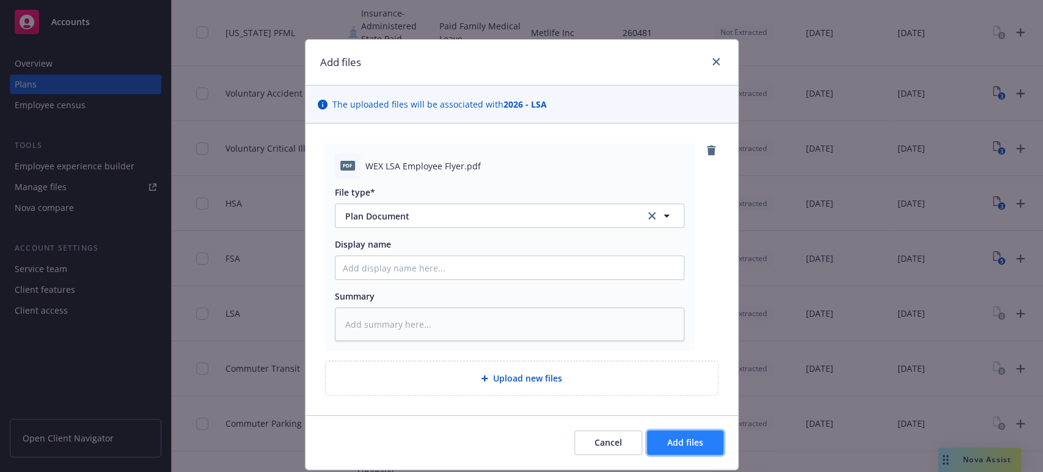
click at [667, 442] on span "Add files" at bounding box center [685, 442] width 36 height 12
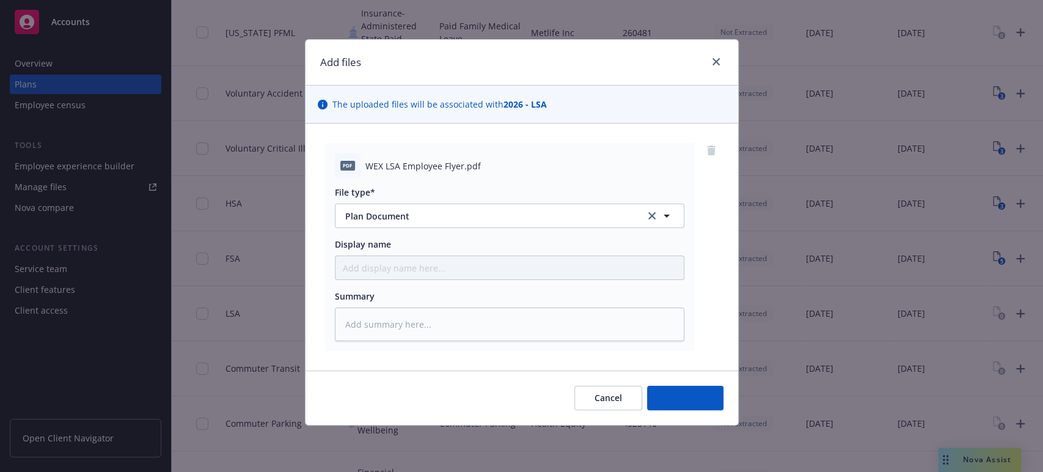
type textarea "x"
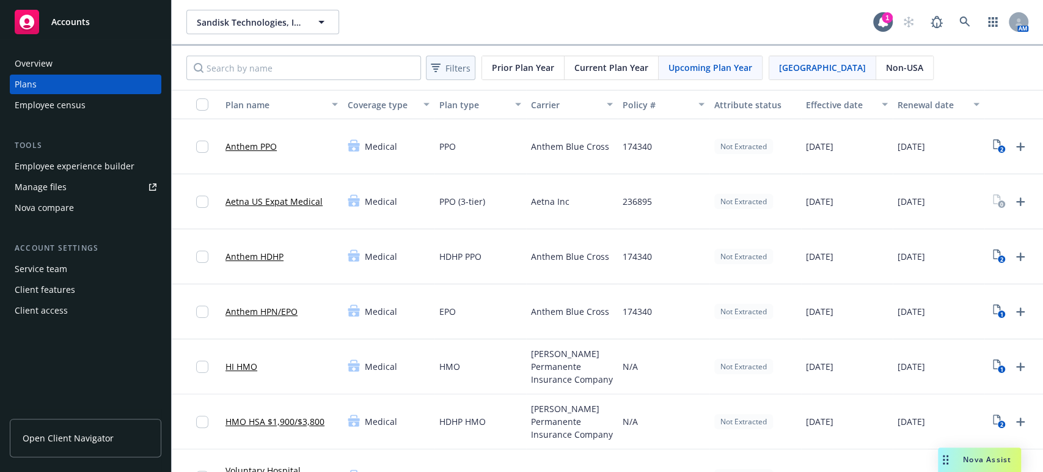
click at [458, 67] on span "Filters" at bounding box center [457, 68] width 25 height 13
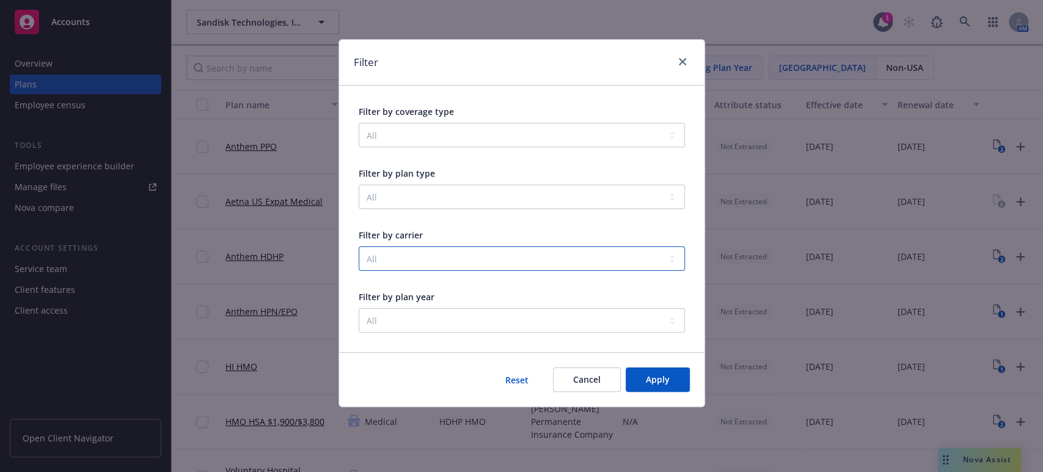
click at [674, 263] on select "All Aetna Inc Anthem Blue Cross Bright Horizons Family Solutions, LLC CuraLinc …" at bounding box center [522, 258] width 326 height 24
select select "0018X00002vURNrQAO"
click at [359, 246] on select "All Aetna Inc Anthem Blue Cross Bright Horizons Family Solutions, LLC CuraLinc …" at bounding box center [522, 258] width 326 height 24
click at [651, 380] on span "Apply" at bounding box center [658, 379] width 24 height 12
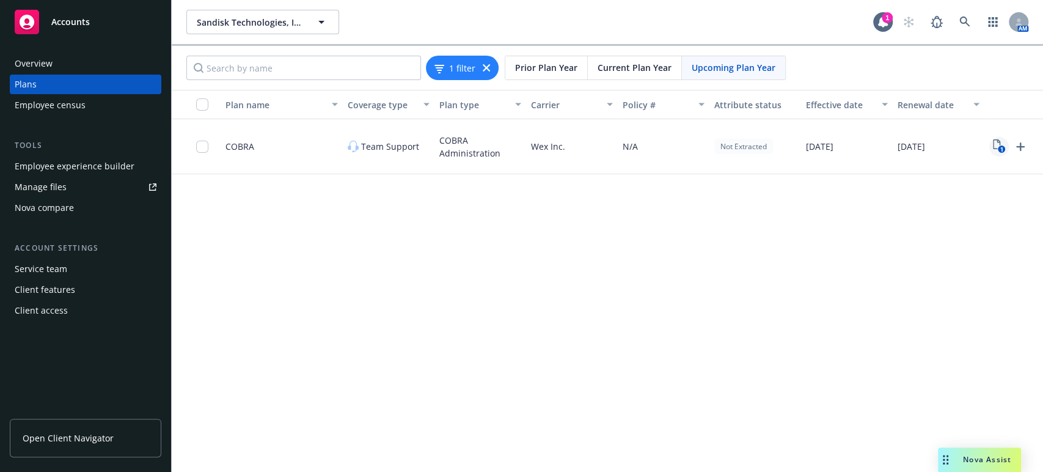
click at [998, 146] on rect "View Plan Documents" at bounding box center [1001, 149] width 8 height 8
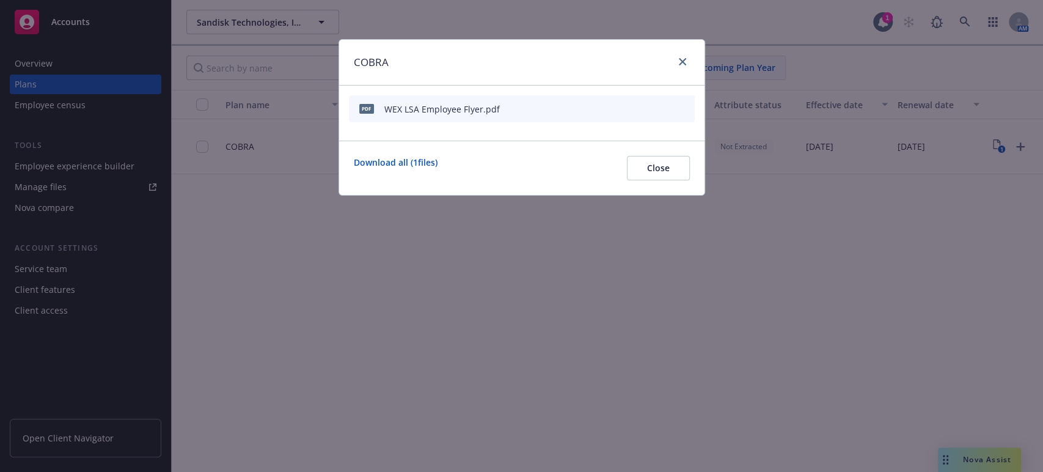
click at [686, 106] on icon "archive file" at bounding box center [683, 108] width 9 height 10
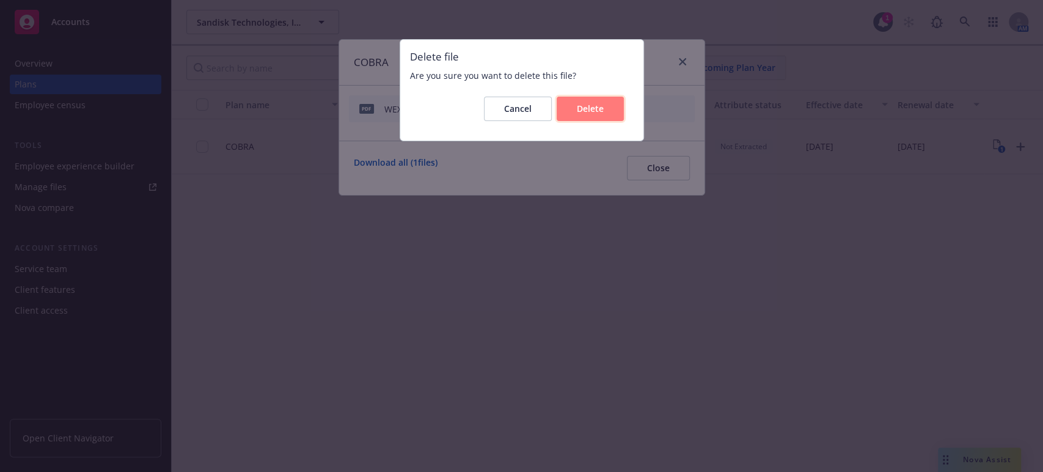
click at [592, 111] on span "Delete" at bounding box center [590, 109] width 27 height 12
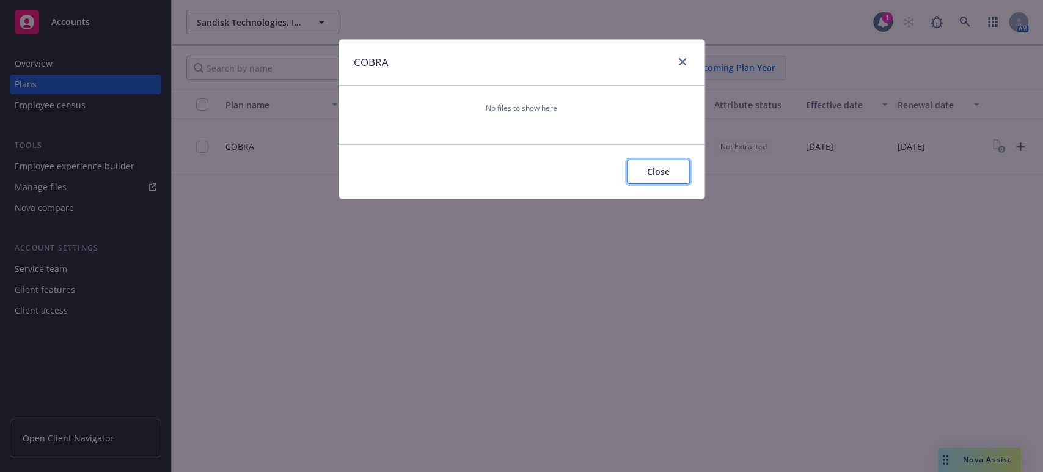
click at [648, 175] on span "Close" at bounding box center [658, 172] width 23 height 12
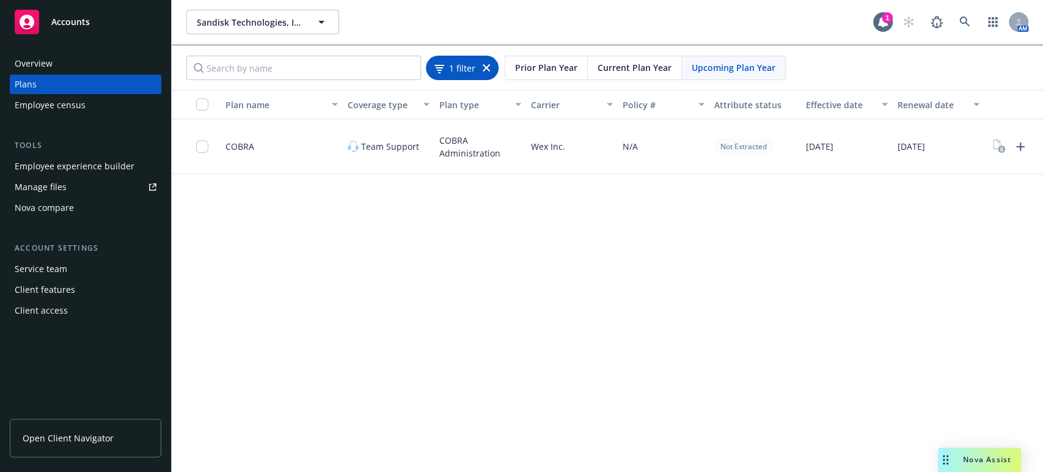
click at [489, 70] on div "1 filter" at bounding box center [462, 68] width 73 height 24
click at [465, 66] on span "1 filter" at bounding box center [462, 67] width 26 height 13
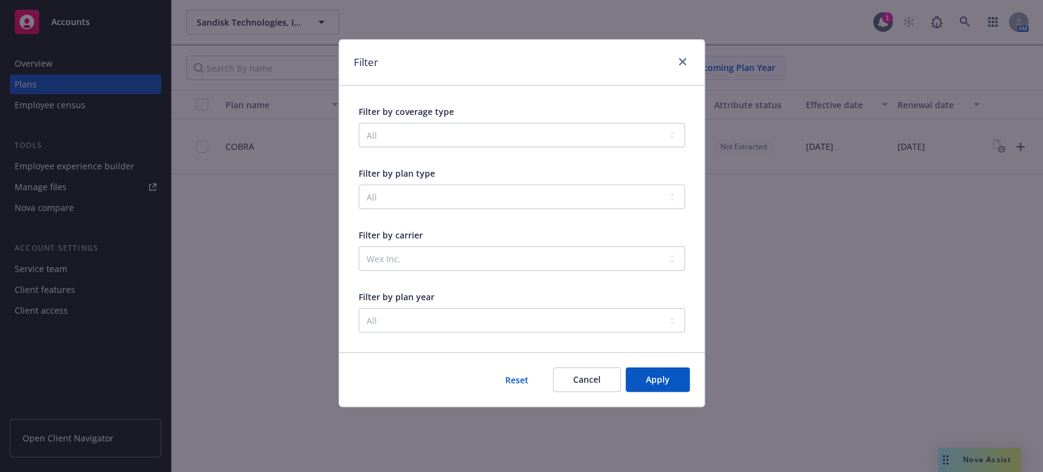
click at [517, 380] on button "Reset" at bounding box center [517, 379] width 62 height 24
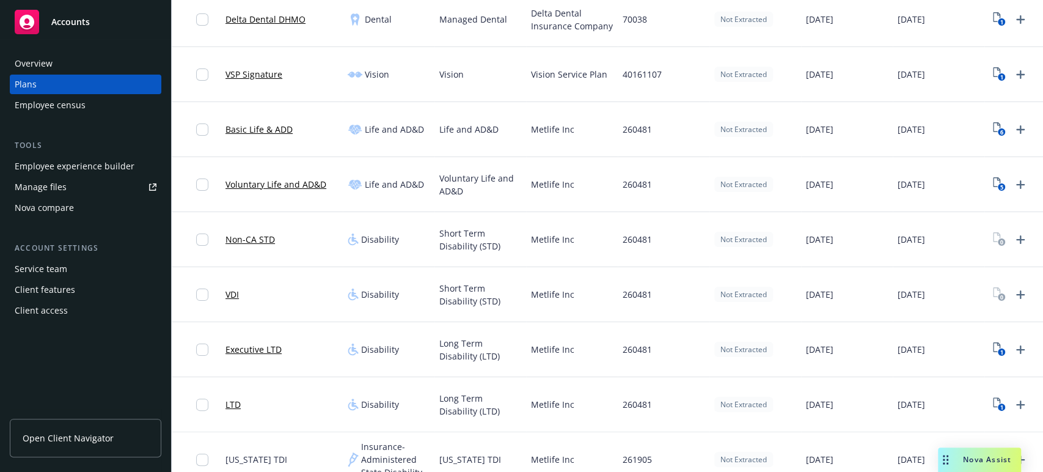
scroll to position [679, 0]
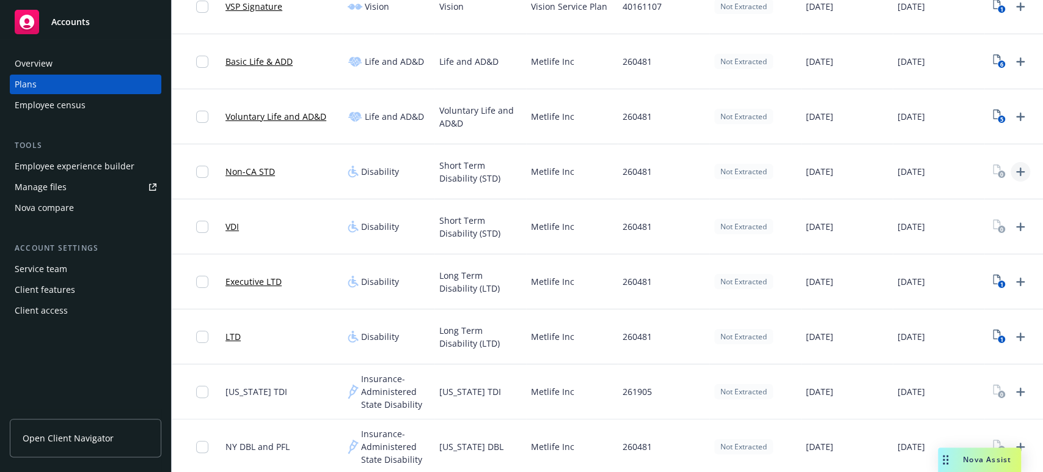
click at [1018, 169] on icon "Upload Plan Documents" at bounding box center [1020, 171] width 15 height 15
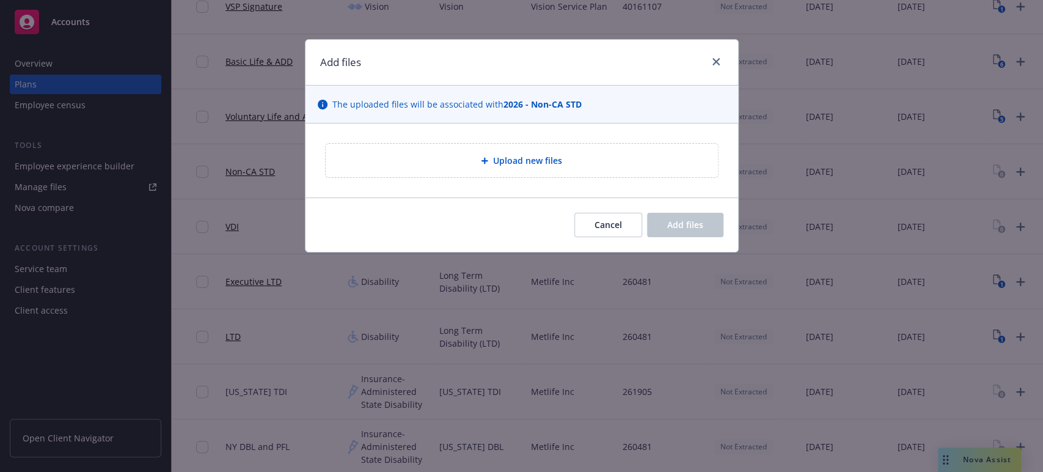
click at [481, 159] on icon at bounding box center [484, 160] width 7 height 7
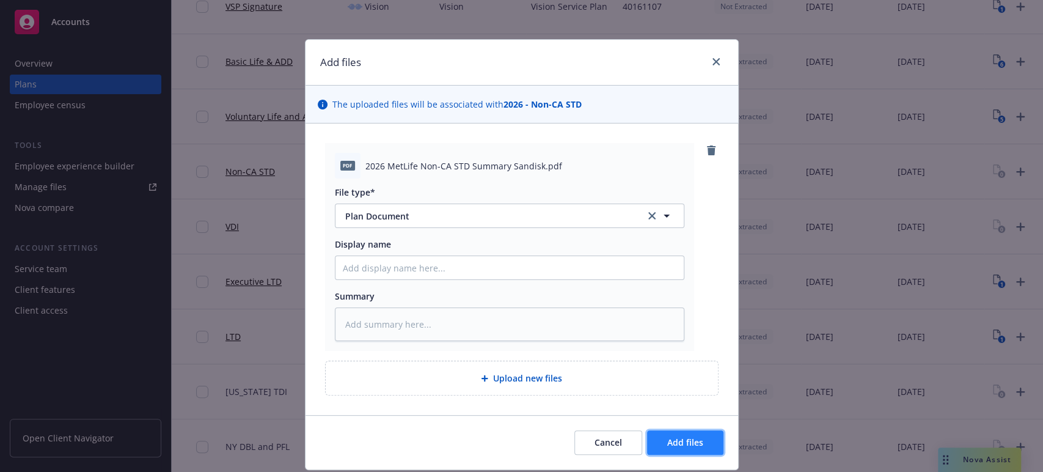
click at [672, 441] on span "Add files" at bounding box center [685, 442] width 36 height 12
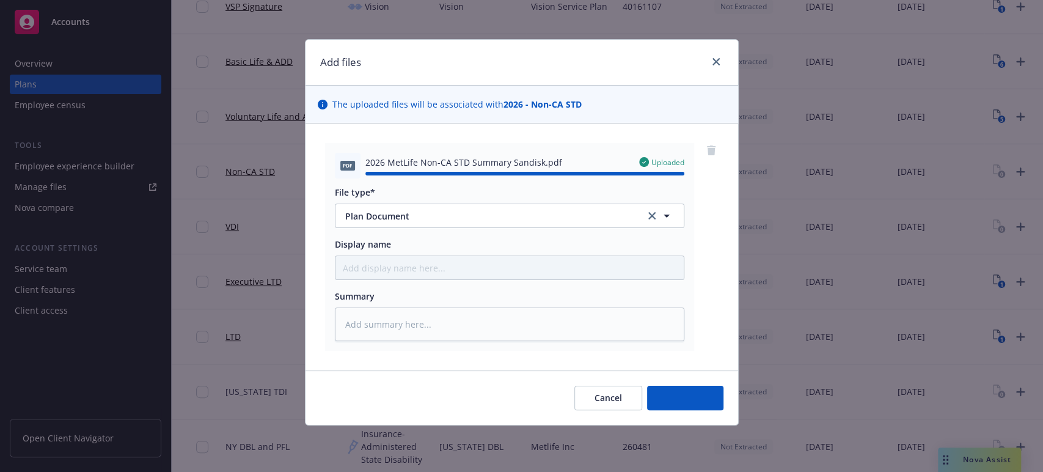
type textarea "x"
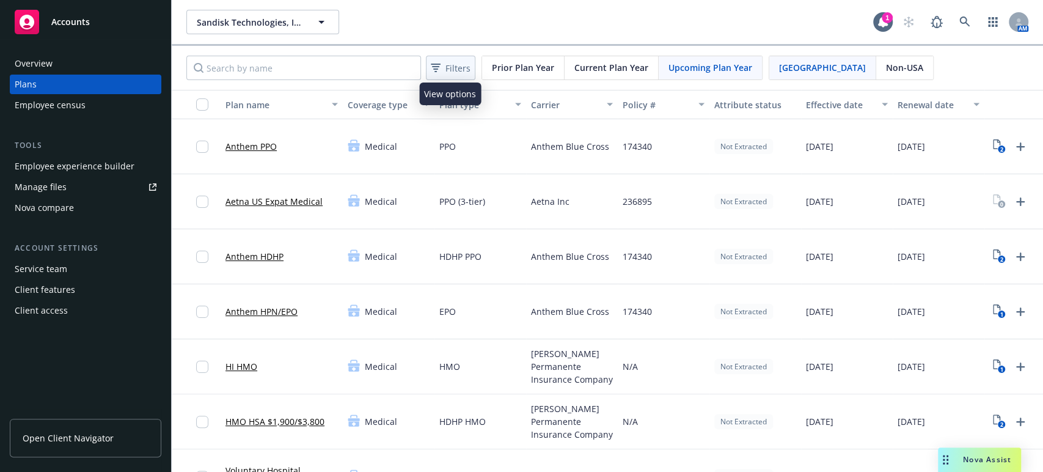
click at [443, 66] on div "Filters" at bounding box center [450, 68] width 45 height 18
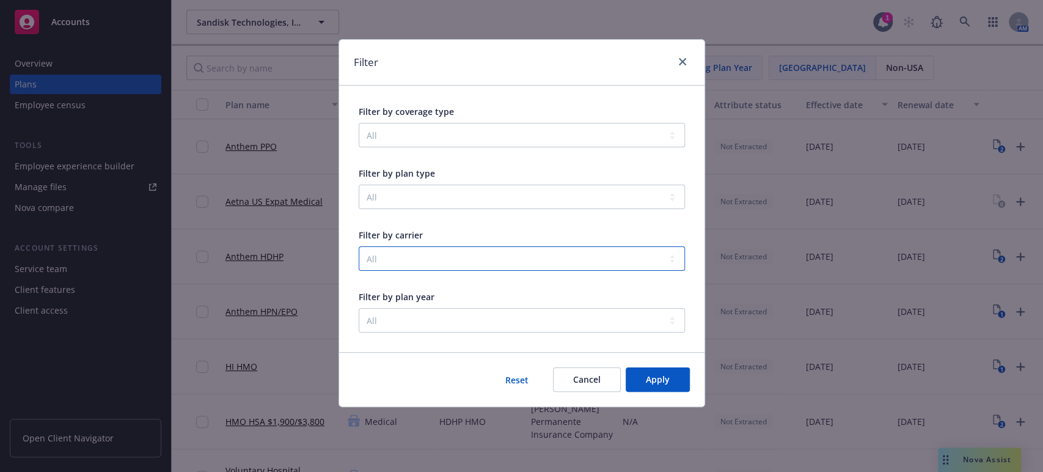
click at [670, 258] on select "All Aetna Inc Anthem Blue Cross Bright Horizons Family Solutions, LLC CuraLinc …" at bounding box center [522, 258] width 326 height 24
select select "001d000001goEsSAAU"
click at [359, 246] on select "All Aetna Inc Anthem Blue Cross Bright Horizons Family Solutions, LLC CuraLinc …" at bounding box center [522, 258] width 326 height 24
click at [648, 381] on span "Apply" at bounding box center [658, 379] width 24 height 12
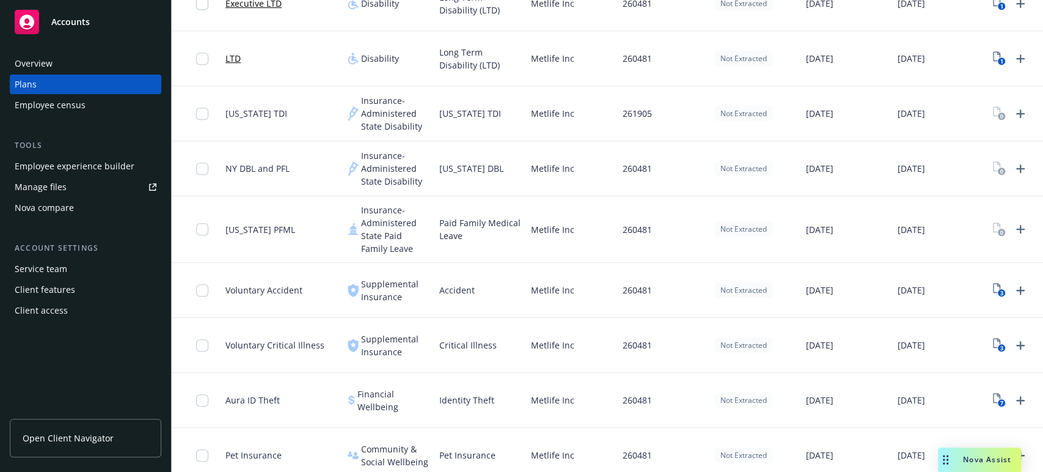
scroll to position [475, 0]
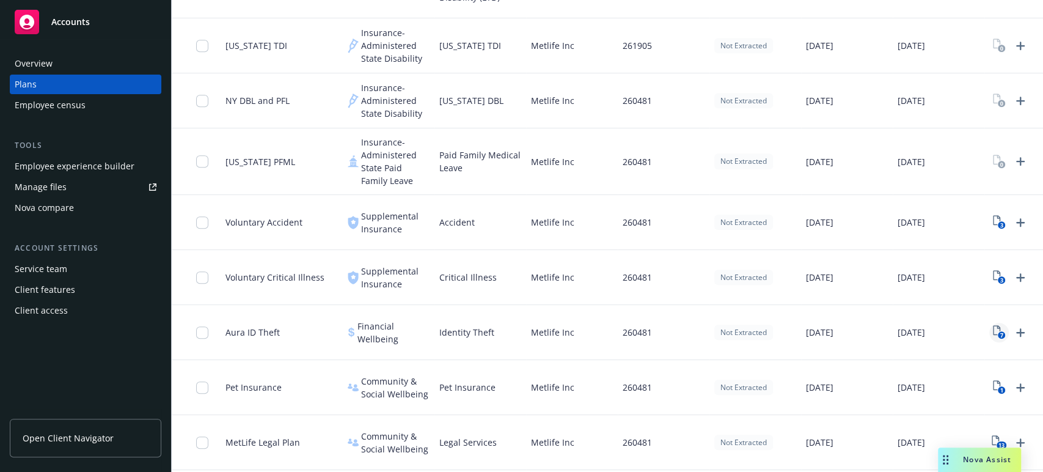
click at [996, 326] on icon "7" at bounding box center [999, 332] width 13 height 14
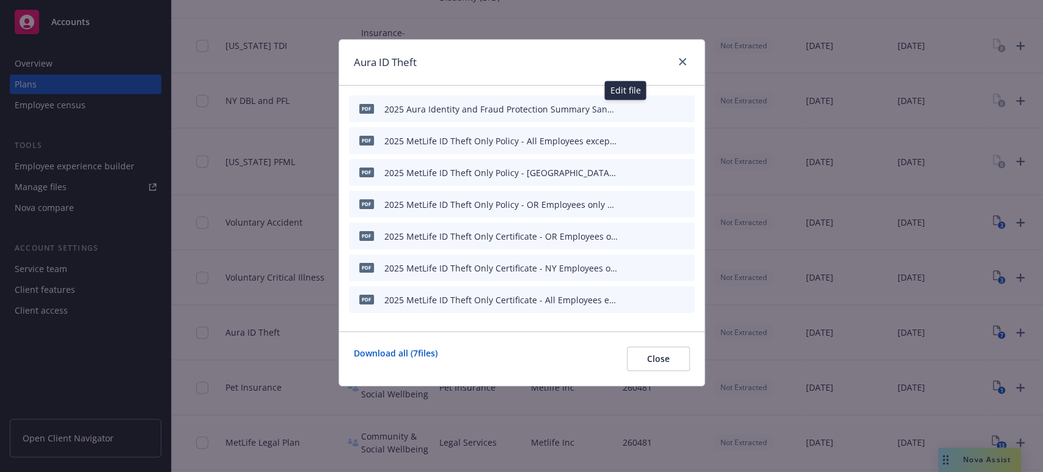
click at [625, 107] on icon "button" at bounding box center [624, 109] width 6 height 6
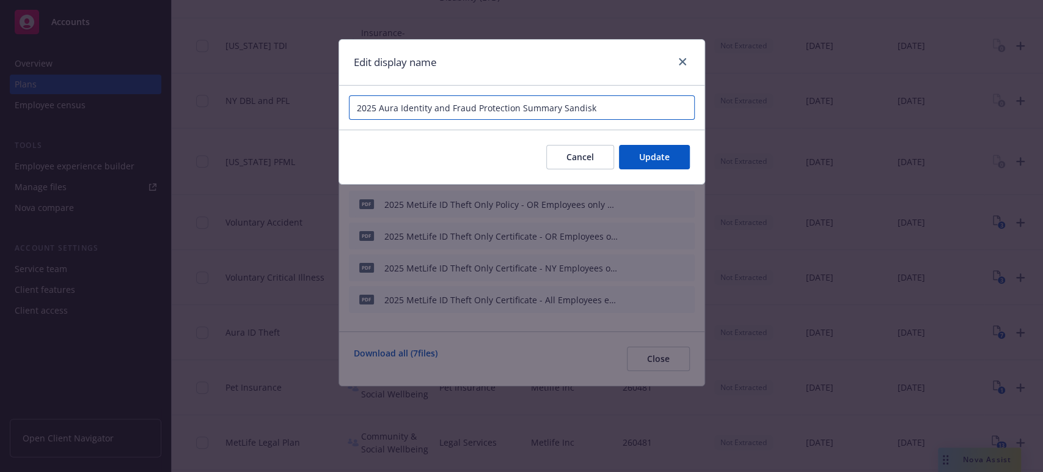
click at [371, 106] on input "2025 Aura Identity and Fraud Protection Summary Sandisk" at bounding box center [522, 107] width 346 height 24
type input "2026 Aura Identity and Fraud Protection Summary Sandisk"
click at [659, 154] on span "Update" at bounding box center [654, 157] width 31 height 12
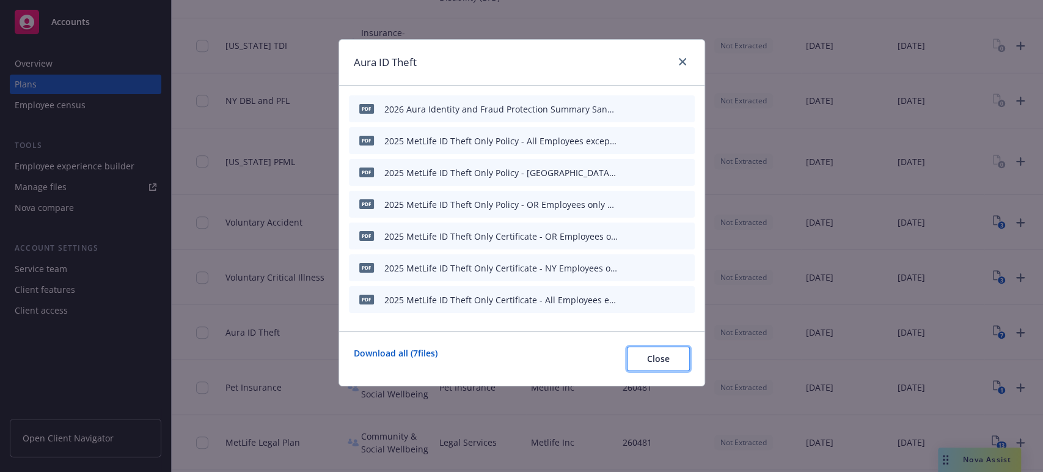
click at [645, 356] on button "Close" at bounding box center [658, 358] width 63 height 24
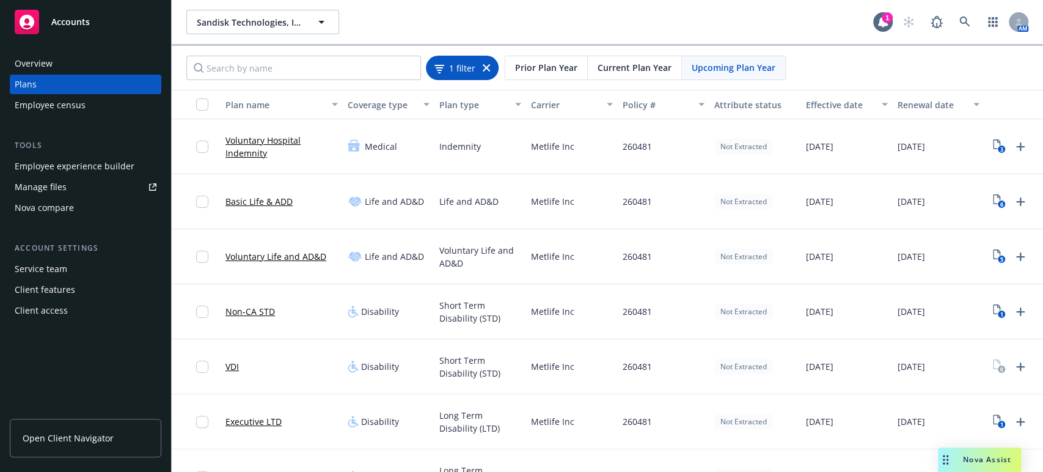
click at [486, 69] on icon at bounding box center [486, 67] width 7 height 7
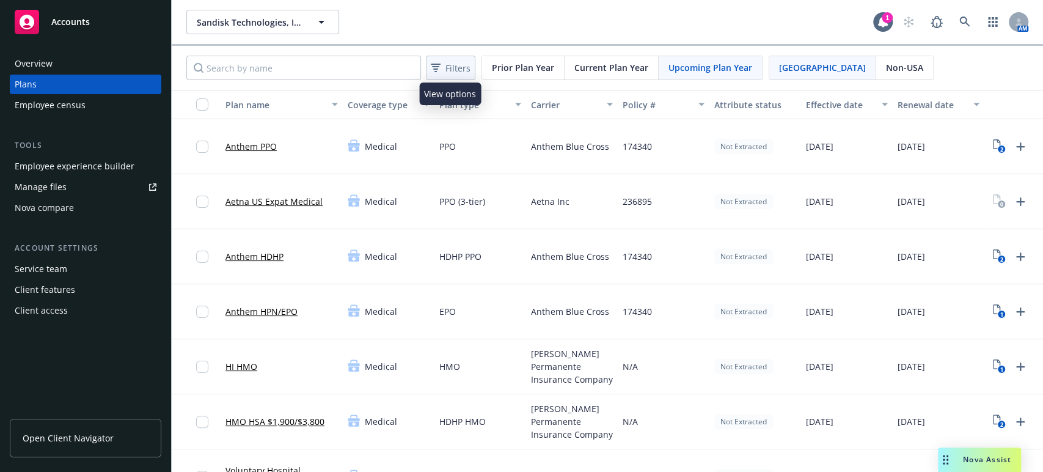
click at [450, 67] on span "Filters" at bounding box center [457, 68] width 25 height 13
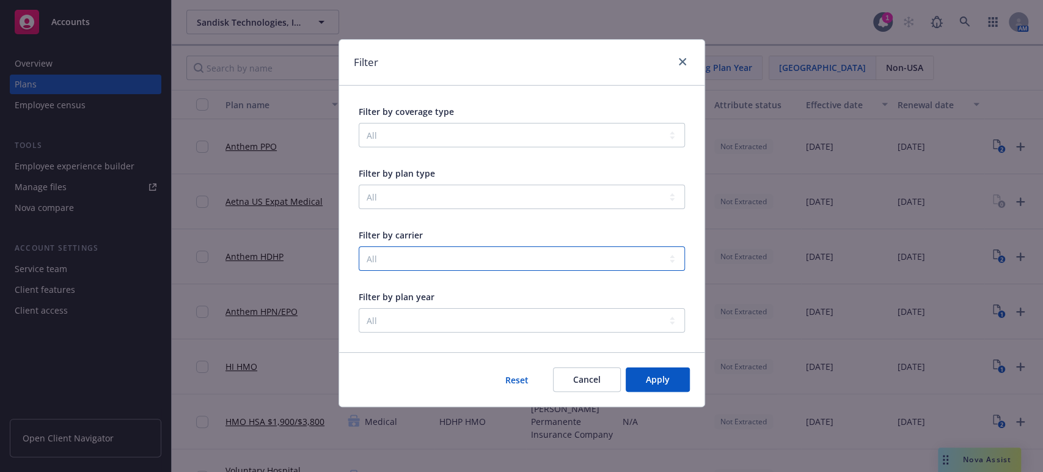
click at [393, 255] on select "All Aetna Inc Anthem Blue Cross Bright Horizons Family Solutions, LLC CuraLinc …" at bounding box center [522, 258] width 326 height 24
select select "001d000001goDUkAAM"
click at [359, 246] on select "All Aetna Inc Anthem Blue Cross Bright Horizons Family Solutions, LLC CuraLinc …" at bounding box center [522, 258] width 326 height 24
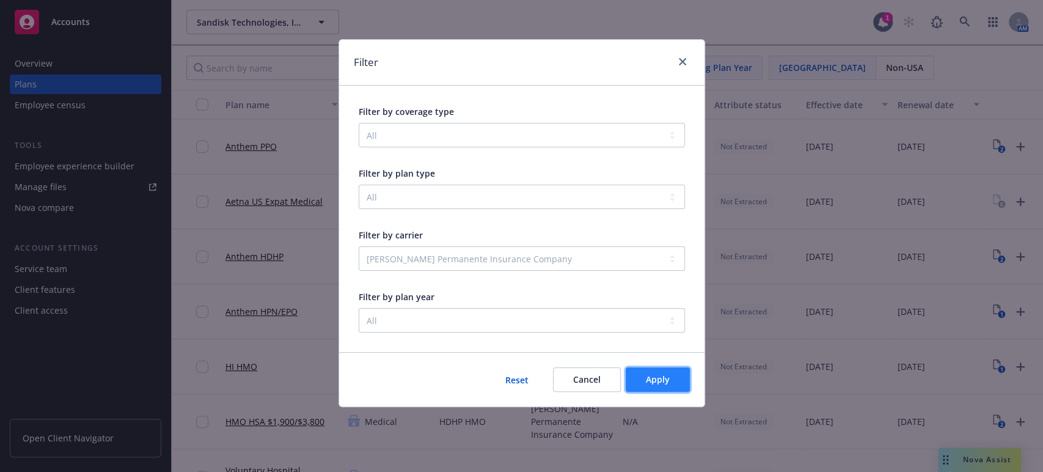
click at [658, 380] on span "Apply" at bounding box center [658, 379] width 24 height 12
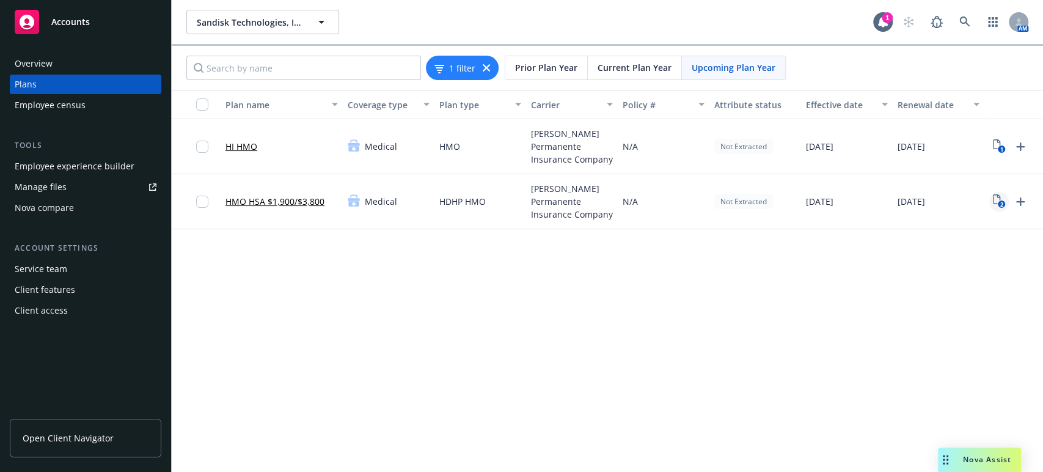
click at [994, 197] on icon "2" at bounding box center [999, 201] width 13 height 14
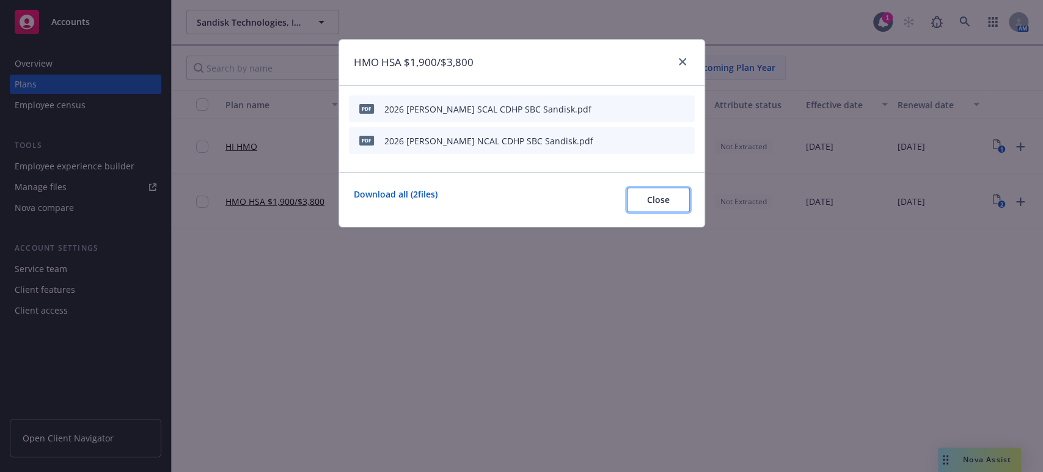
click at [660, 199] on span "Close" at bounding box center [658, 200] width 23 height 12
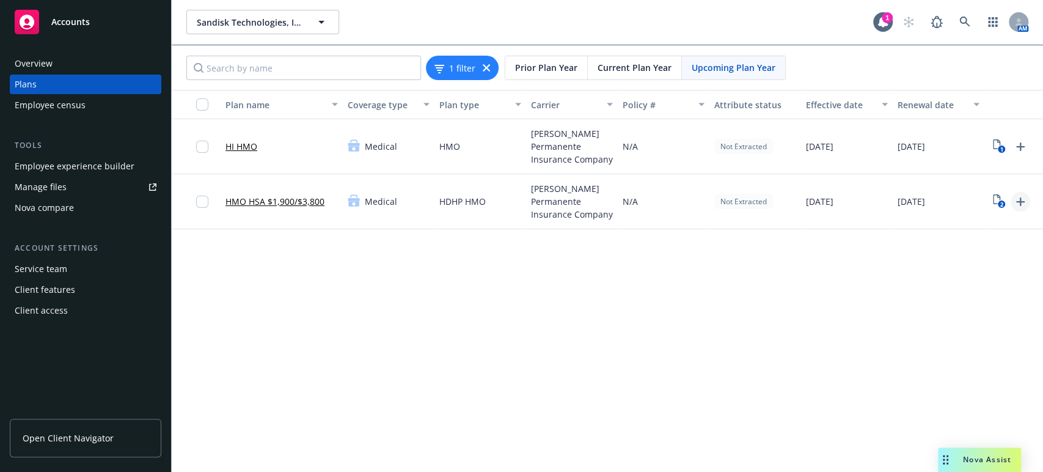
click at [1016, 200] on icon "Upload Plan Documents" at bounding box center [1020, 201] width 15 height 15
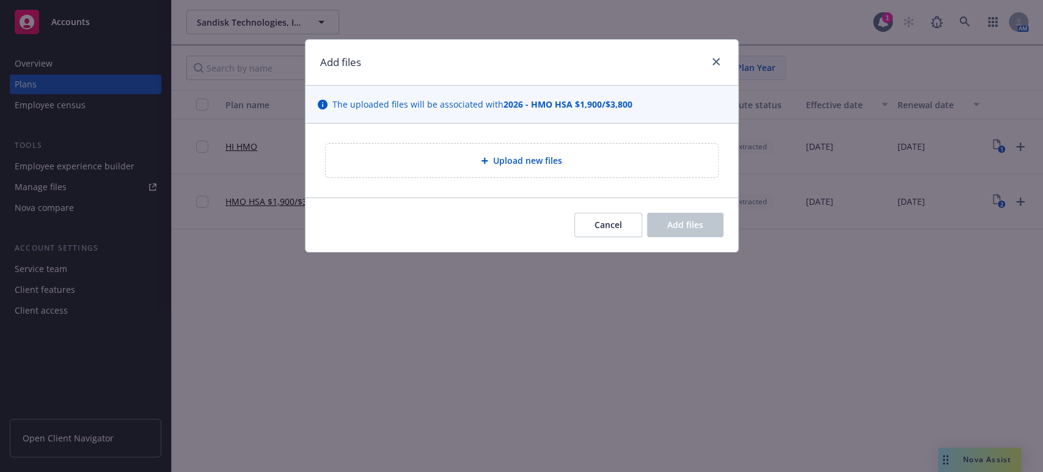
click at [501, 161] on span "Upload new files" at bounding box center [527, 160] width 69 height 13
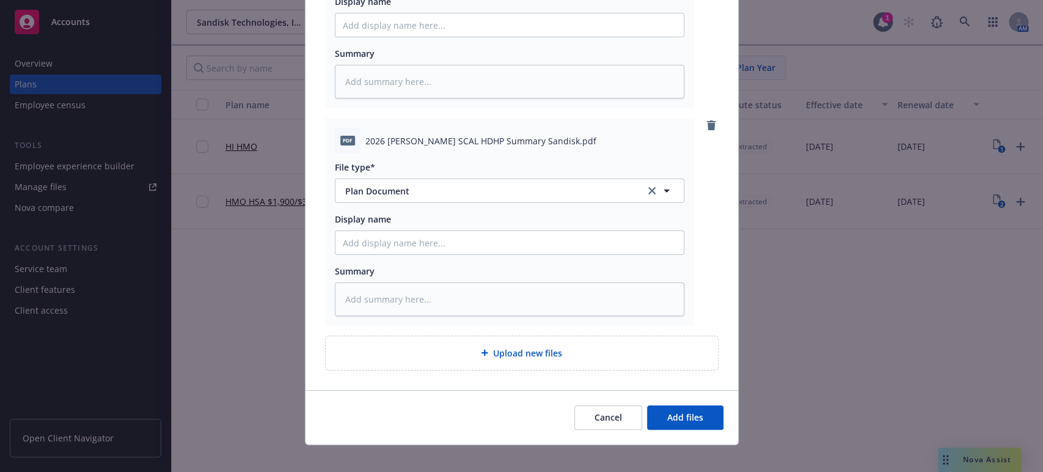
scroll to position [246, 0]
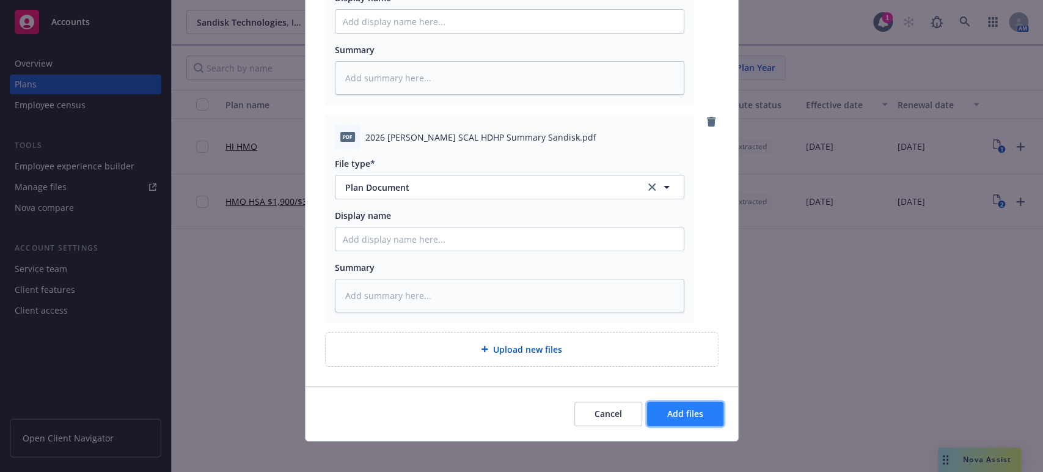
click at [689, 418] on span "Add files" at bounding box center [685, 413] width 36 height 12
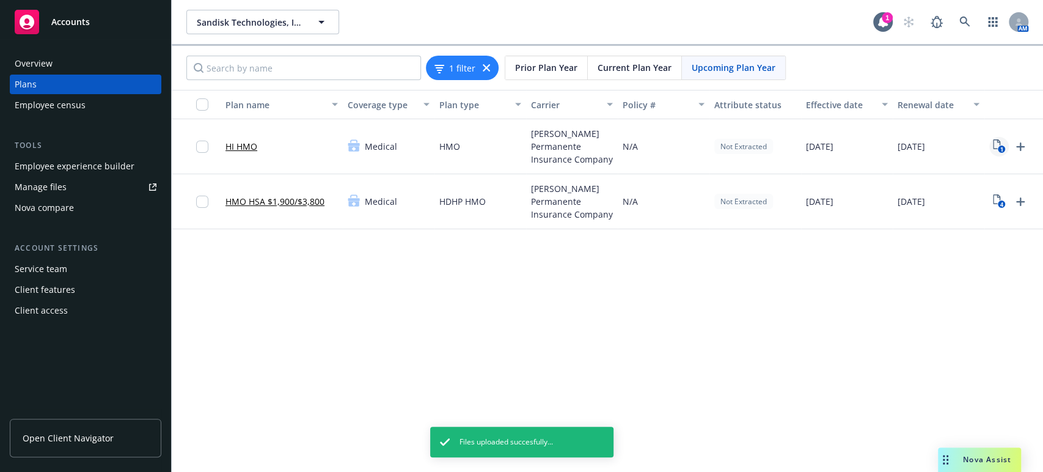
click at [993, 142] on icon "View Plan Documents" at bounding box center [996, 144] width 7 height 10
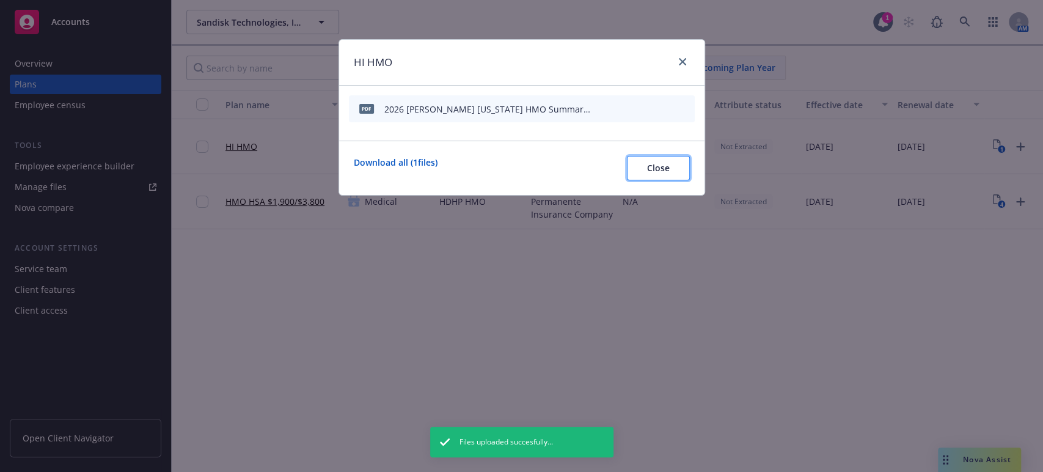
click at [659, 166] on span "Close" at bounding box center [658, 168] width 23 height 12
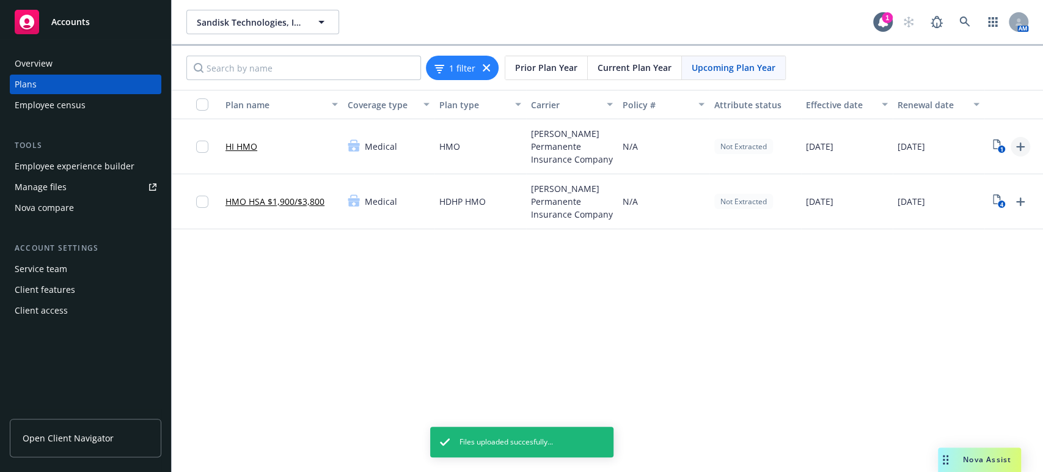
click at [1017, 144] on icon "Upload Plan Documents" at bounding box center [1020, 146] width 15 height 15
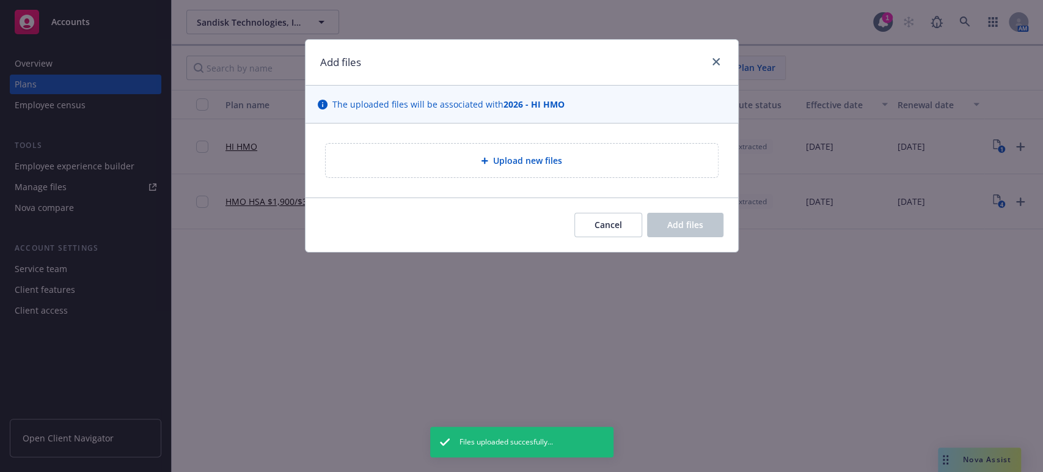
click at [513, 160] on span "Upload new files" at bounding box center [527, 160] width 69 height 13
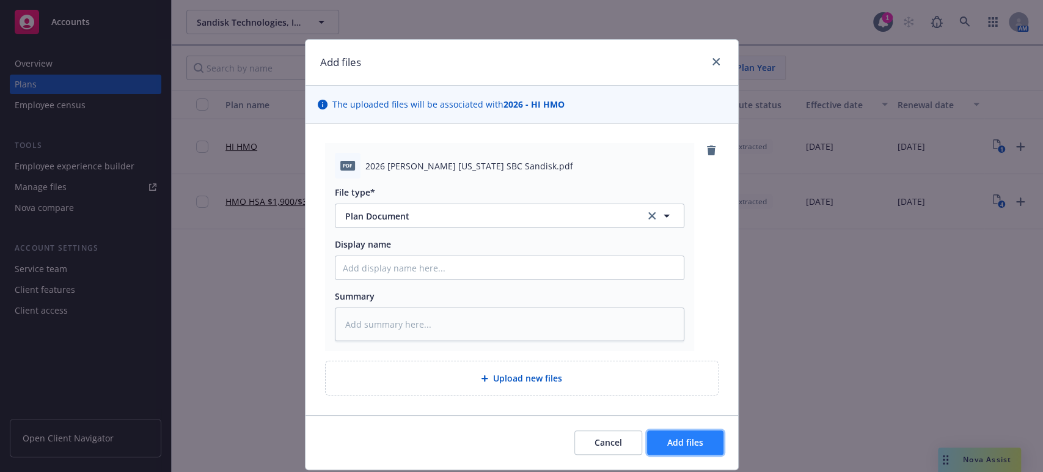
click at [675, 441] on span "Add files" at bounding box center [685, 442] width 36 height 12
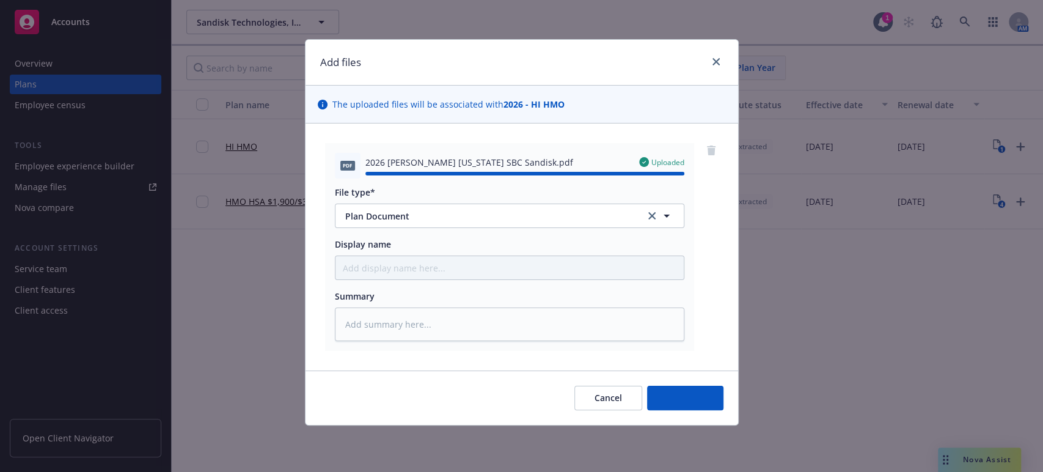
type textarea "x"
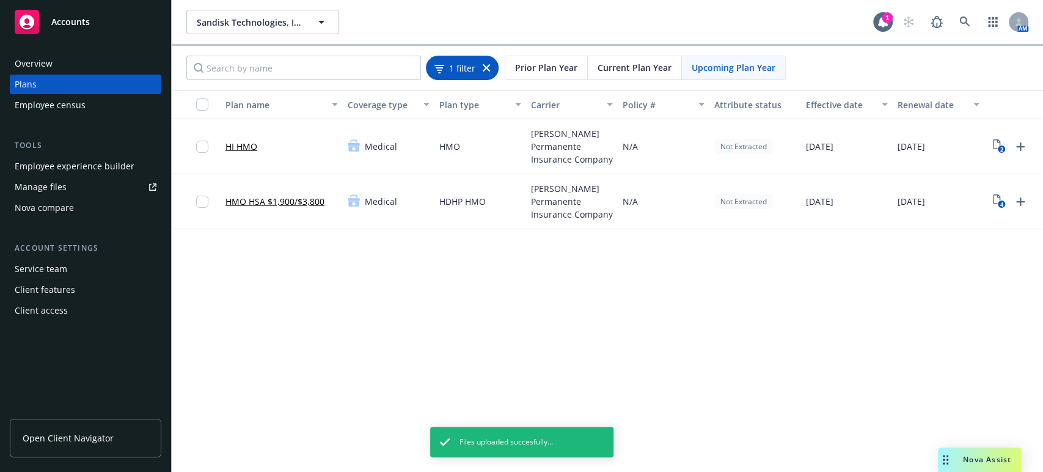
click at [487, 68] on icon at bounding box center [486, 67] width 7 height 7
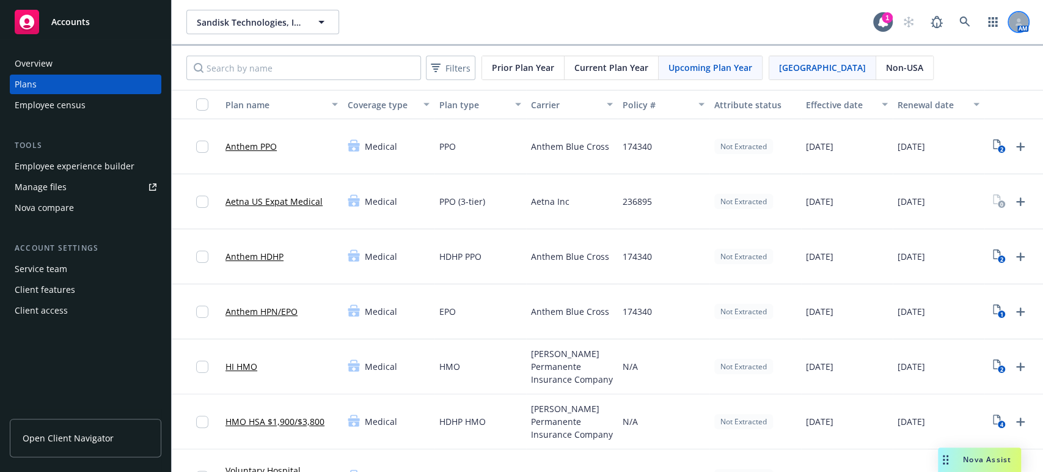
click at [1009, 15] on div at bounding box center [1019, 22] width 20 height 20
